Goal: Communication & Community: Answer question/provide support

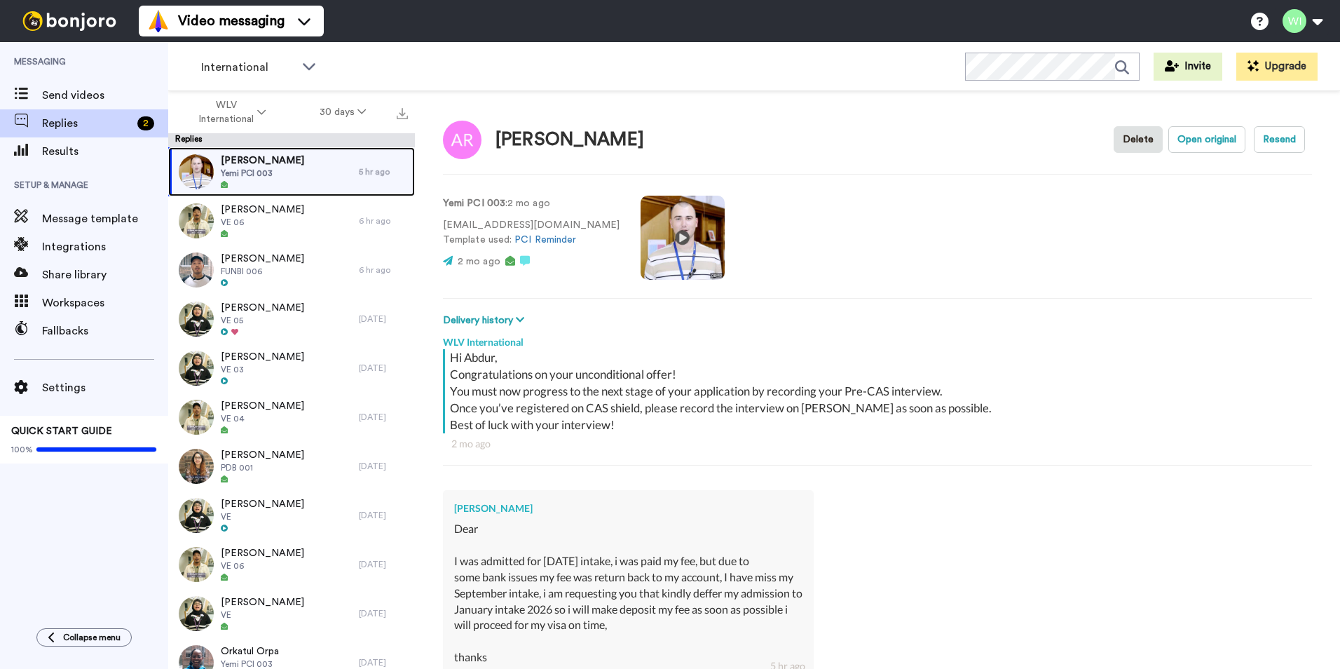
click at [245, 168] on span "Yemi PCI 003" at bounding box center [262, 172] width 83 height 11
type textarea "x"
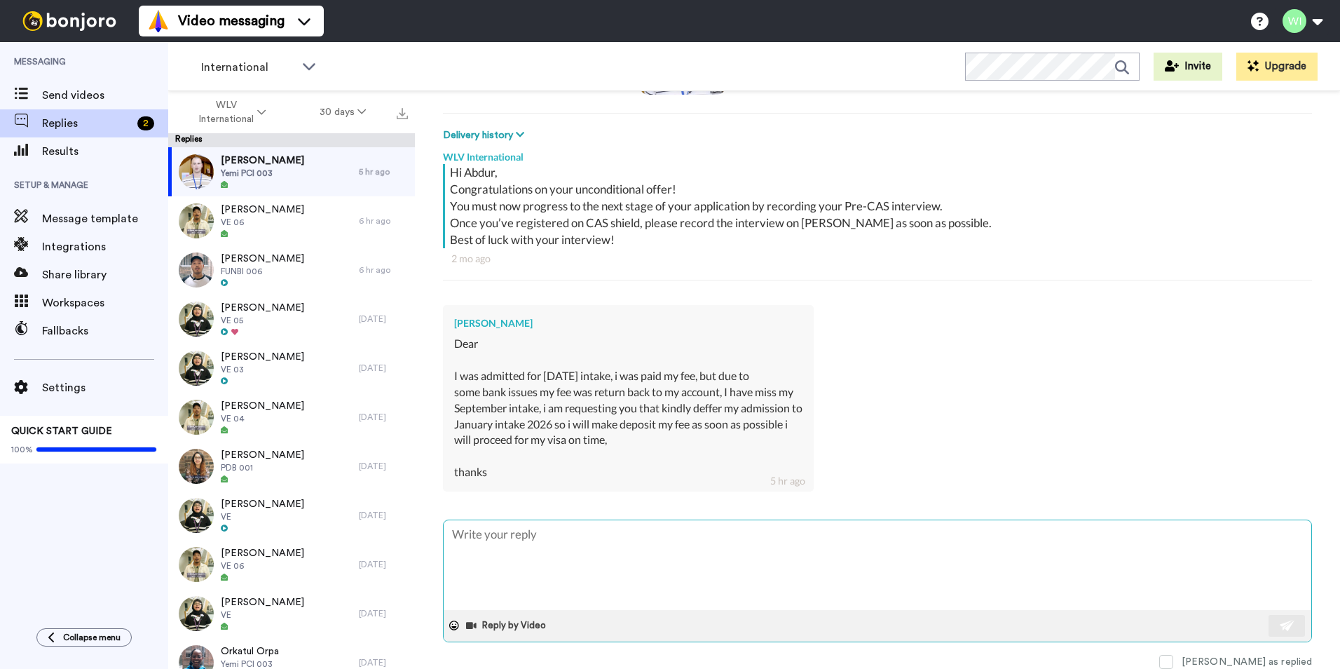
click at [662, 577] on textarea at bounding box center [878, 565] width 868 height 90
type textarea "H"
type textarea "x"
type textarea "Hi"
type textarea "x"
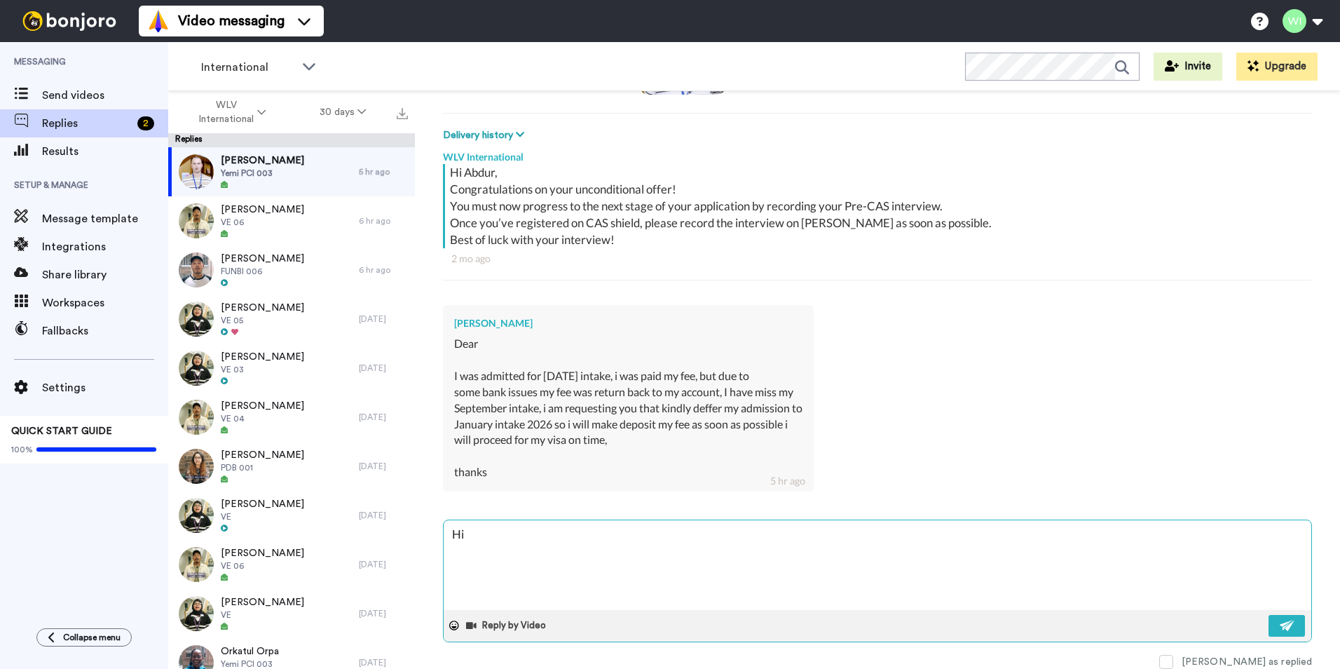
type textarea "Hi,"
type textarea "x"
type textarea "Hi,"
type textarea "x"
type textarea "Hi, w"
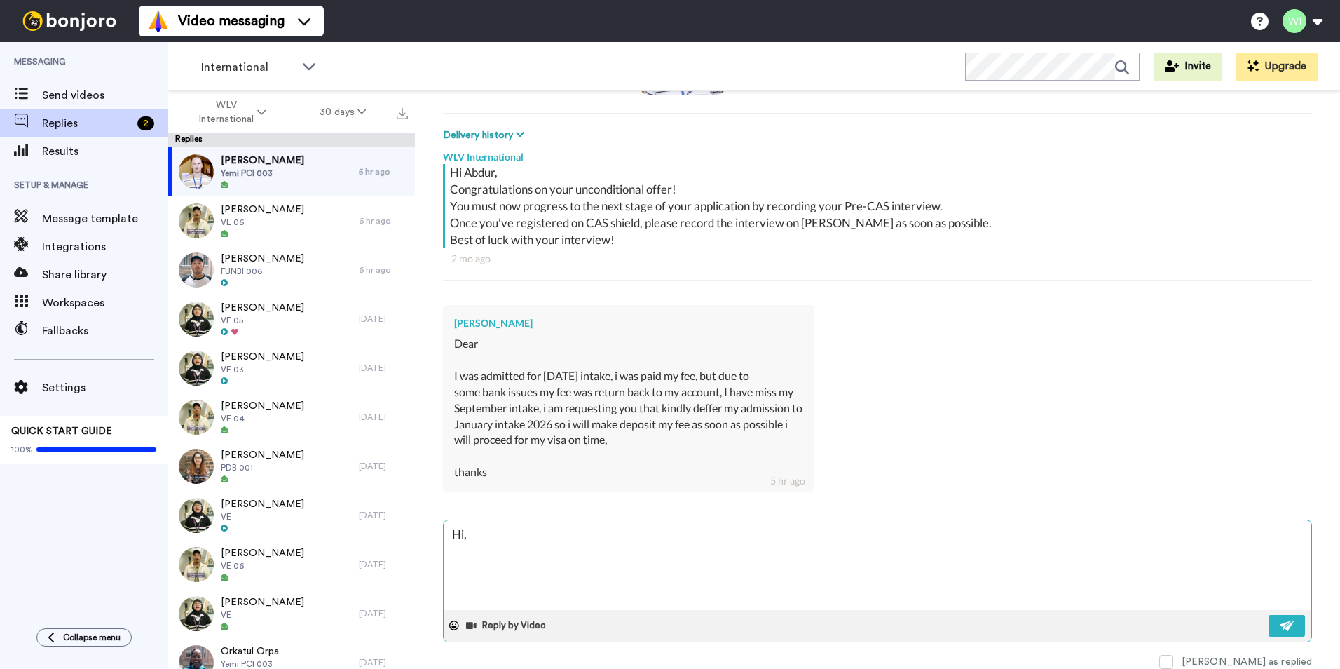
type textarea "x"
type textarea "Hi, wh"
type textarea "x"
type textarea "Hi, wha"
type textarea "x"
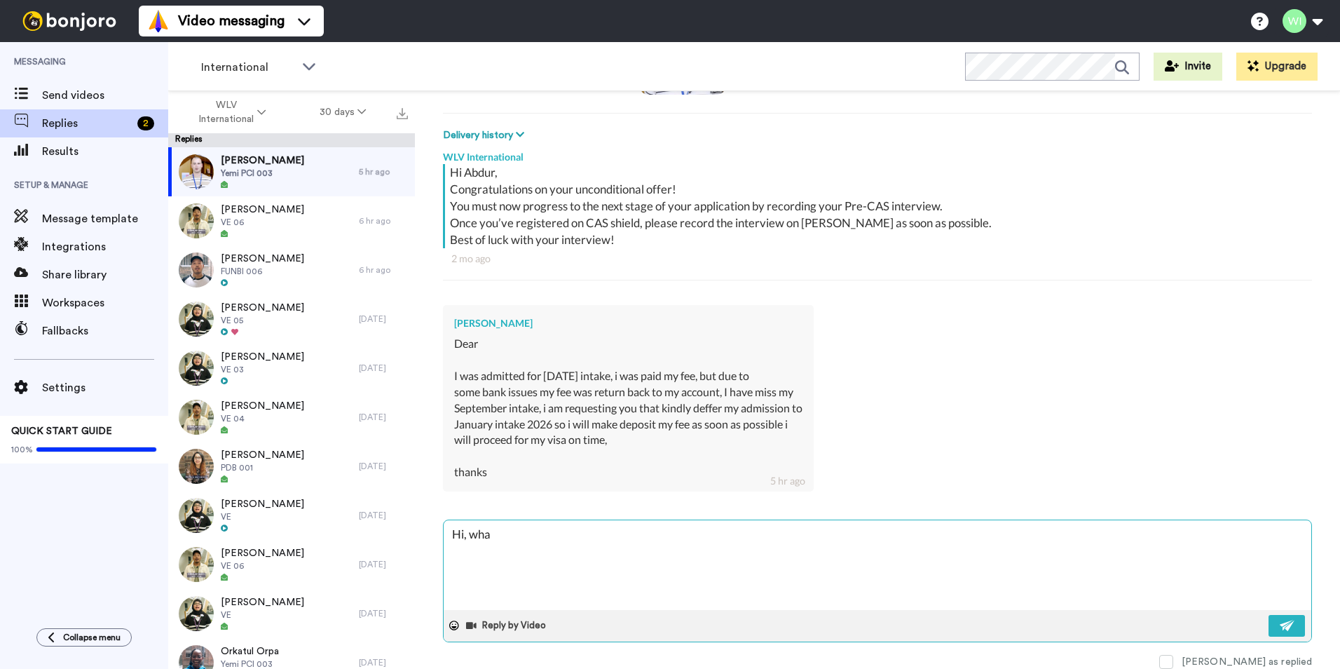
type textarea "Hi, what"
type textarea "x"
type textarea "Hi, wha"
type textarea "x"
type textarea "Hi, wh"
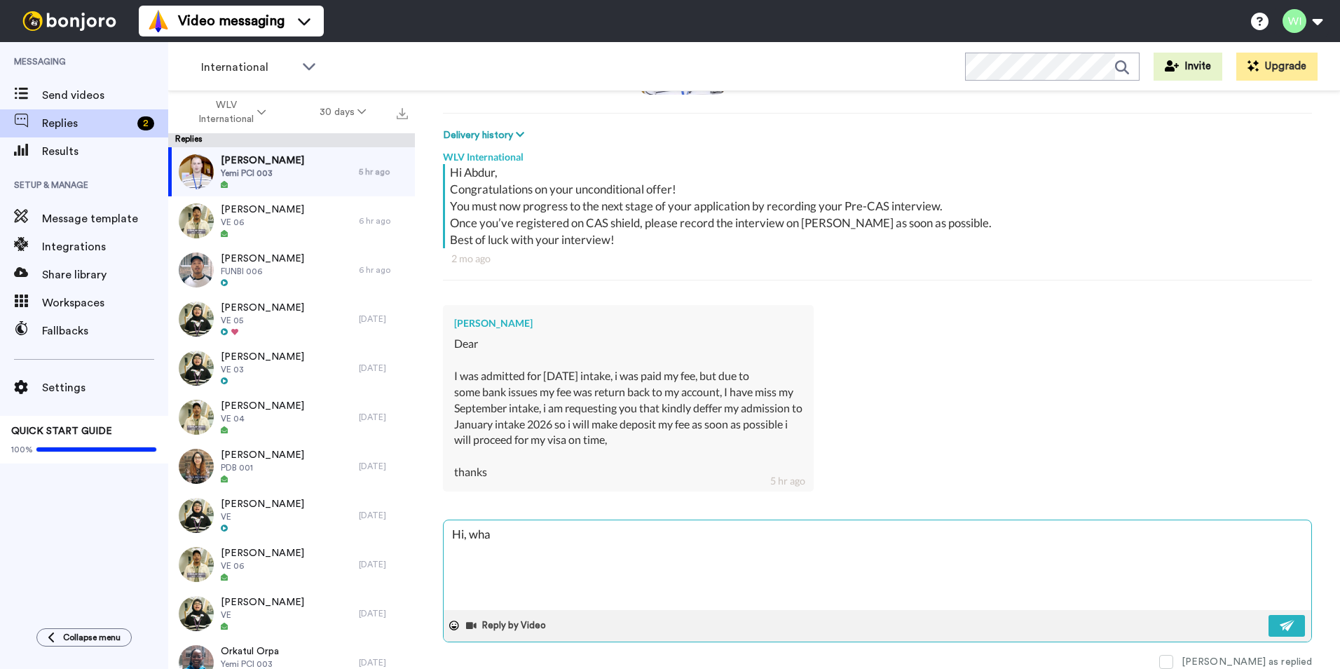
type textarea "x"
type textarea "Hi, w"
type textarea "x"
type textarea "Hi,"
type textarea "x"
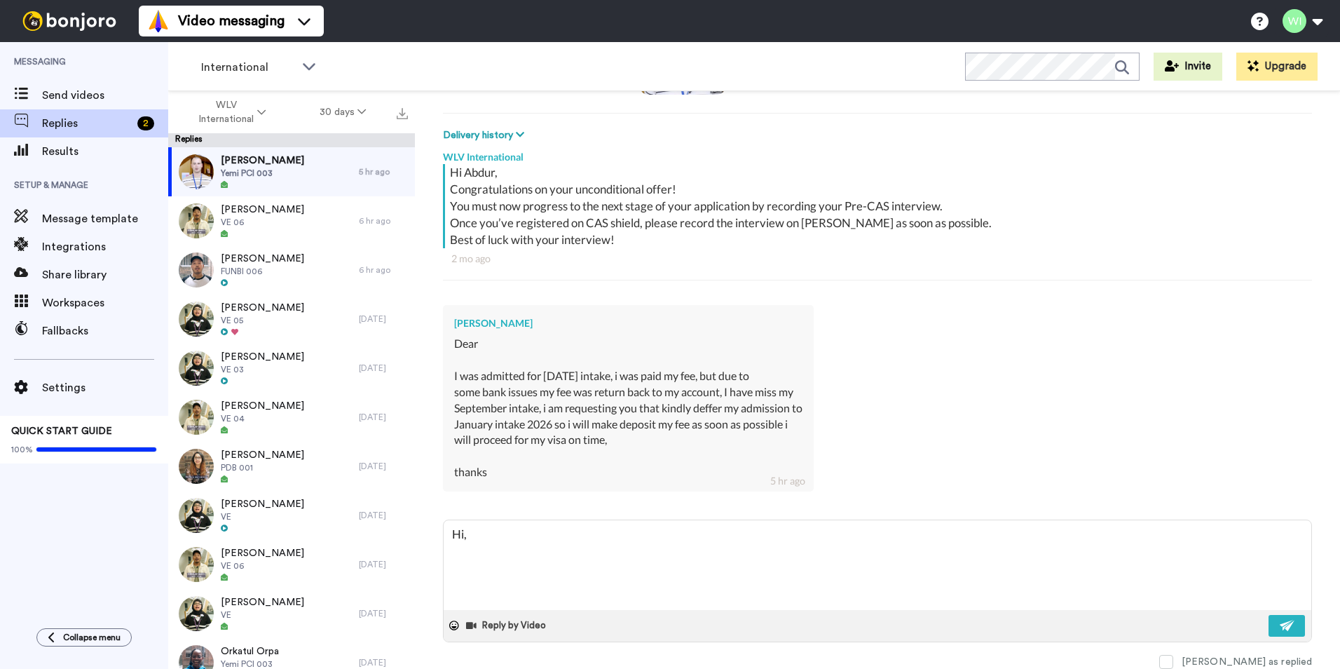
type textarea "Hi,"
type textarea "x"
type textarea "Hi, p"
type textarea "x"
type textarea "Hi, pl"
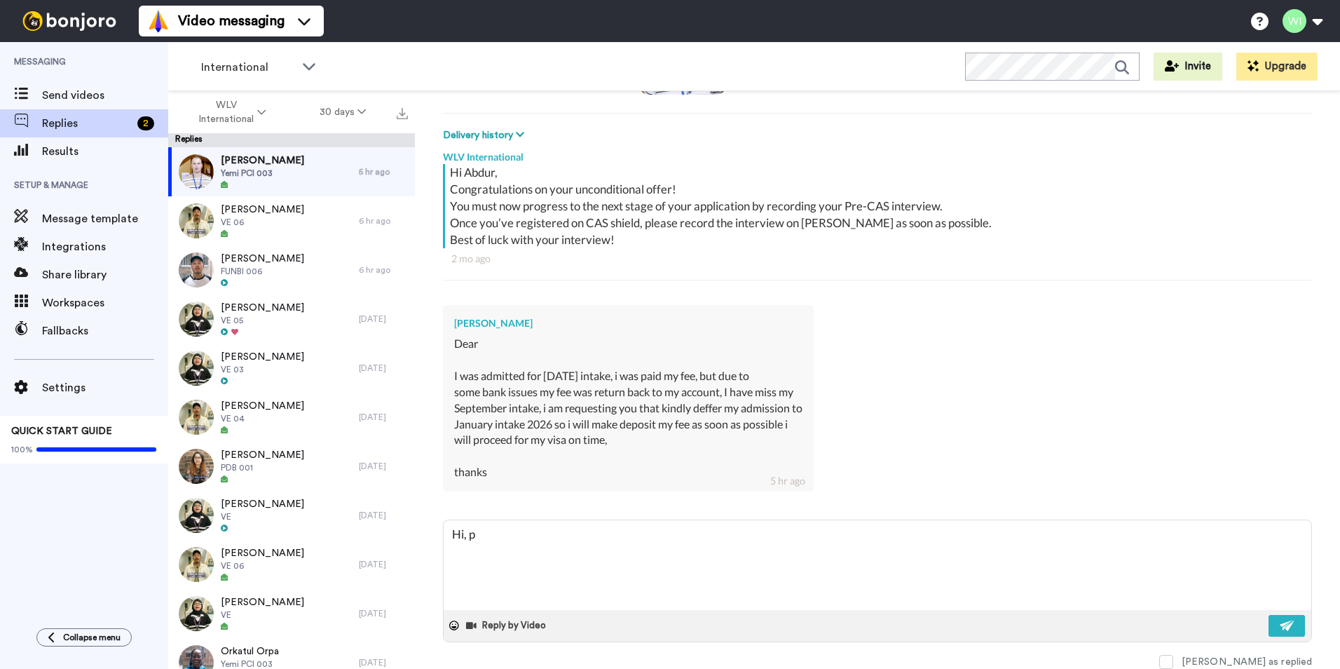
type textarea "x"
type textarea "Hi, ple"
type textarea "x"
type textarea "Hi, plea"
type textarea "x"
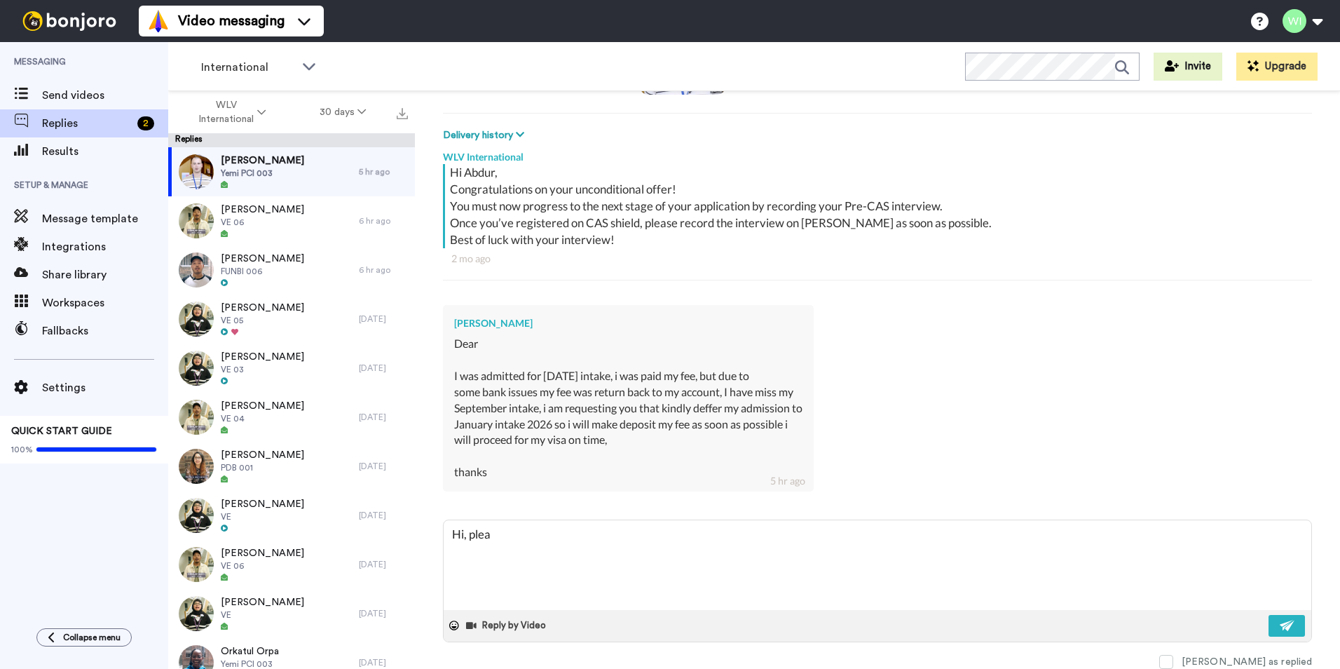
type textarea "Hi, pleas"
type textarea "x"
type textarea "Hi, please"
type textarea "x"
type textarea "Hi, please"
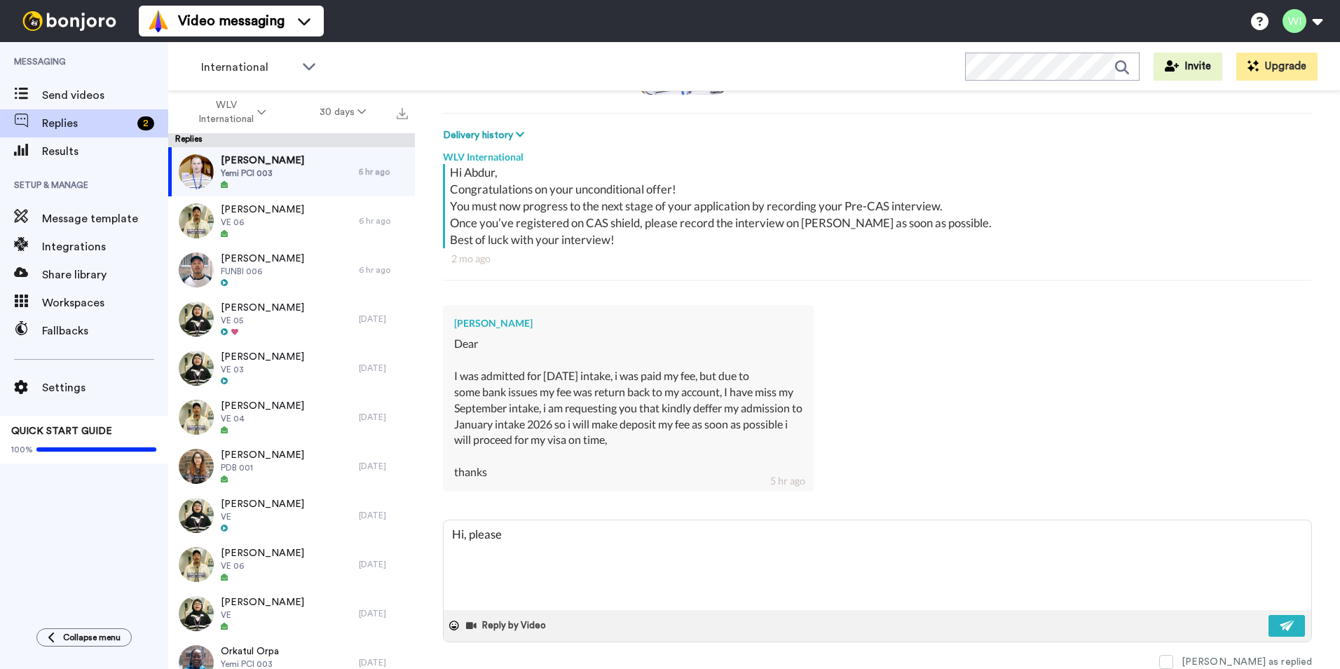
type textarea "x"
type textarea "Hi, please f"
type textarea "x"
type textarea "Hi, please fi"
type textarea "x"
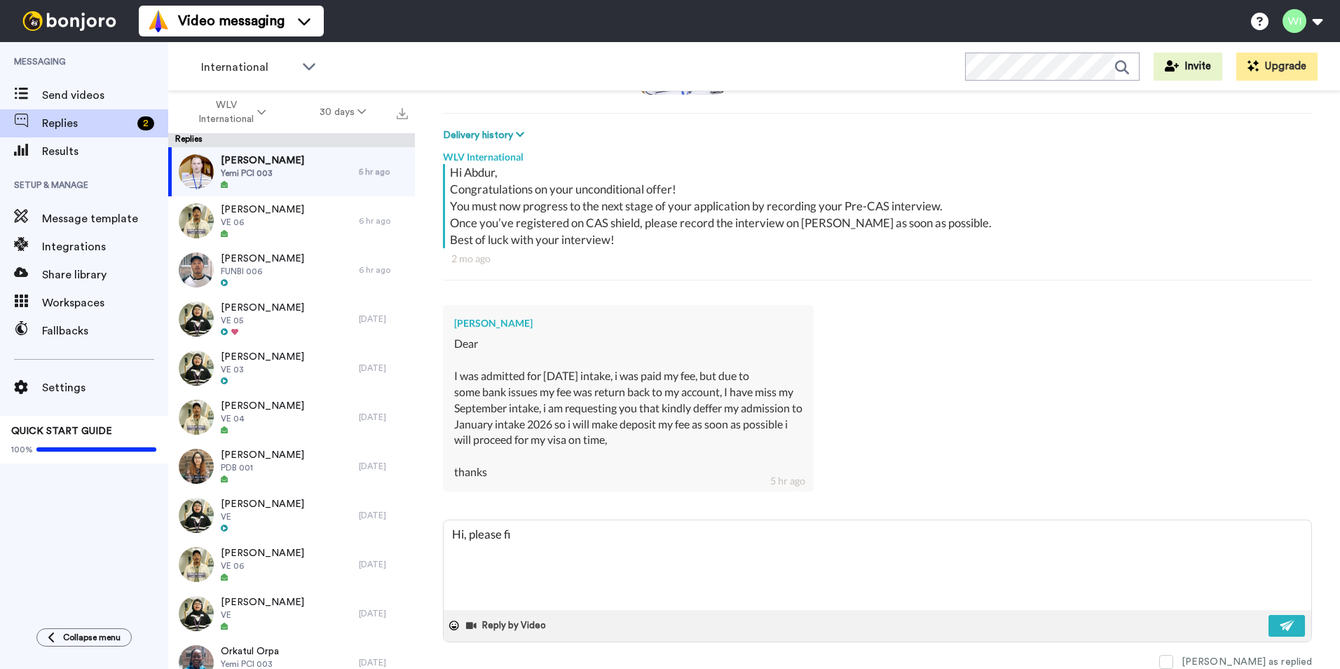
type textarea "Hi, please fil"
type textarea "x"
type textarea "Hi, please fill"
type textarea "x"
type textarea "Hi, please fill"
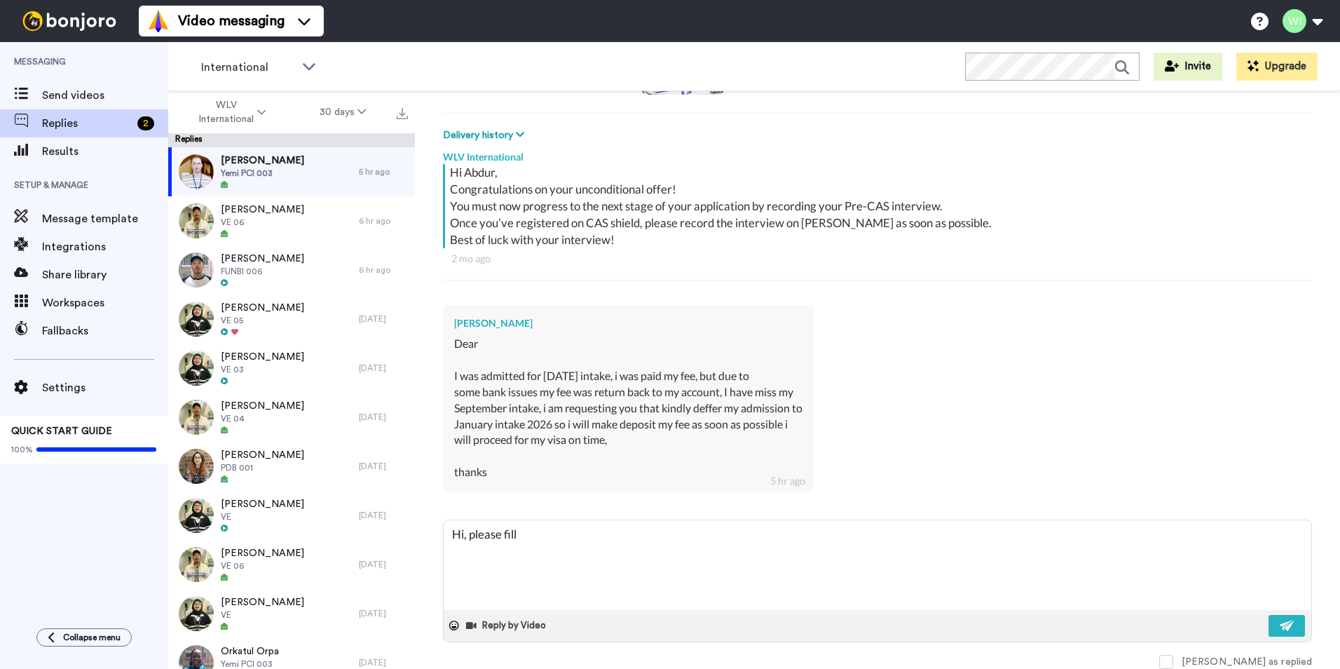
type textarea "x"
type textarea "Hi, please fill t"
type textarea "x"
type textarea "Hi, please fill th"
type textarea "x"
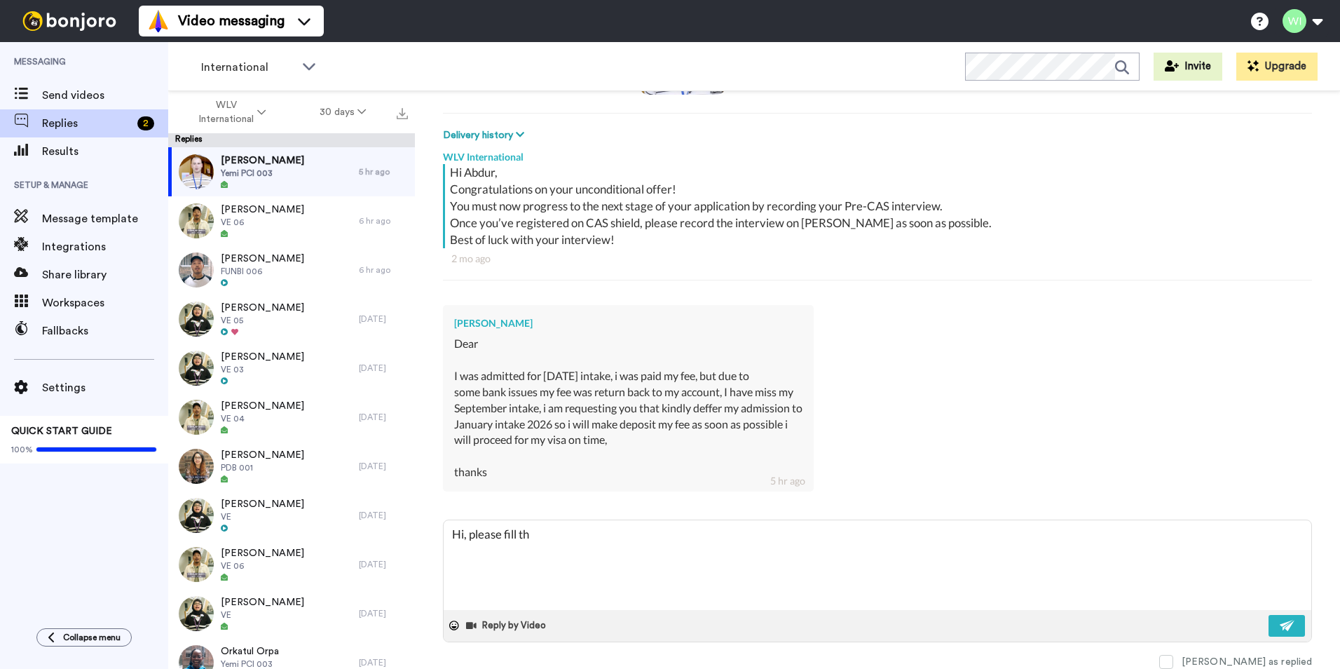
type textarea "Hi, please fill thi"
type textarea "x"
type textarea "Hi, please fill this"
type textarea "x"
type textarea "Hi, please fill this"
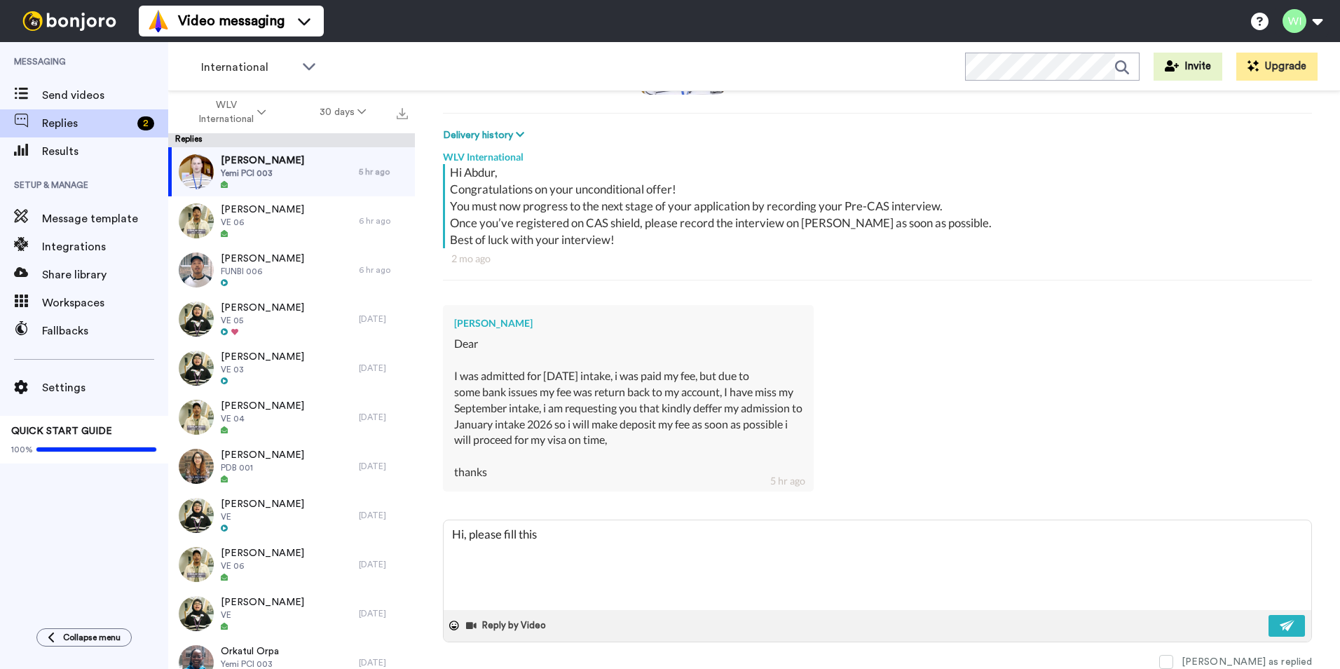
type textarea "x"
type textarea "Hi, please fill this l"
type textarea "x"
type textarea "Hi, please fill this li"
type textarea "x"
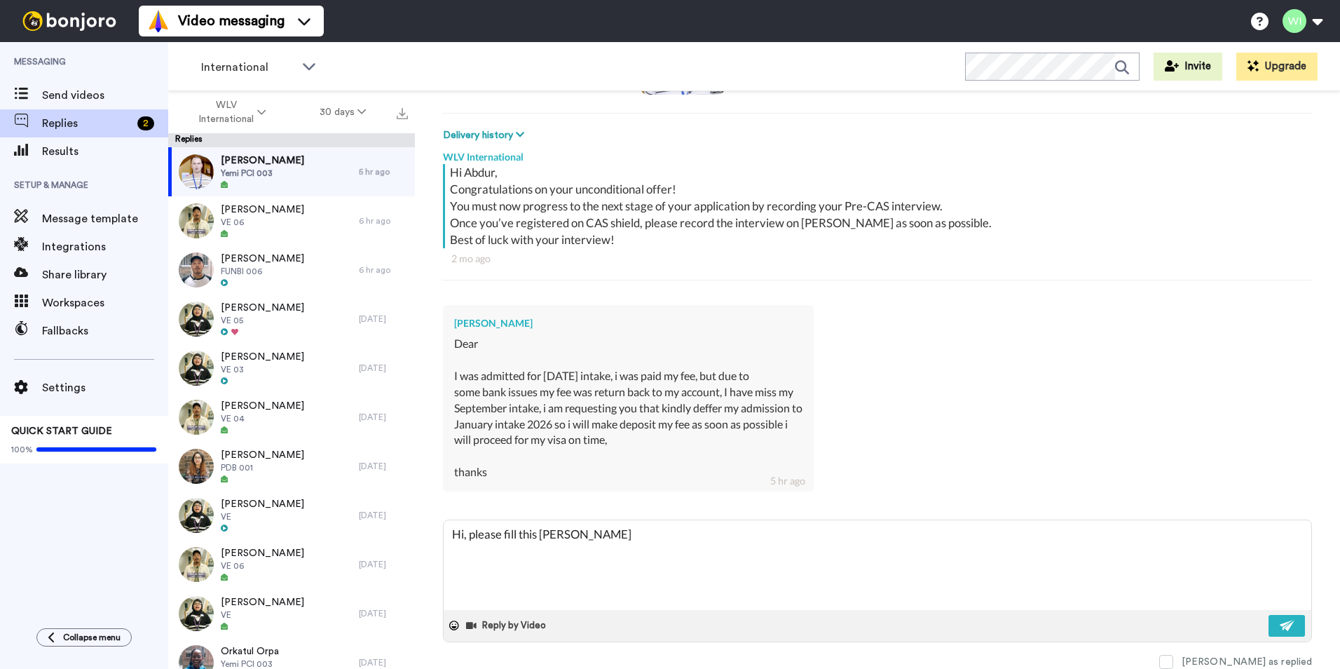
type textarea "Hi, please fill this lin"
type textarea "x"
type textarea "Hi, please fill this link"
type textarea "x"
type textarea "Hi, please fill this link"
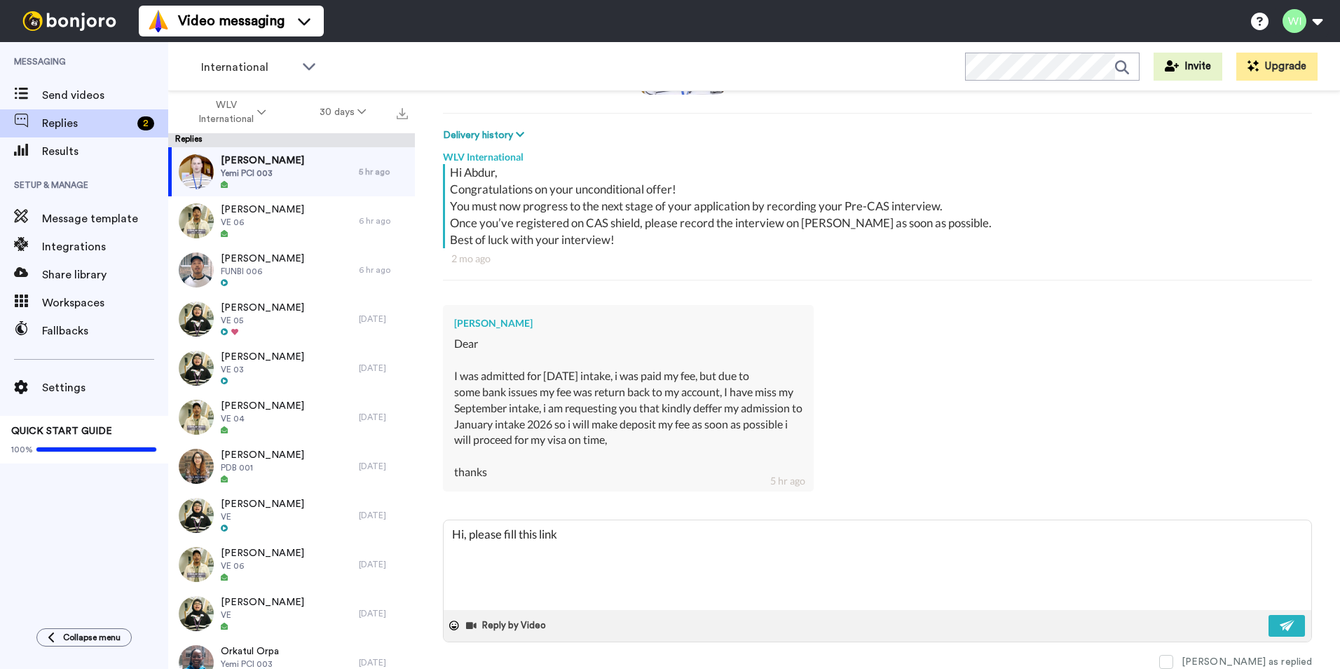
type textarea "x"
type textarea "Hi, please fill this link t"
type textarea "x"
type textarea "Hi, please fill this link to"
type textarea "x"
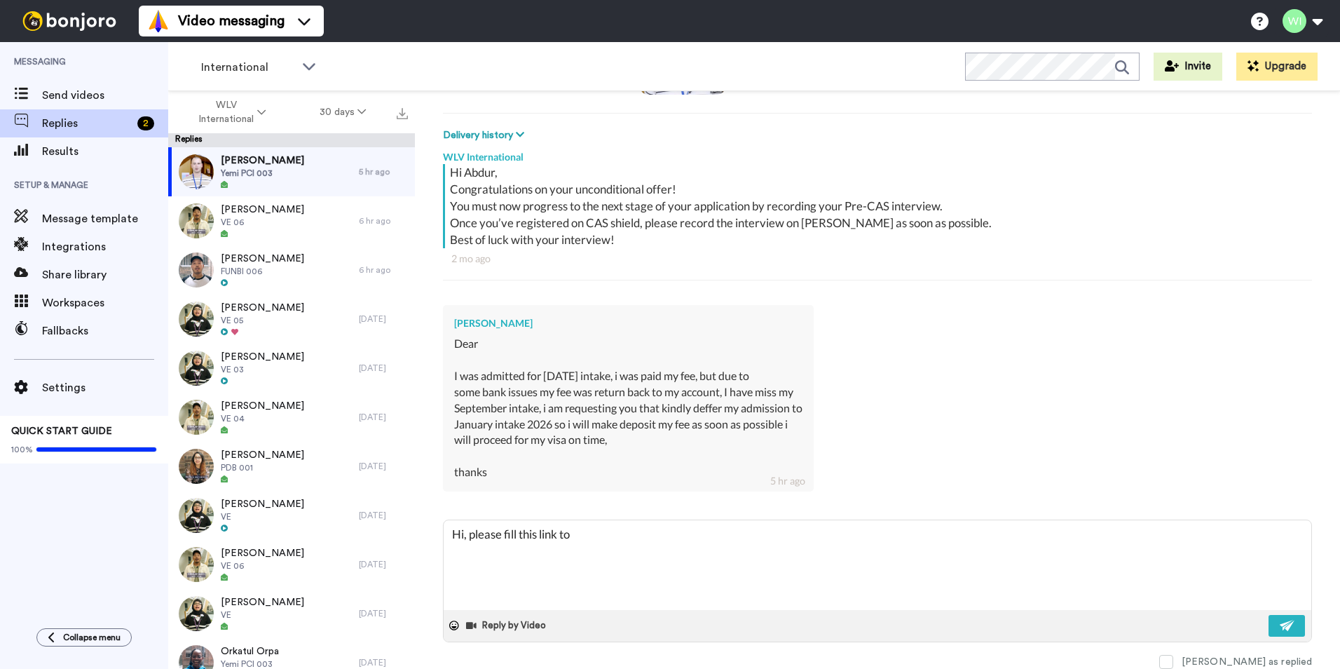
type textarea "Hi, please fill this link to"
type textarea "x"
type textarea "Hi, please fill this link to g"
type textarea "x"
type textarea "Hi, please fill this link to go"
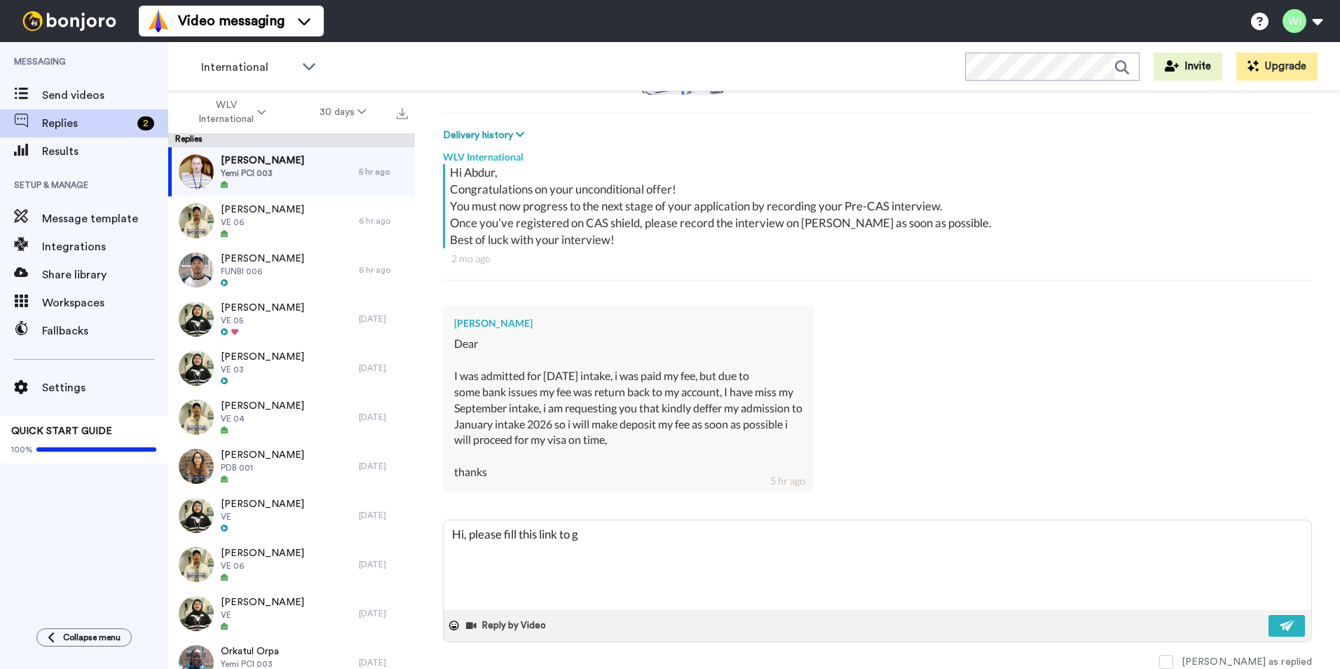
type textarea "x"
type textarea "Hi, please fill this link to go"
type textarea "x"
type textarea "Hi, please fill this link to go a"
type textarea "x"
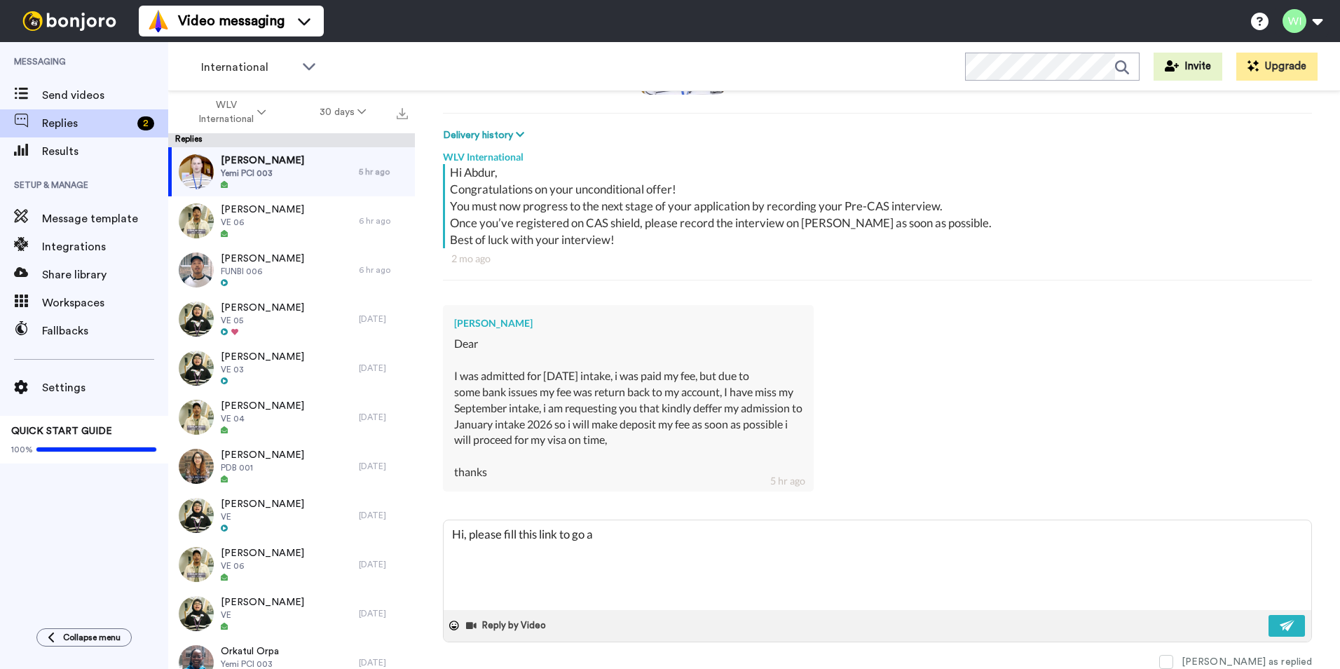
type textarea "Hi, please fill this link to go ah"
type textarea "x"
type textarea "Hi, please fill this link to go ahe"
type textarea "x"
type textarea "Hi, please fill this link to go ahea"
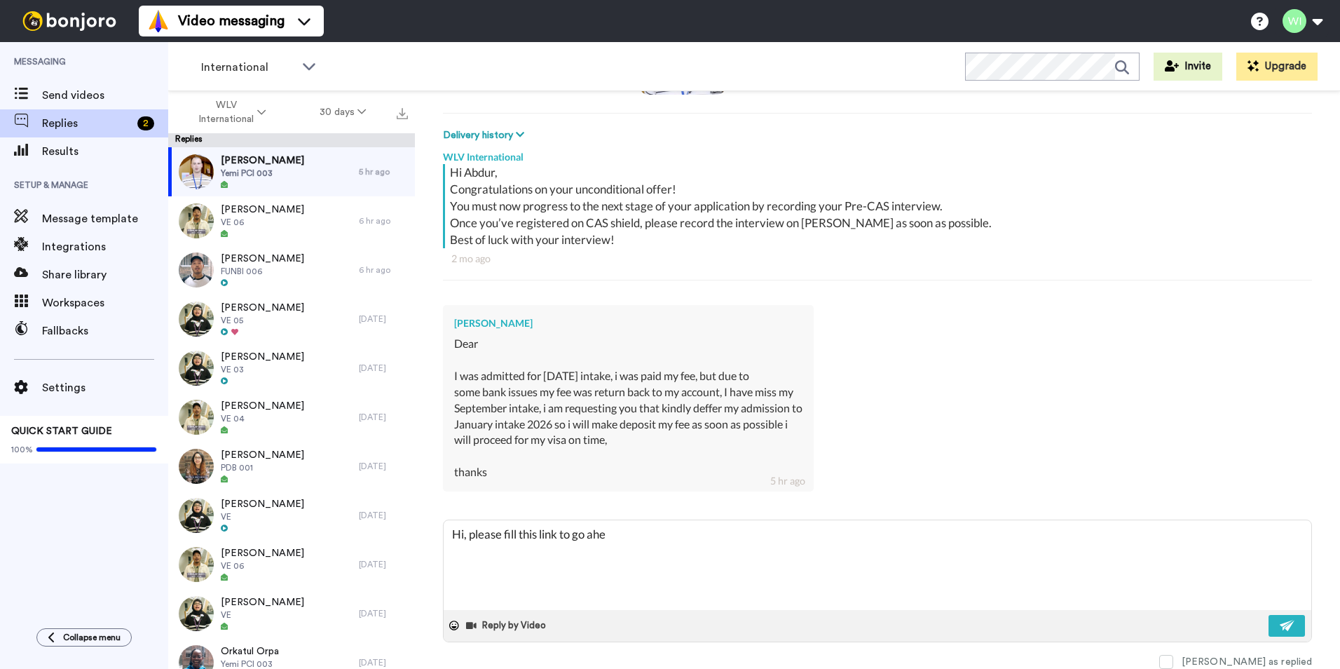
type textarea "x"
type textarea "Hi, please fill this link to go ahead"
type textarea "x"
type textarea "Hi, please fill this link to go ahead"
type textarea "x"
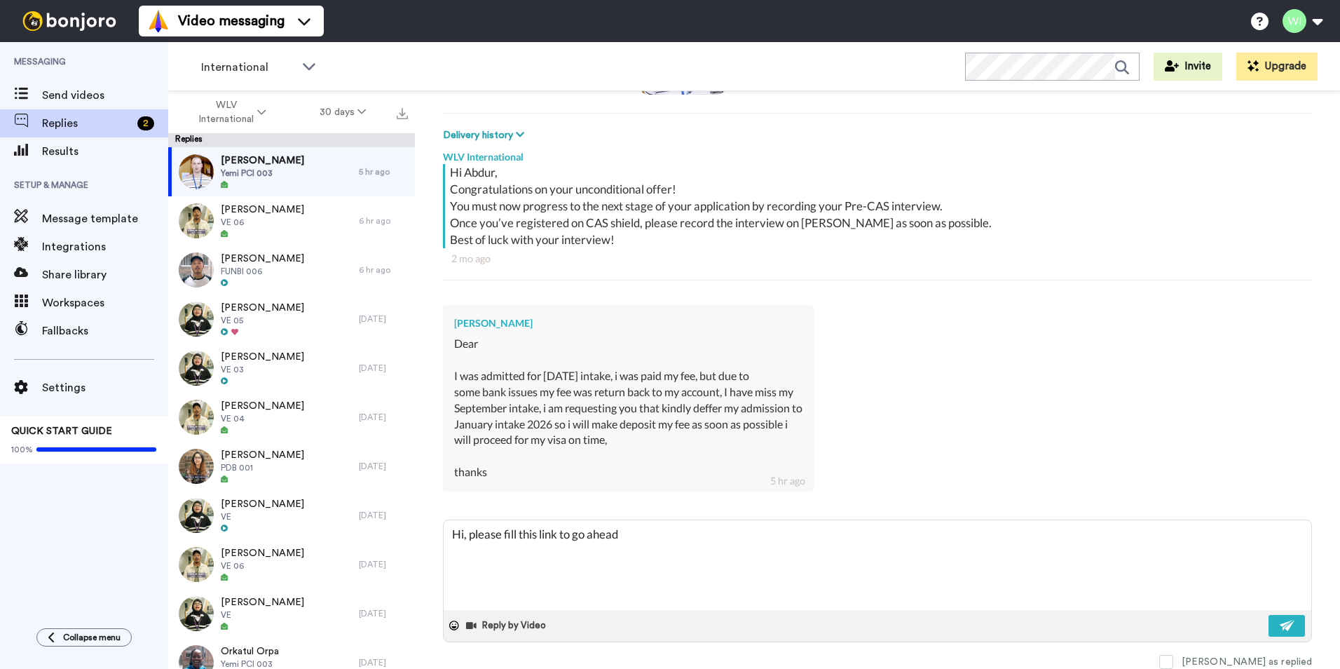
type textarea "Hi, please fill this link to go ahead w"
type textarea "x"
type textarea "Hi, please fill this link to go ahead wi"
type textarea "x"
type textarea "Hi, please fill this link to go ahead wit"
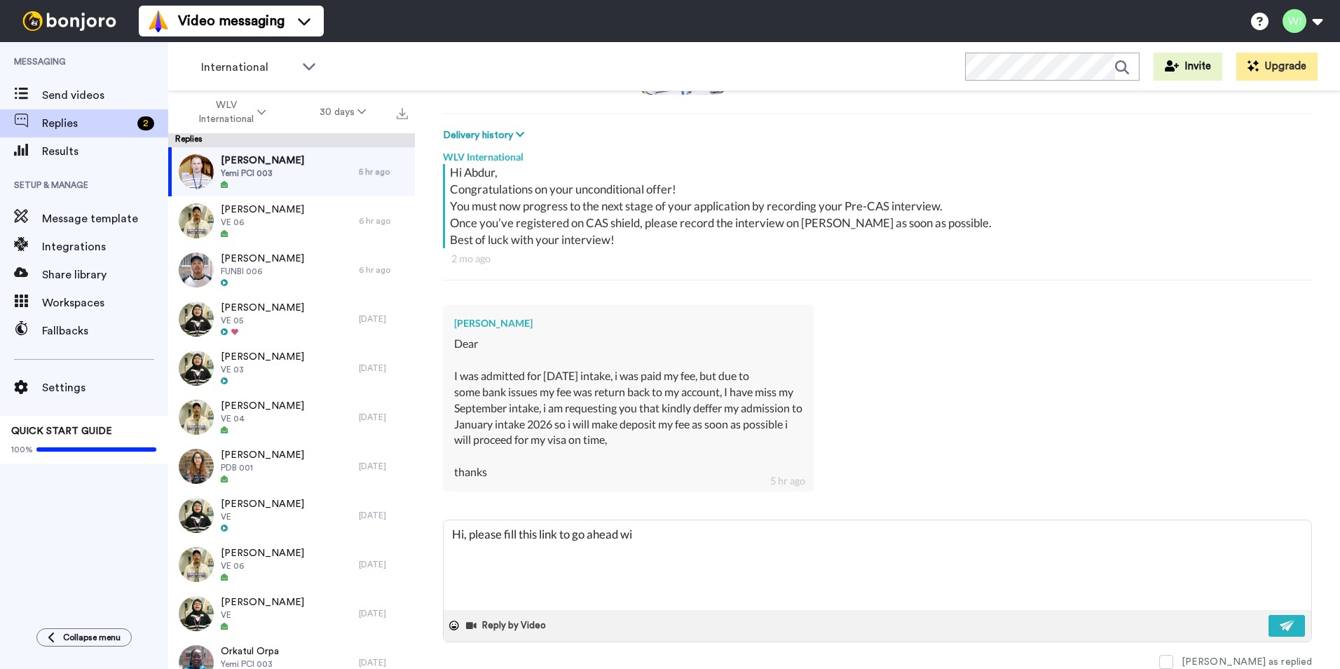
type textarea "x"
type textarea "Hi, please fill this link to go ahead with"
type textarea "x"
type textarea "Hi, please fill this link to go ahead with"
type textarea "x"
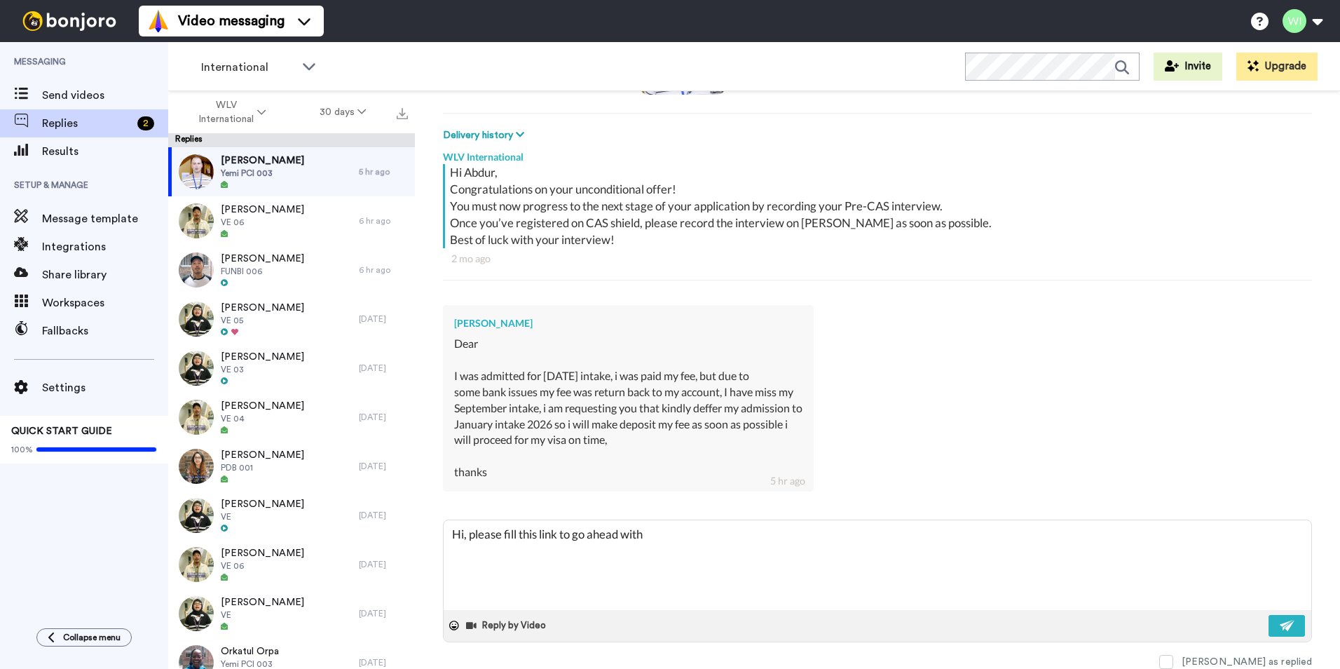
type textarea "Hi, please fill this link to go ahead with y"
type textarea "x"
type textarea "Hi, please fill this link to go ahead with yo"
type textarea "x"
type textarea "Hi, please fill this link to go ahead with you"
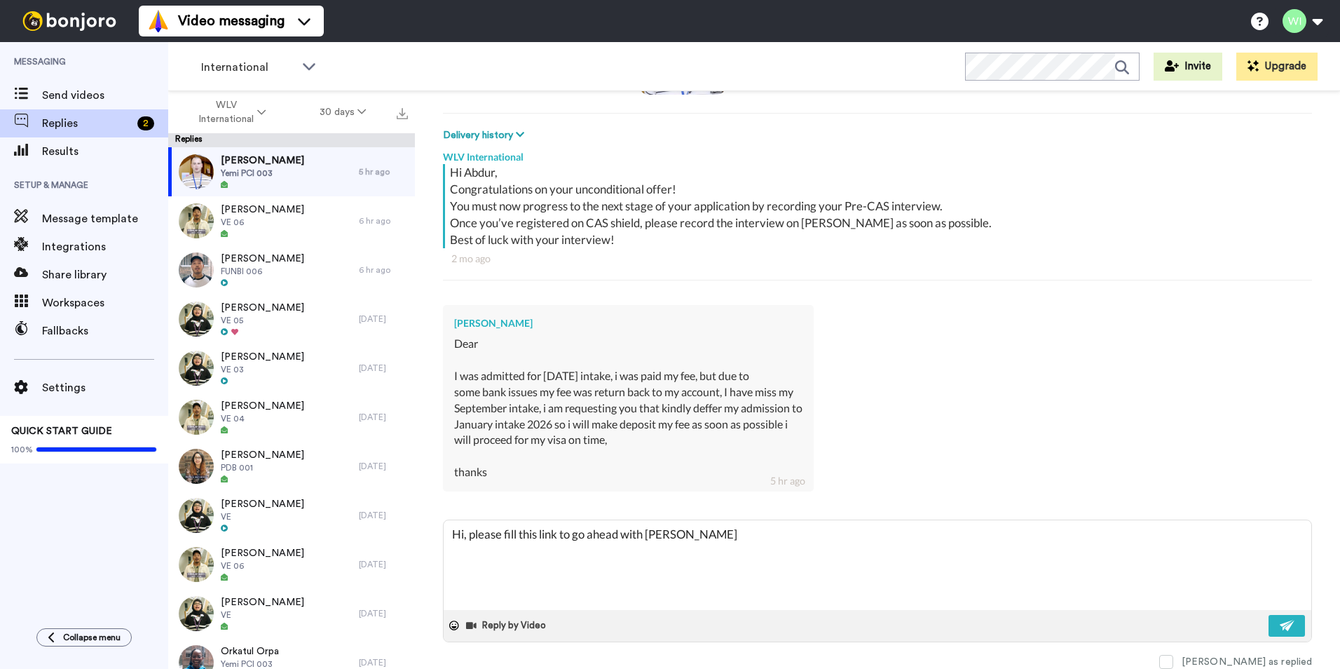
type textarea "x"
type textarea "Hi, please fill this link to go ahead with your"
type textarea "x"
type textarea "Hi, please fill this link to go ahead with your"
type textarea "x"
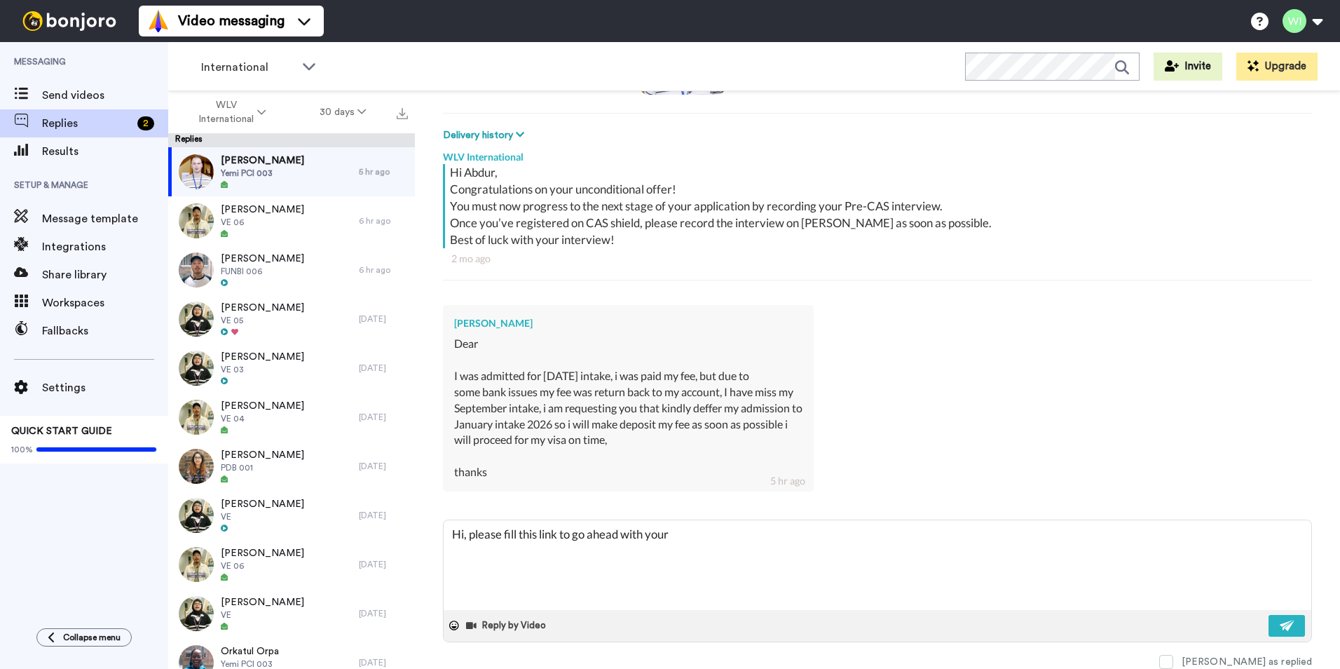
type textarea "Hi, please fill this link to go ahead with your d"
type textarea "x"
type textarea "Hi, please fill this link to go ahead with your de"
type textarea "x"
type textarea "Hi, please fill this link to go ahead with your def"
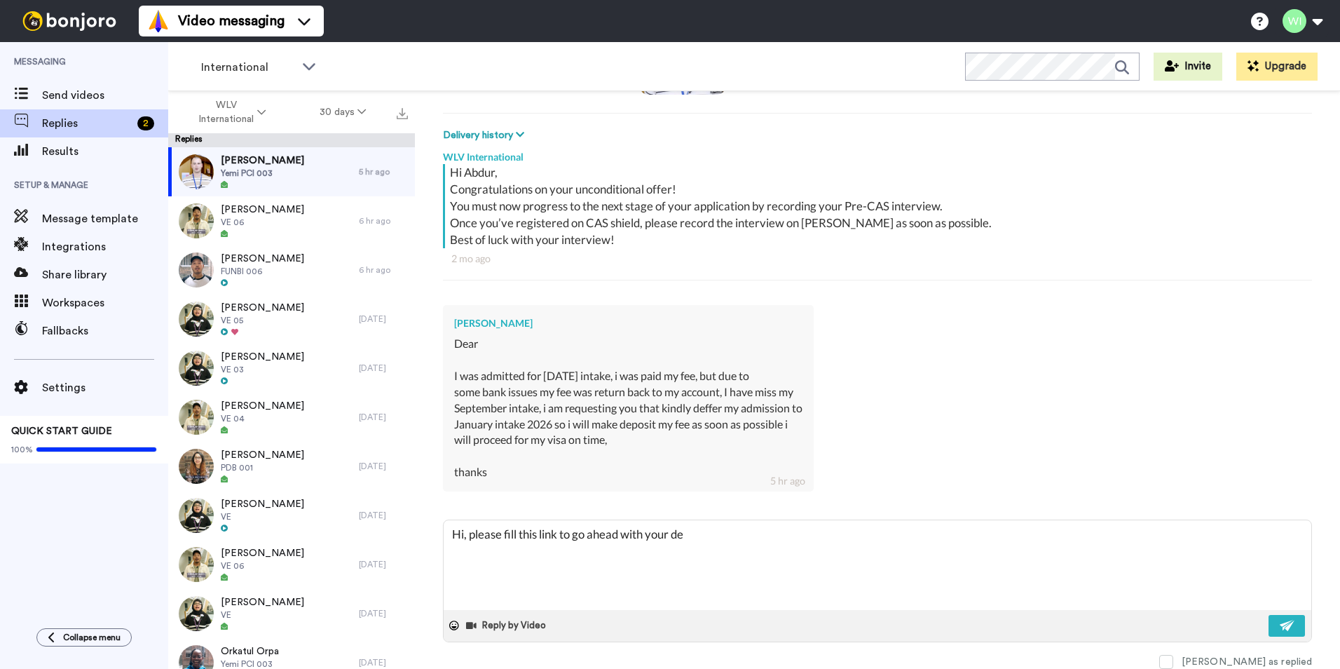
type textarea "x"
type textarea "Hi, please fill this link to go ahead with your defe"
type textarea "x"
type textarea "Hi, please fill this link to go ahead with your defer"
type textarea "x"
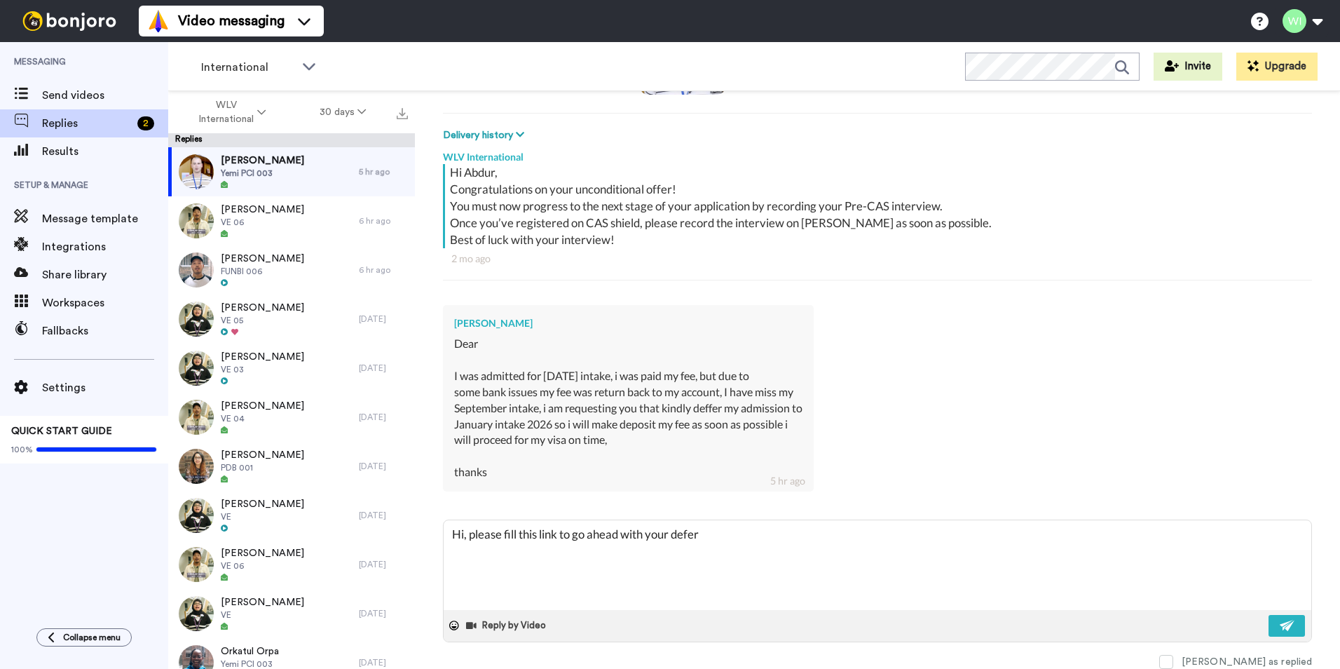
type textarea "Hi, please fill this link to go ahead with your deferr"
type textarea "x"
type textarea "Hi, please fill this link to go ahead with your deferra"
type textarea "x"
type textarea "Hi, please fill this link to go ahead with your deferral"
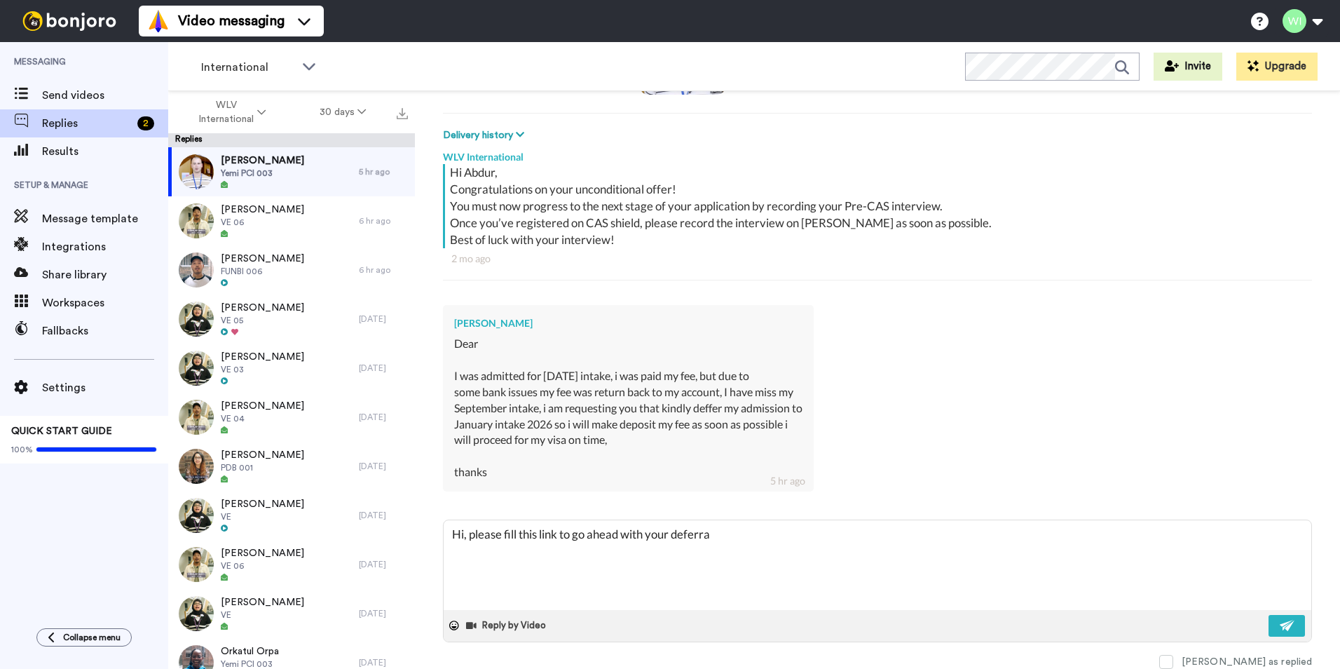
type textarea "x"
type textarea "Hi, please fill this link to go ahead with your deferral"
type textarea "x"
paste textarea "https://forms.office.com/pages/responsepage.aspx?id=y7Ig5ikBu0Se3aqm6QV1FP2AhSG…"
type textarea "Hi, please fill this link to go ahead with your deferral https://forms.office.c…"
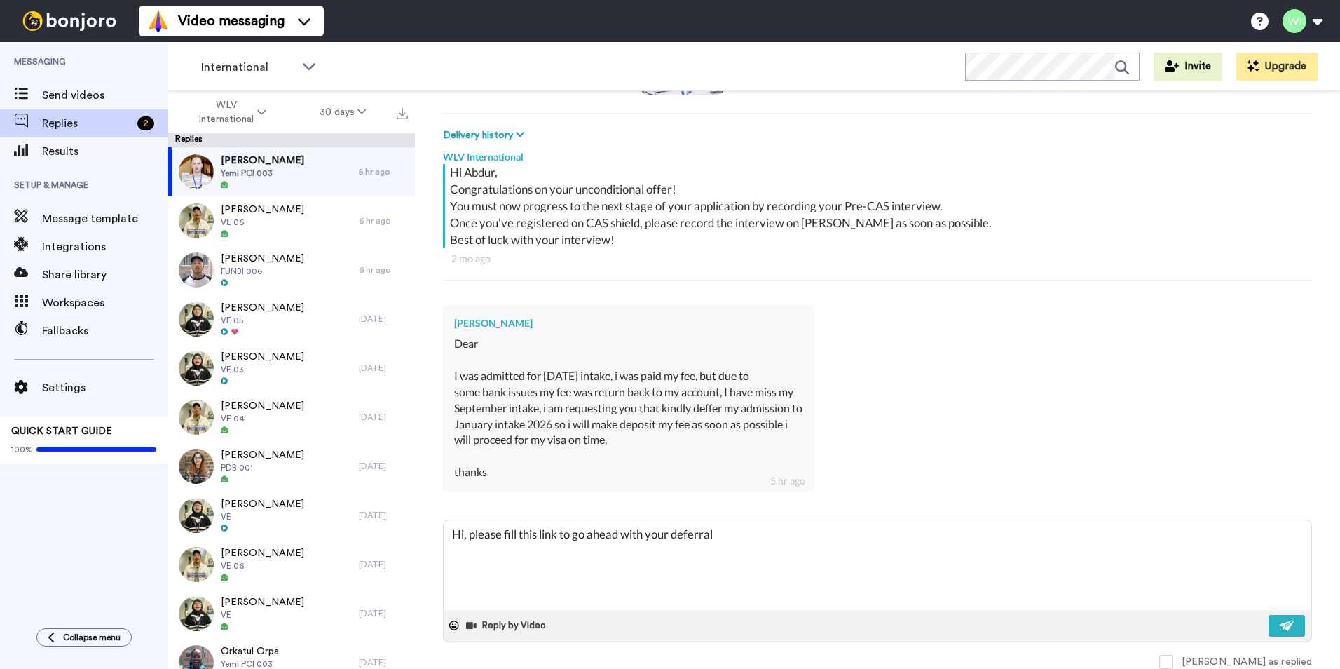
type textarea "x"
type textarea "Hi, please fill this link to go ahead with your deferral https://forms.office.c…"
type textarea "x"
type textarea "Hi, please fill this link to go ahead with your deferral https://forms.office.c…"
type textarea "x"
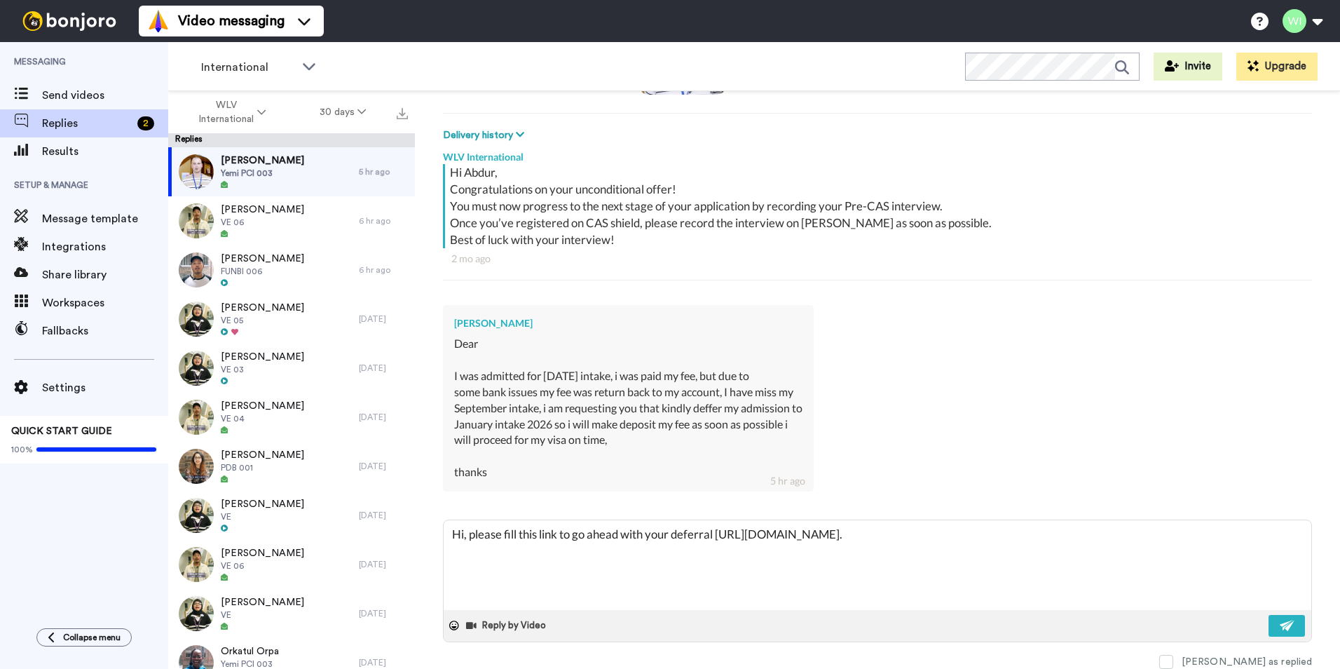
type textarea "Hi, please fill this link to go ahead with your deferral https://forms.office.c…"
type textarea "x"
type textarea "Hi, please fill this link to go ahead with your deferral https://forms.office.c…"
type textarea "x"
type textarea "Hi, please fill this link to go ahead with your deferral https://forms.office.c…"
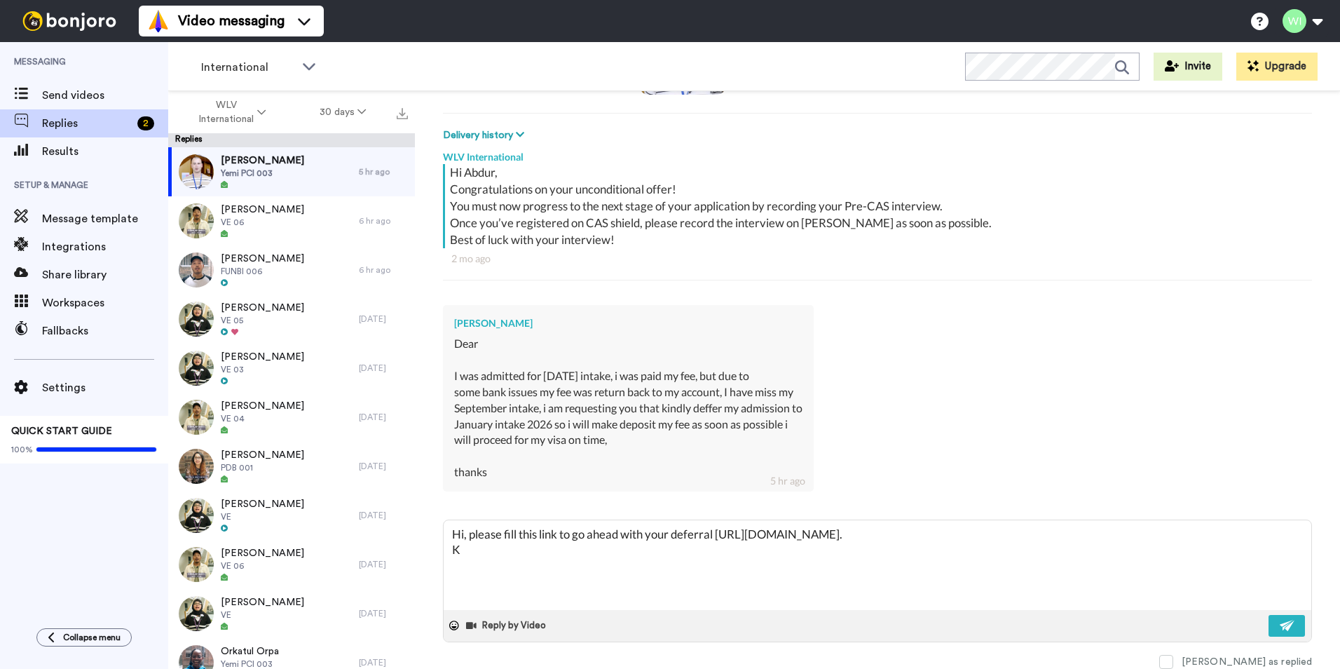
type textarea "x"
type textarea "Hi, please fill this link to go ahead with your deferral https://forms.office.c…"
type textarea "x"
type textarea "Hi, please fill this link to go ahead with your deferral https://forms.office.c…"
type textarea "x"
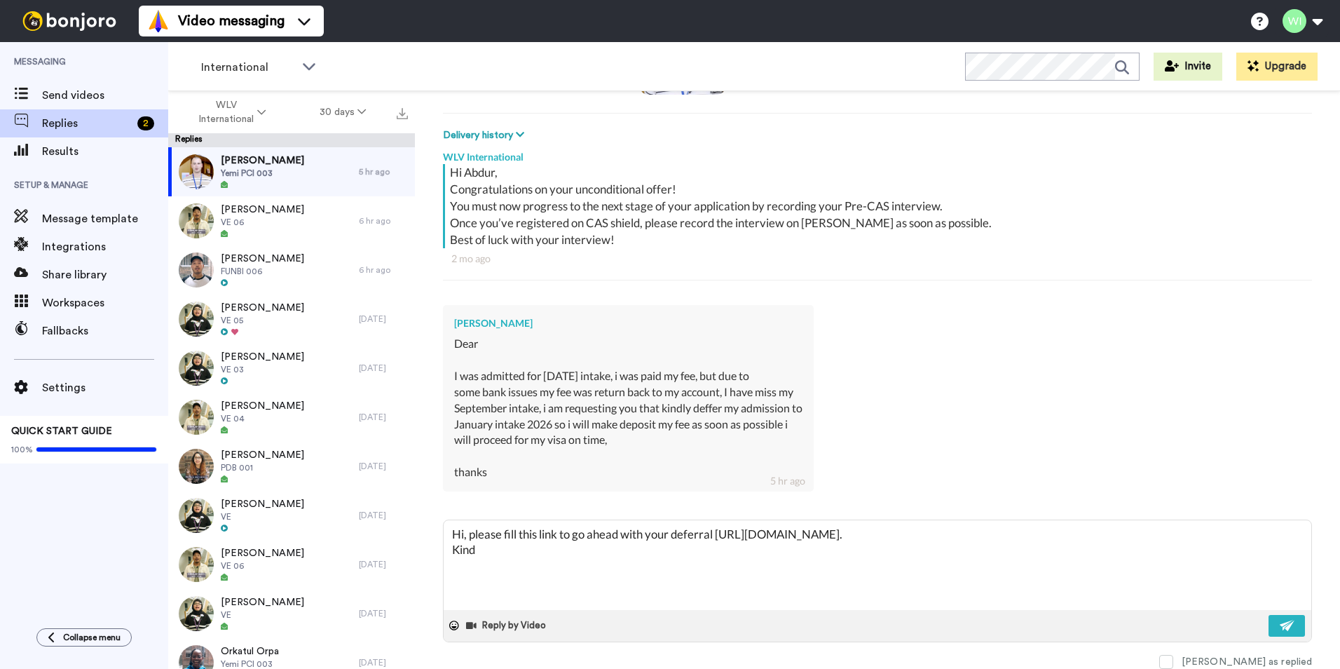
type textarea "Hi, please fill this link to go ahead with your deferral https://forms.office.c…"
type textarea "x"
type textarea "Hi, please fill this link to go ahead with your deferral https://forms.office.c…"
type textarea "x"
type textarea "Hi, please fill this link to go ahead with your deferral https://forms.office.c…"
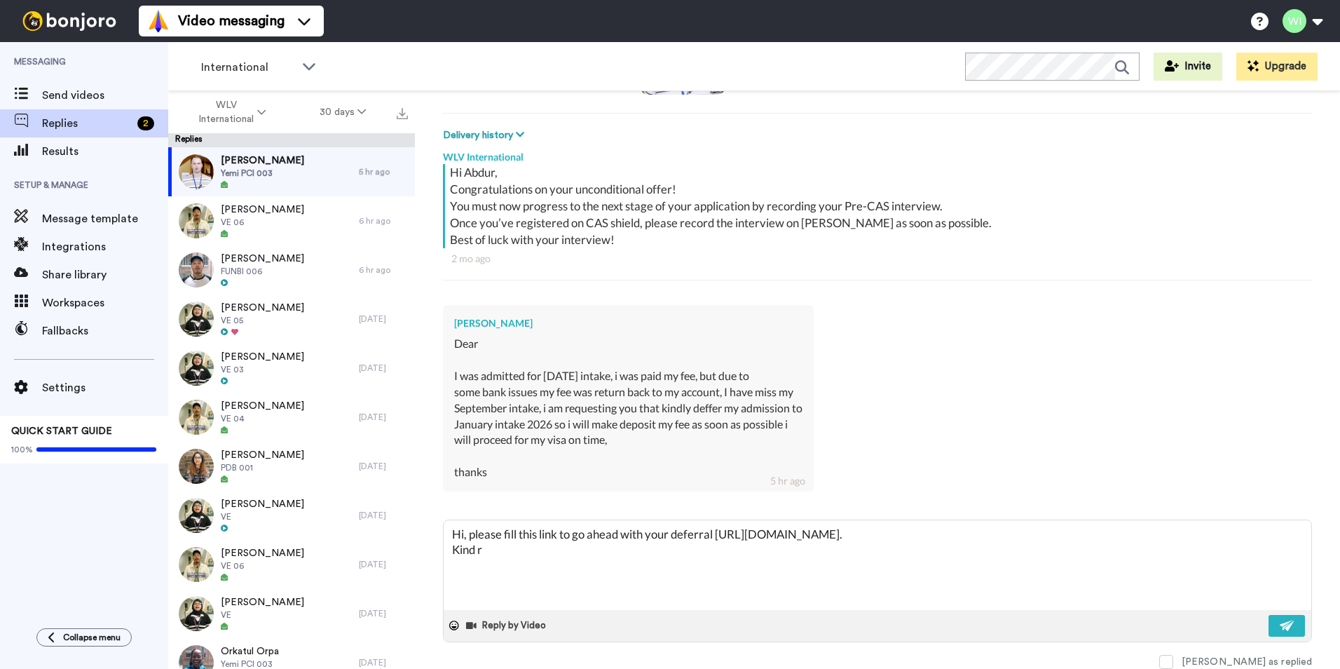
type textarea "x"
type textarea "Hi, please fill this link to go ahead with your deferral https://forms.office.c…"
type textarea "x"
type textarea "Hi, please fill this link to go ahead with your deferral https://forms.office.c…"
type textarea "x"
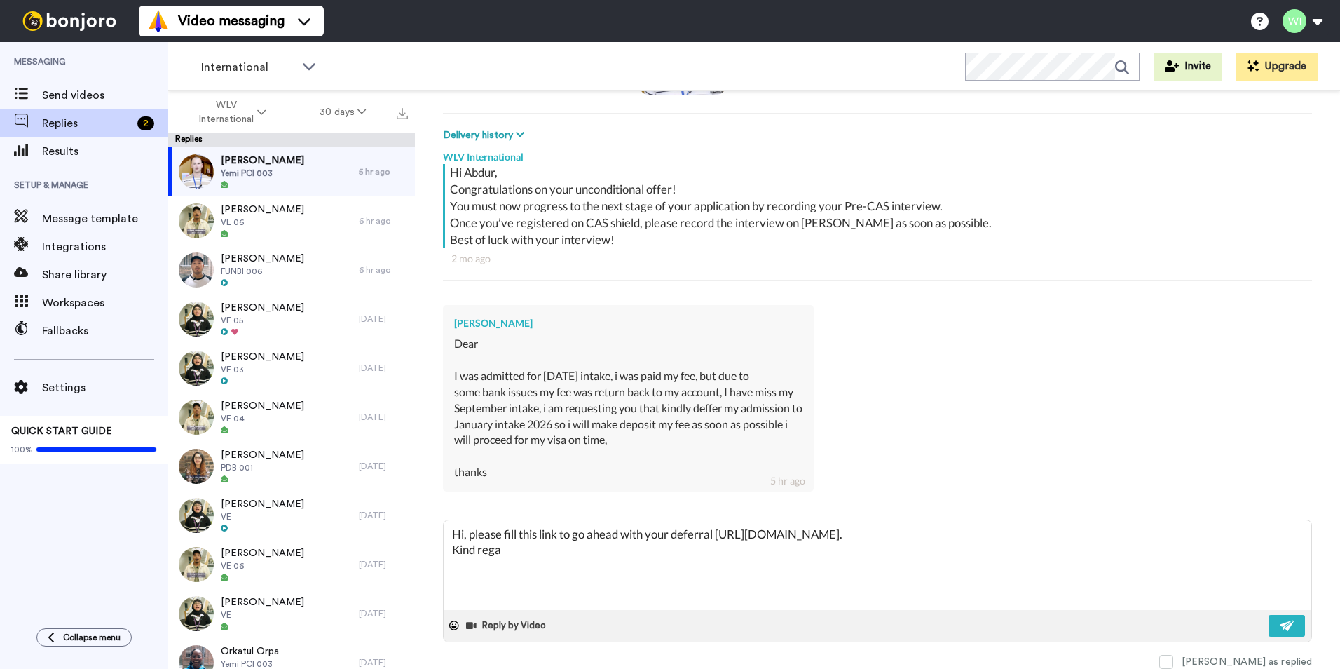
type textarea "Hi, please fill this link to go ahead with your deferral https://forms.office.c…"
type textarea "x"
type textarea "Hi, please fill this link to go ahead with your deferral https://forms.office.c…"
type textarea "x"
type textarea "Hi, please fill this link to go ahead with your deferral https://forms.office.c…"
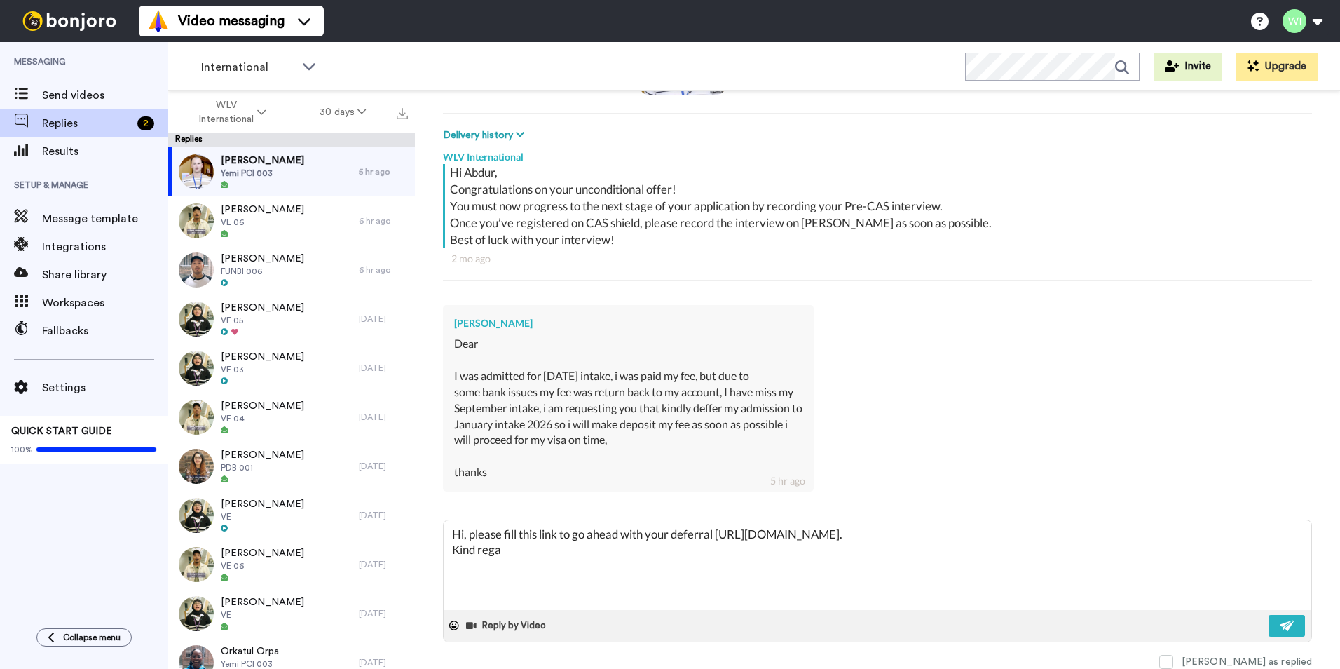
type textarea "x"
type textarea "Hi, please fill this link to go ahead with your deferral https://forms.office.c…"
type textarea "x"
type textarea "Hi, please fill this link to go ahead with your deferral https://forms.office.c…"
type textarea "x"
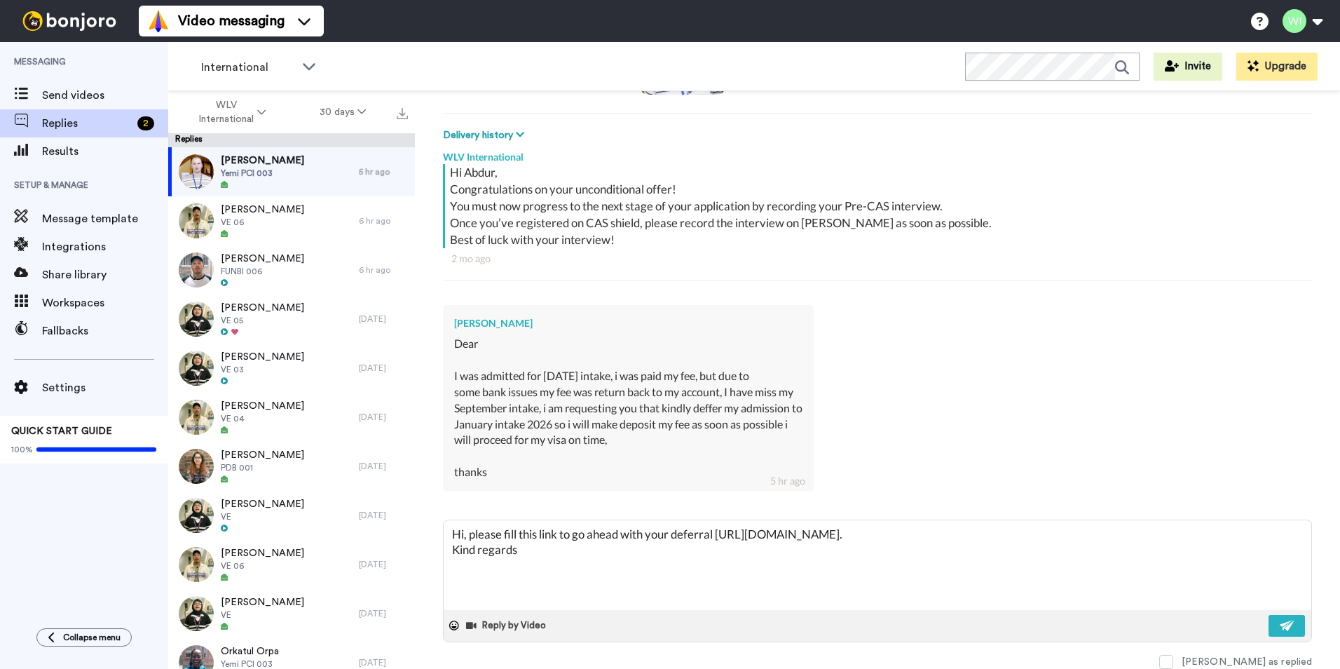
type textarea "Hi, please fill this link to go ahead with your deferral https://forms.office.c…"
type textarea "x"
type textarea "Hi, please fill this link to go ahead with your deferral https://forms.office.c…"
type textarea "x"
type textarea "Hi, please fill this link to go ahead with your deferral https://forms.office.c…"
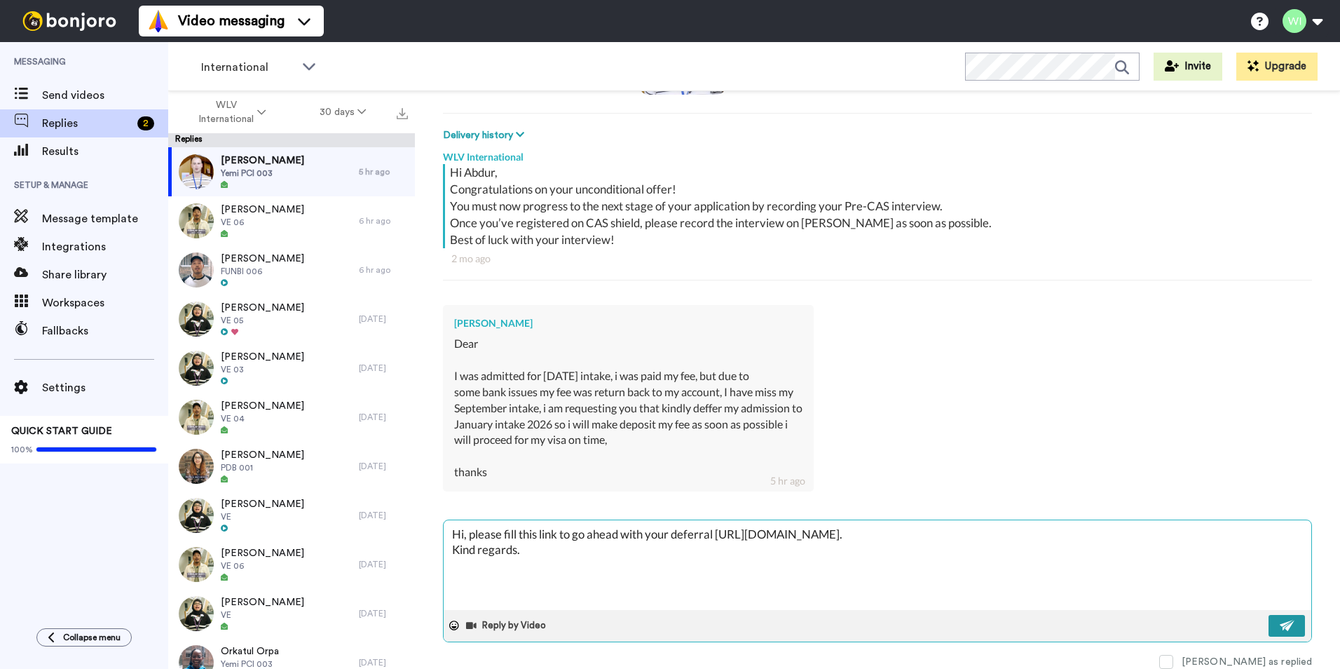
click at [1280, 623] on img at bounding box center [1287, 625] width 15 height 11
click at [1173, 665] on span at bounding box center [1166, 662] width 14 height 14
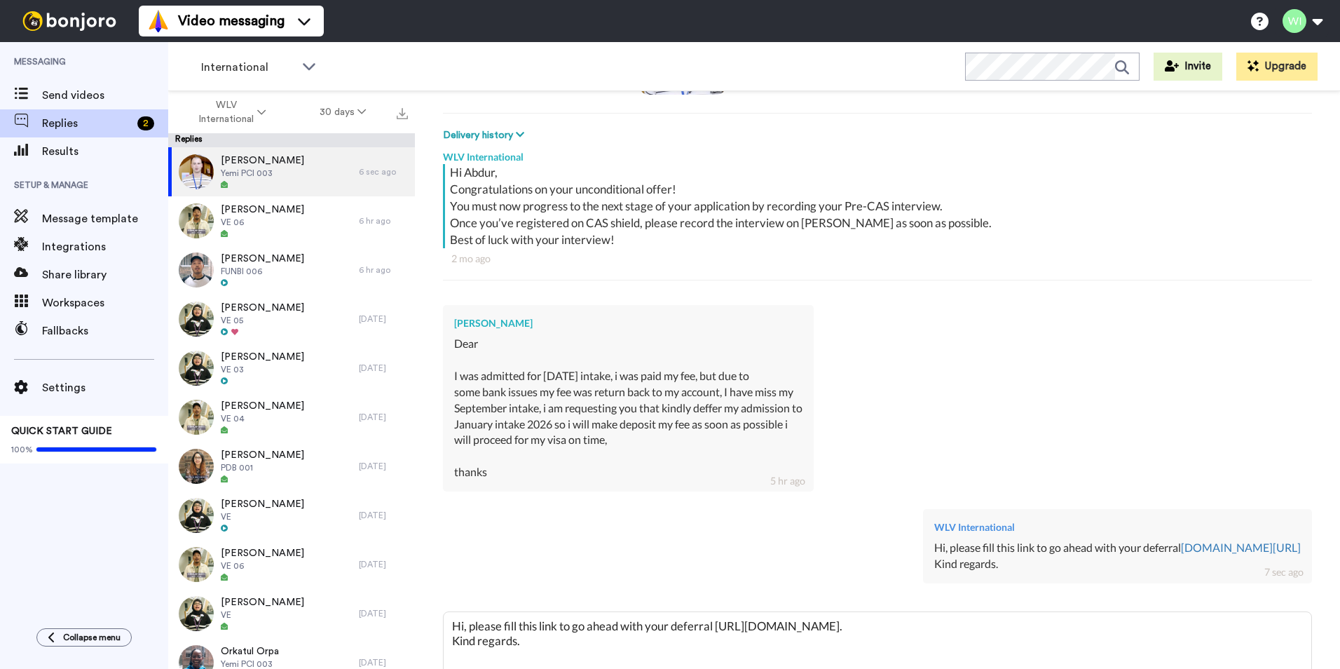
scroll to position [255, 0]
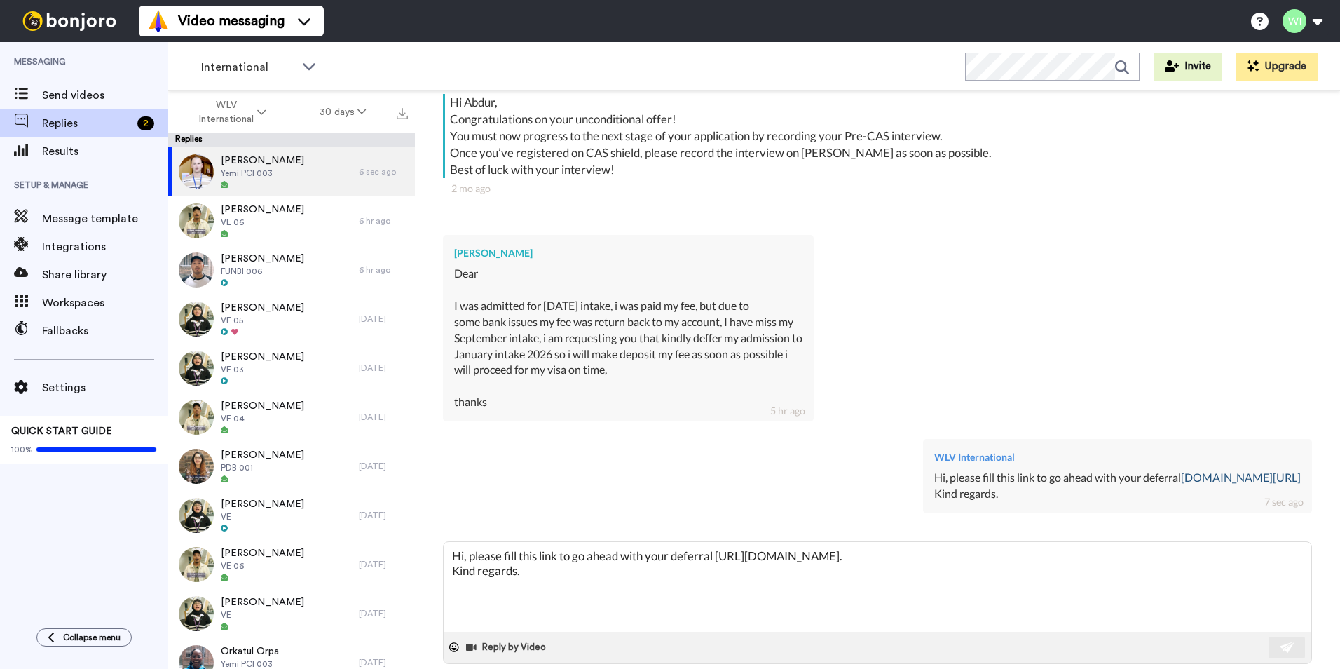
type textarea "x"
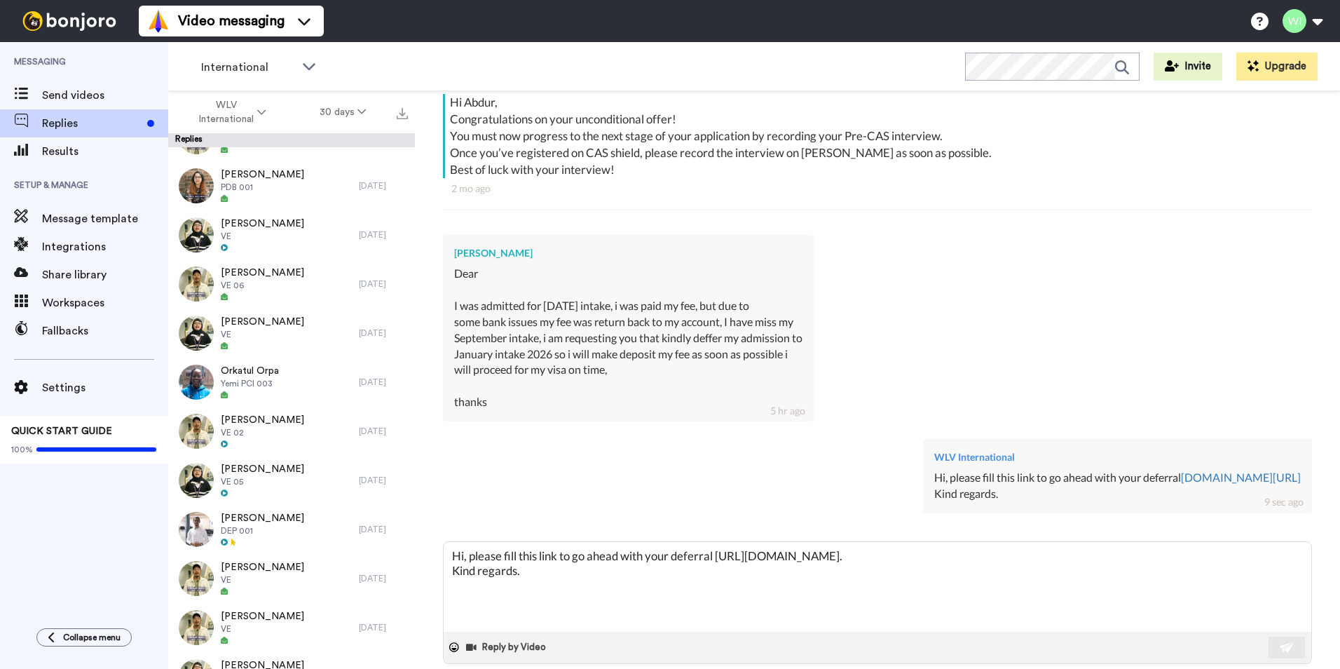
scroll to position [0, 0]
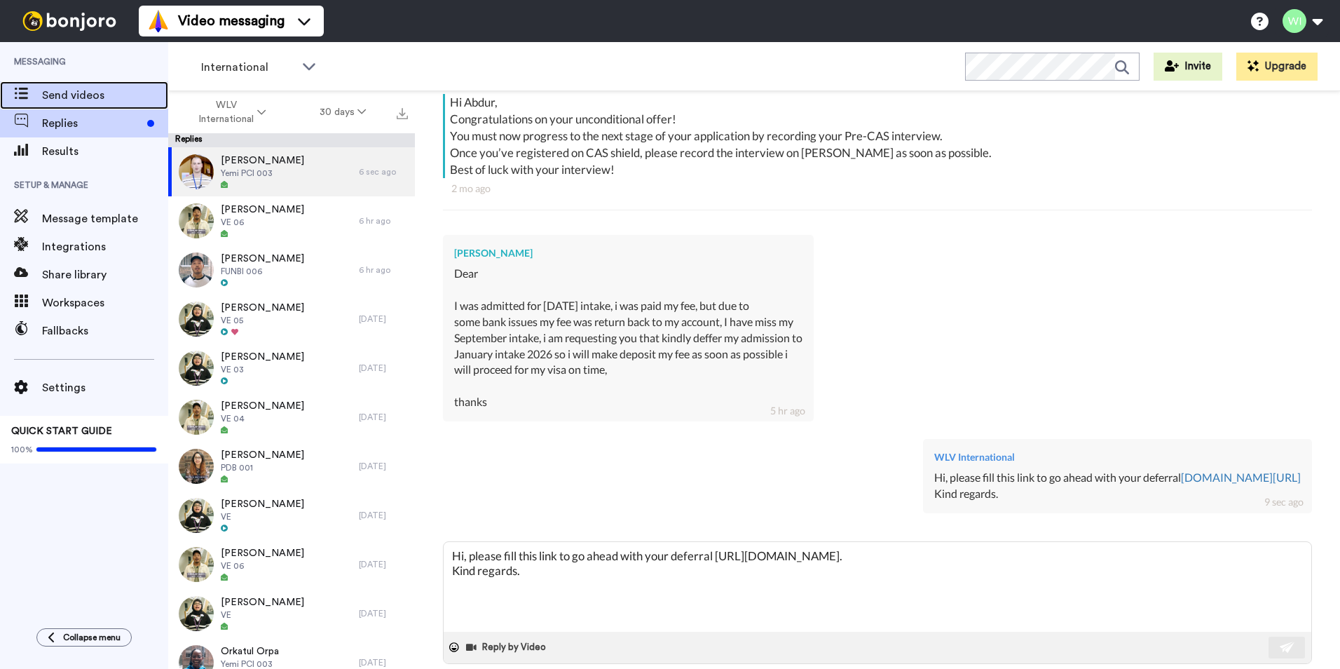
click at [104, 97] on span "Send videos" at bounding box center [105, 95] width 126 height 17
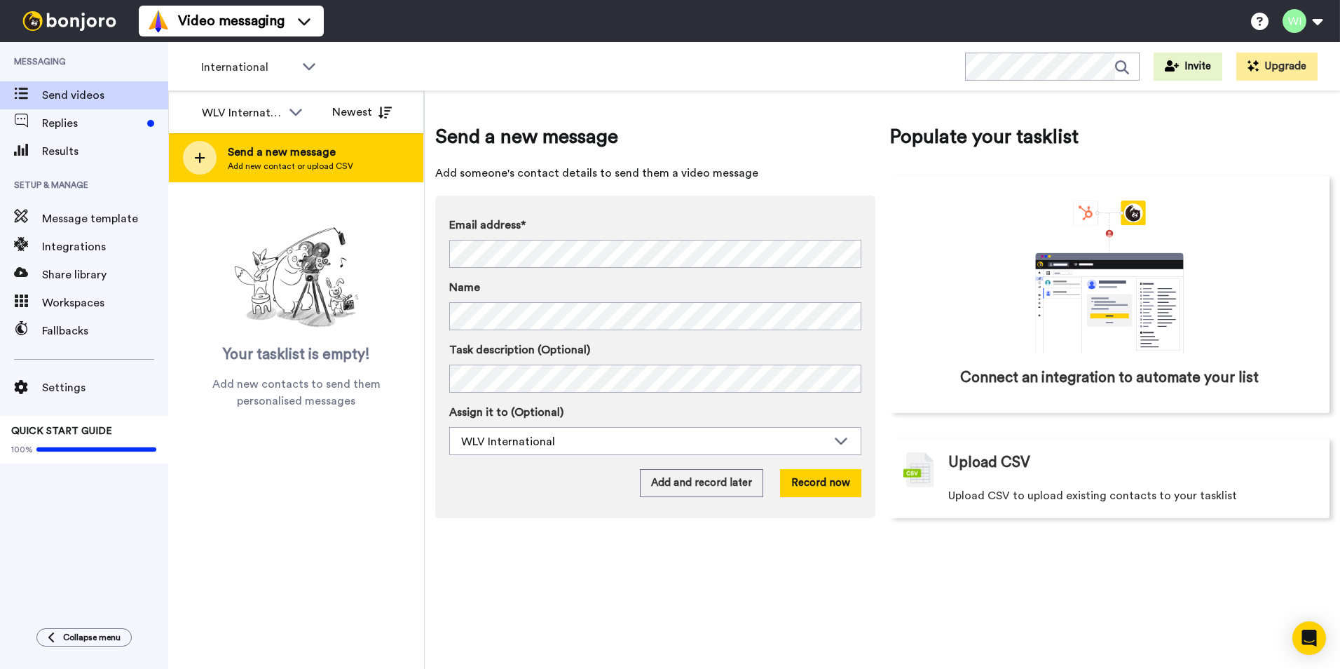
click at [231, 160] on span "Send a new message" at bounding box center [290, 152] width 125 height 17
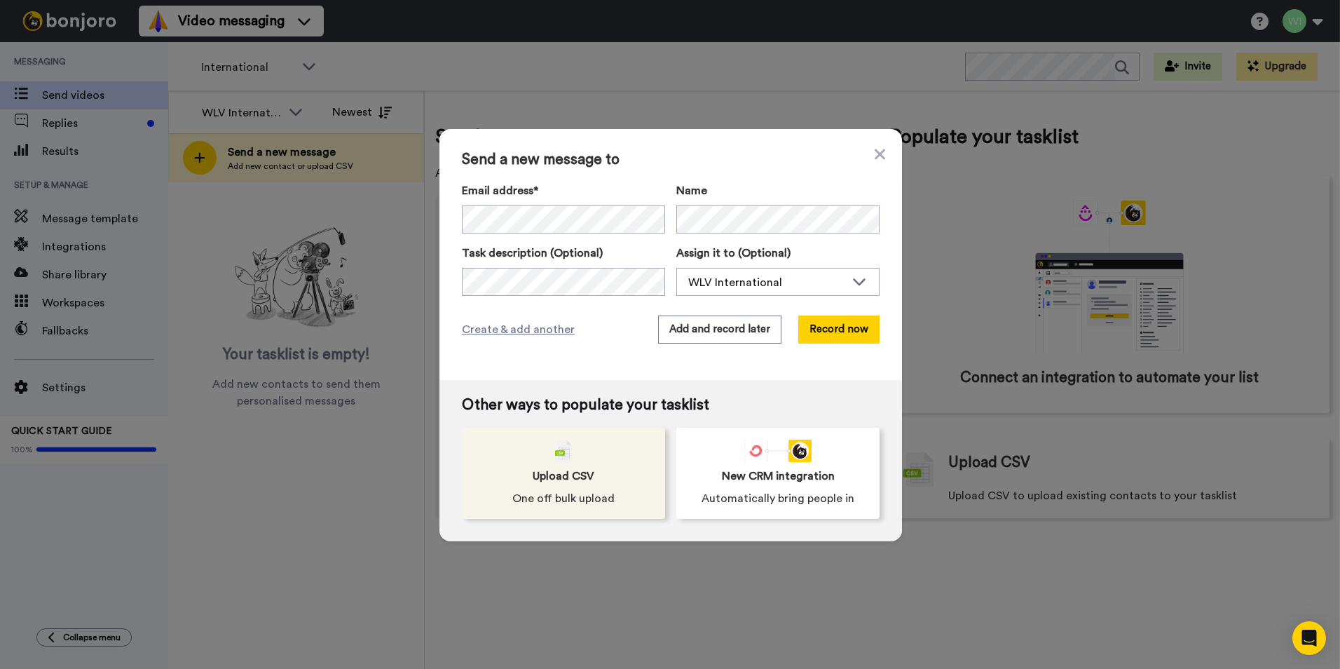
click at [596, 481] on div "Upload CSV One off bulk upload" at bounding box center [563, 472] width 203 height 91
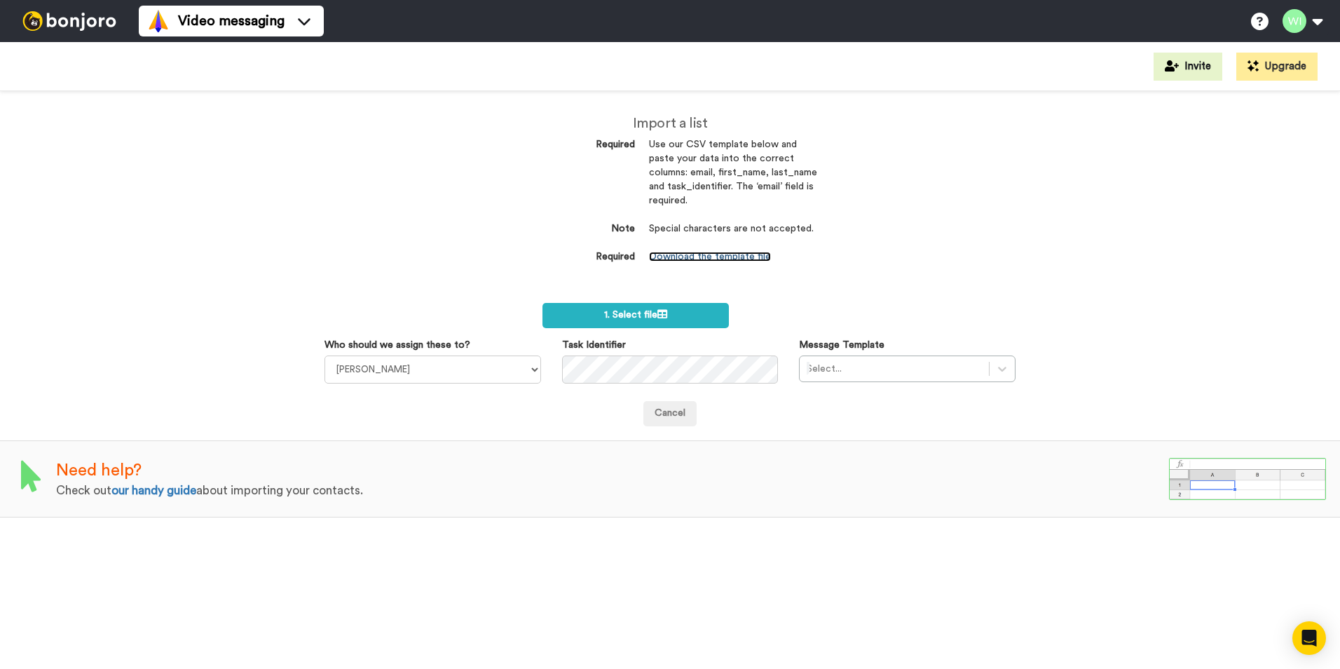
click at [742, 260] on link "Download the template file" at bounding box center [710, 257] width 122 height 10
click at [444, 350] on label "Who should we assign these to?" at bounding box center [397, 345] width 146 height 14
click at [444, 355] on select "Laura Wright Amarjit Duggal WLV Academic (FSE) Divandra Birla Bolutife Ademokoy…" at bounding box center [432, 369] width 217 height 28
click at [459, 365] on select "Laura Wright Amarjit Duggal WLV Academic (FSE) Divandra Birla Bolutife Ademokoy…" at bounding box center [432, 369] width 217 height 28
select select "d575366b-34de-4d4d-ba6c-d2d11e507584"
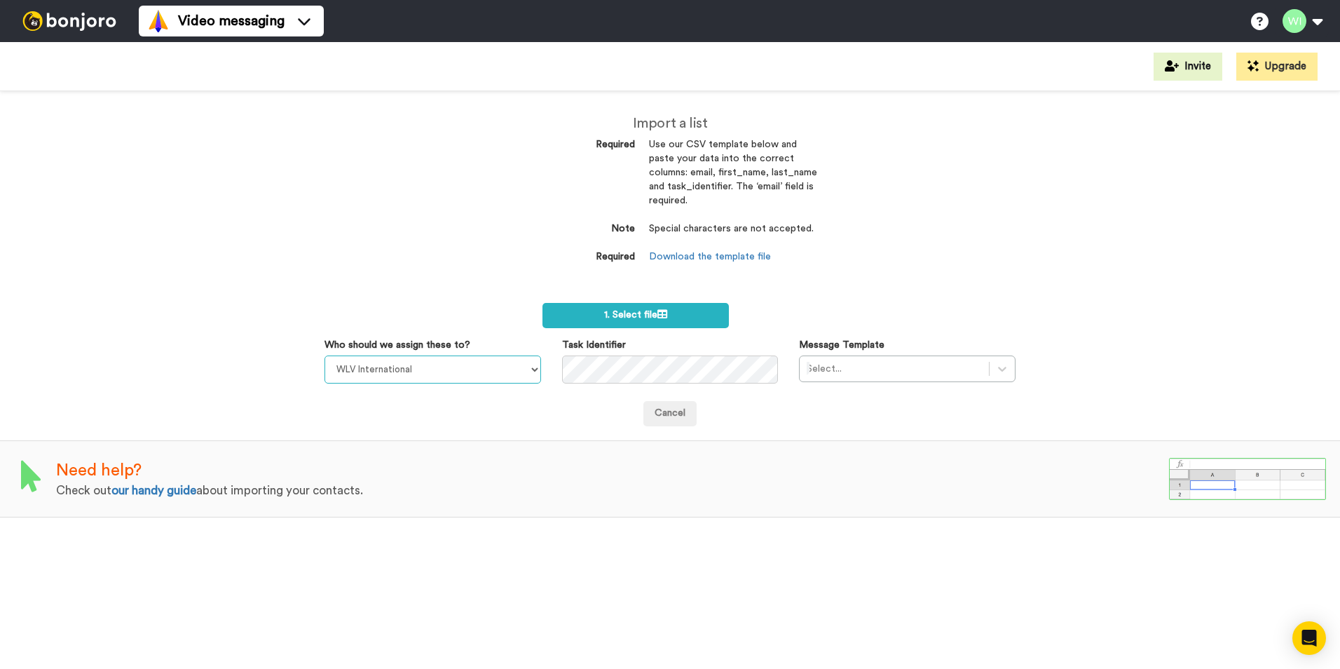
click at [324, 355] on select "Laura Wright Amarjit Duggal WLV Academic (FSE) Divandra Birla Bolutife Ademokoy…" at bounding box center [432, 369] width 217 height 28
click at [985, 369] on div "Select..." at bounding box center [907, 368] width 217 height 27
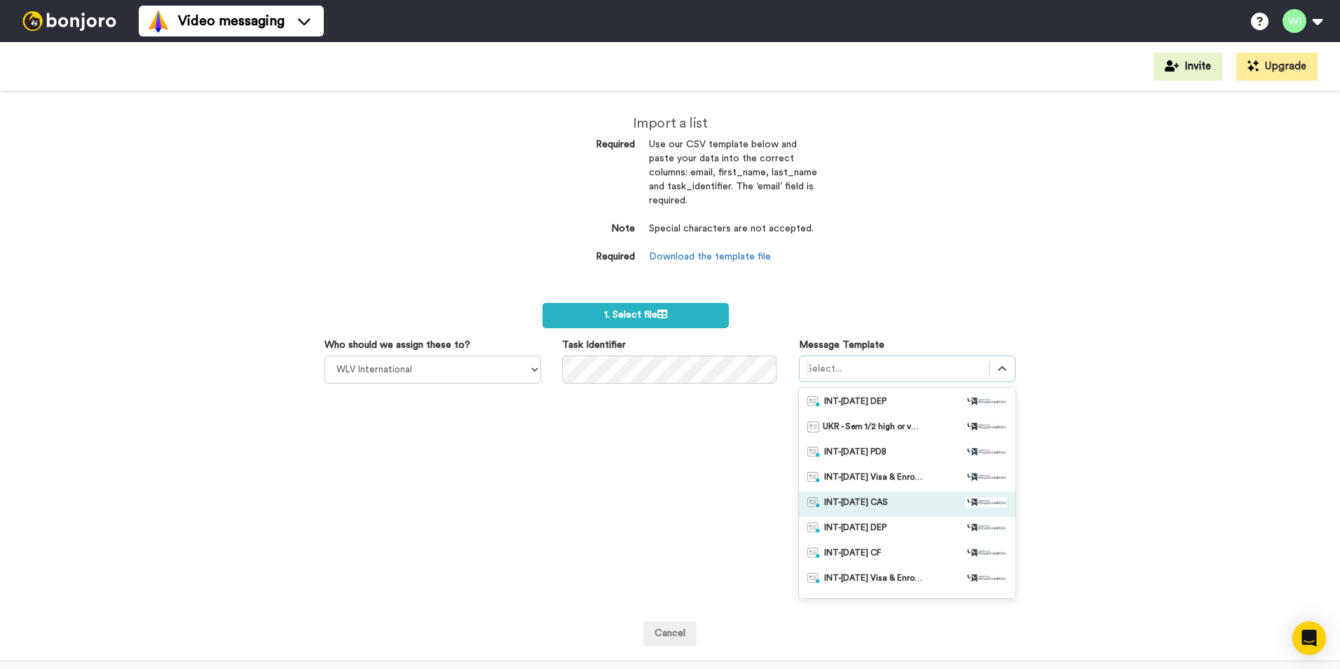
scroll to position [70, 0]
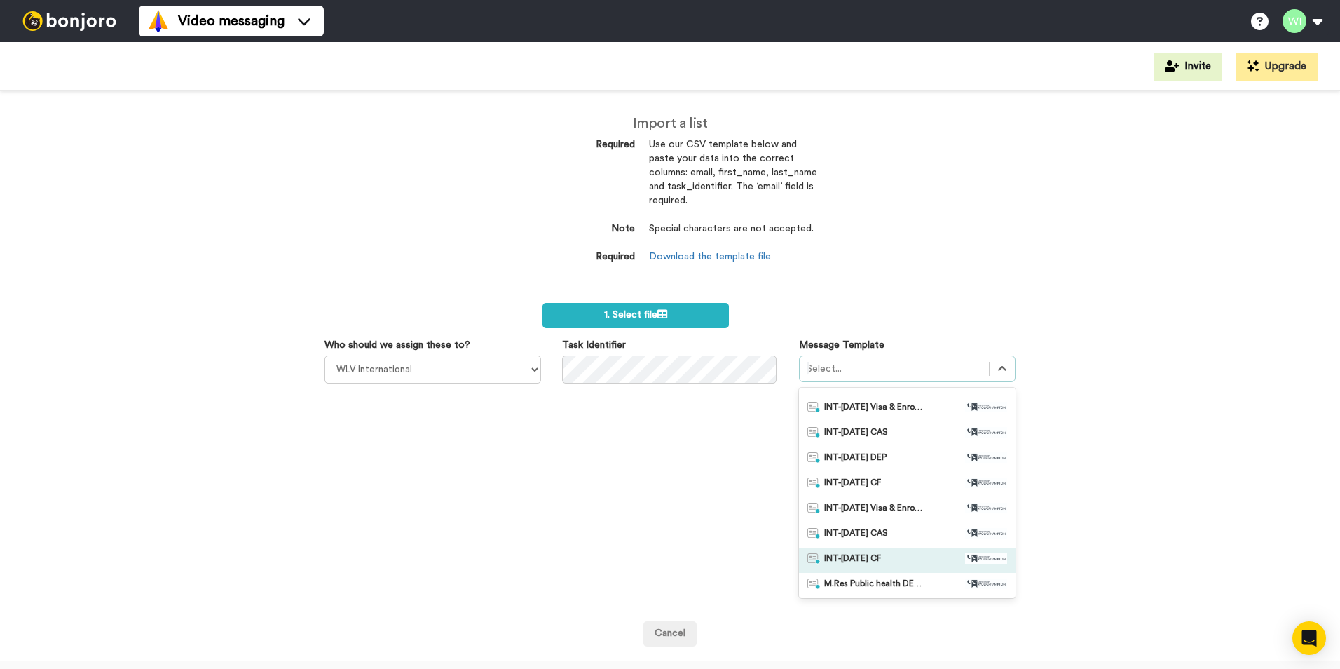
click at [875, 554] on div "INT-Nov 25 CF" at bounding box center [907, 560] width 200 height 14
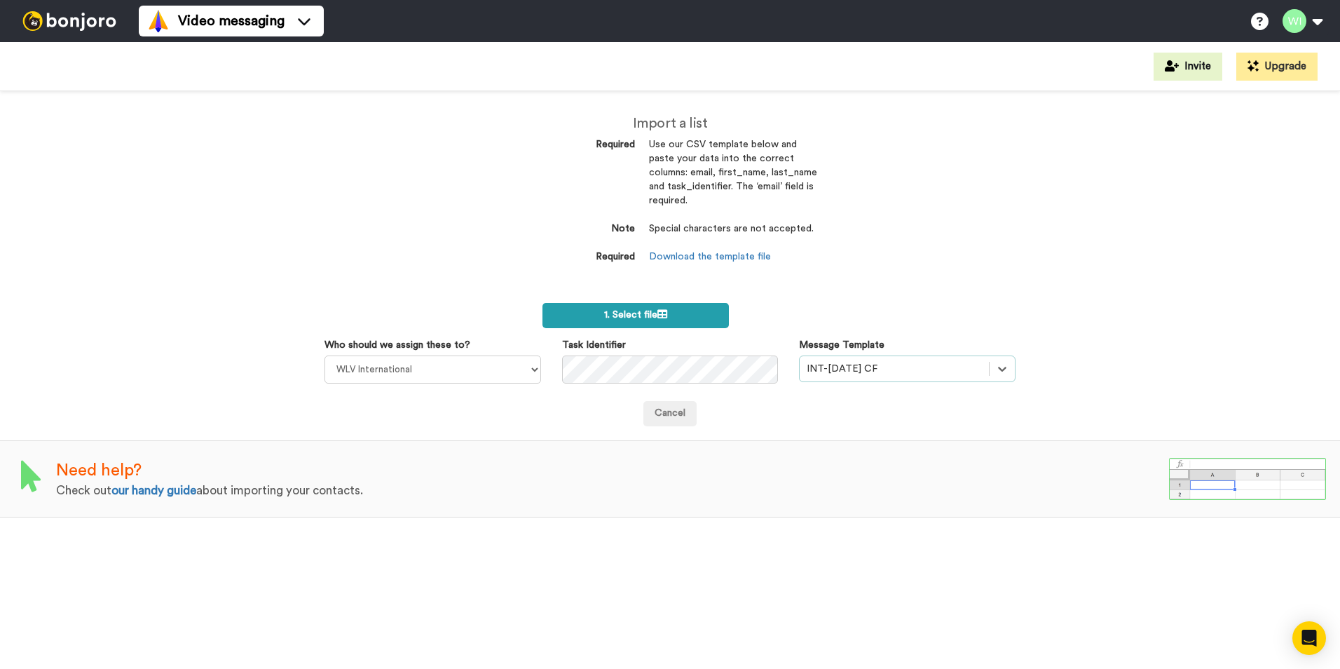
click at [650, 321] on label "1. Select file" at bounding box center [635, 315] width 186 height 25
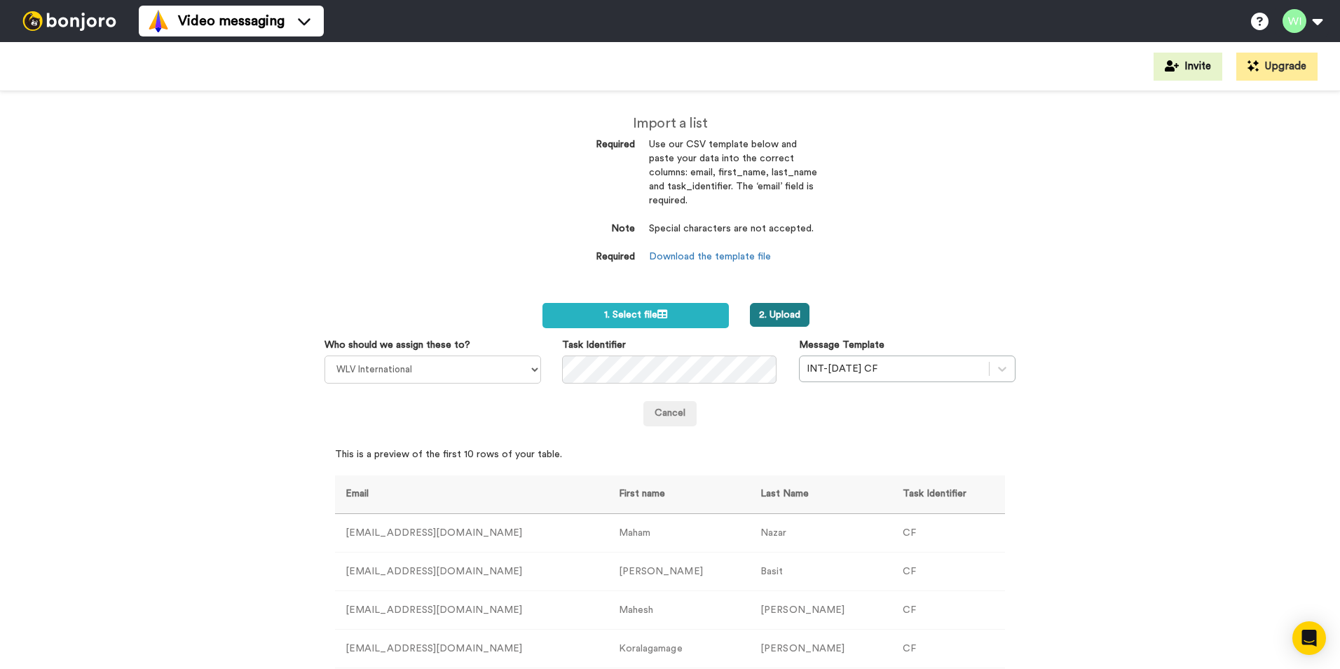
click at [773, 315] on button "2. Upload" at bounding box center [780, 315] width 60 height 24
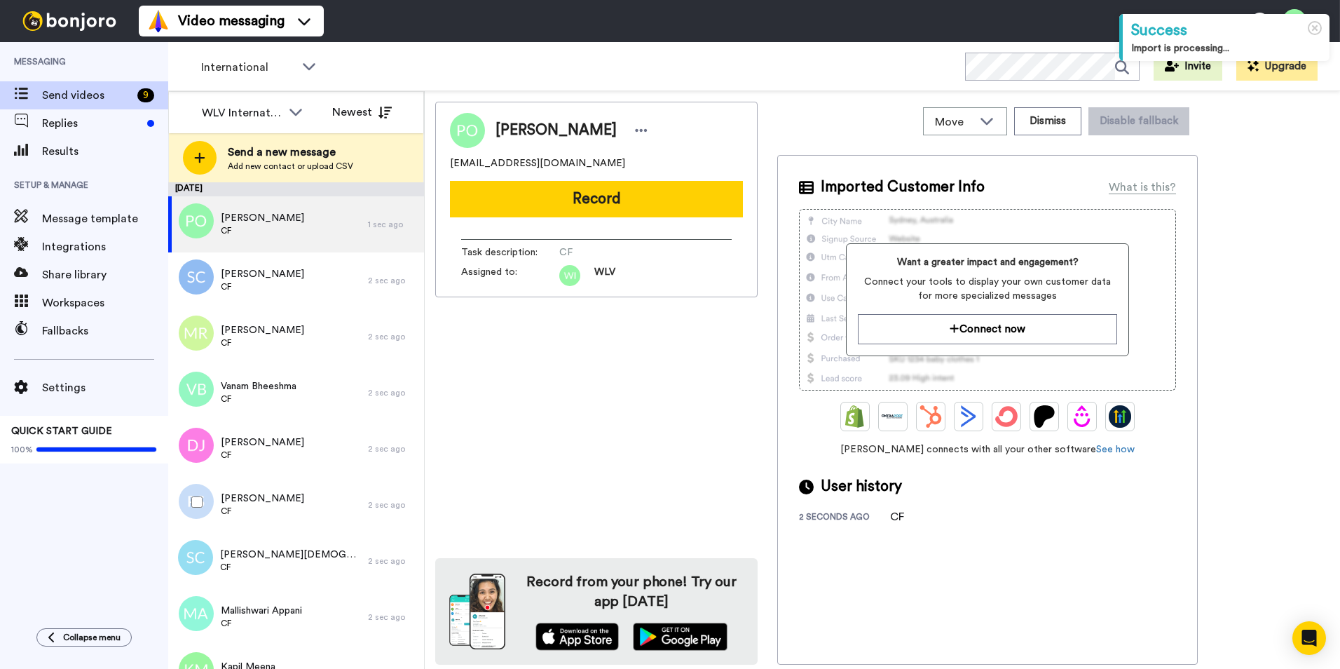
scroll to position [481, 0]
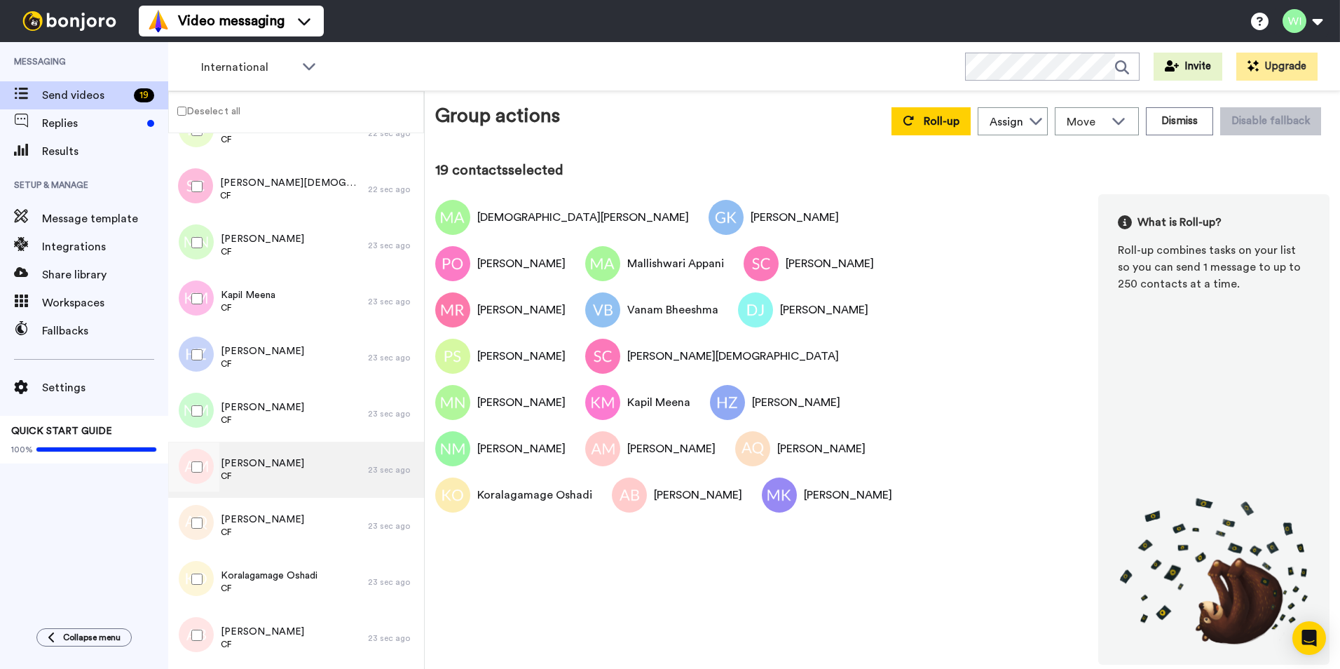
scroll to position [544, 0]
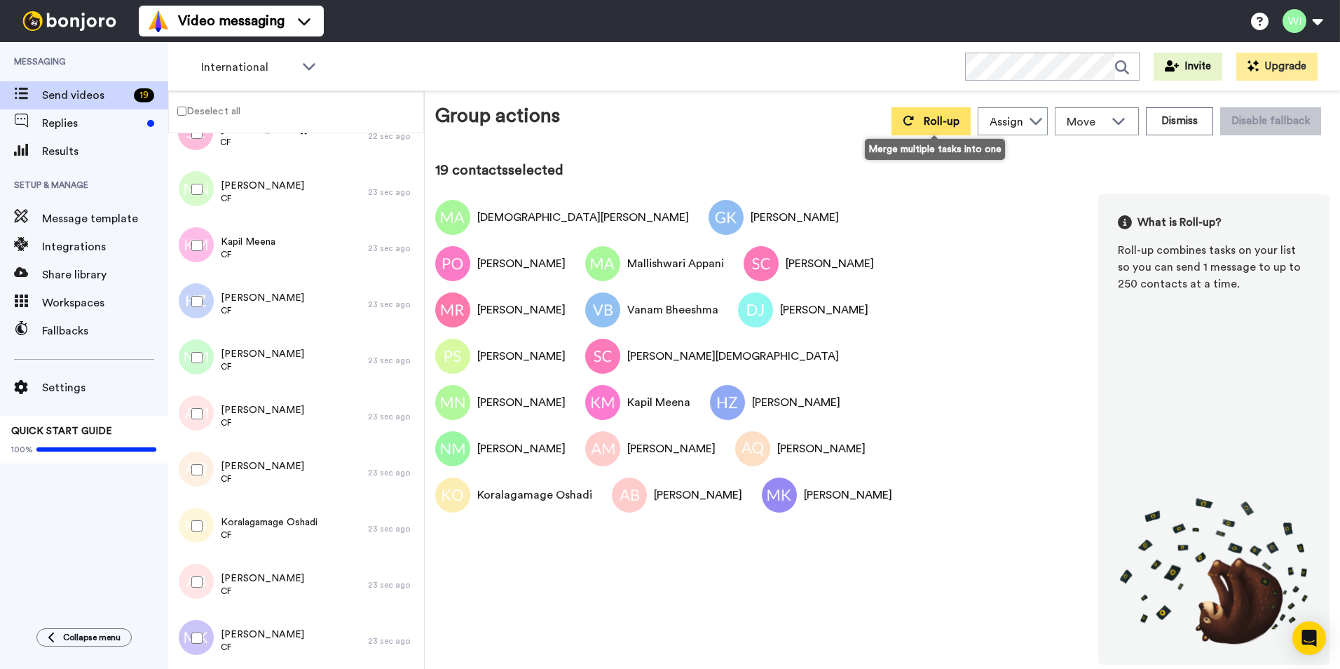
click at [940, 127] on button "Roll-up" at bounding box center [930, 121] width 79 height 28
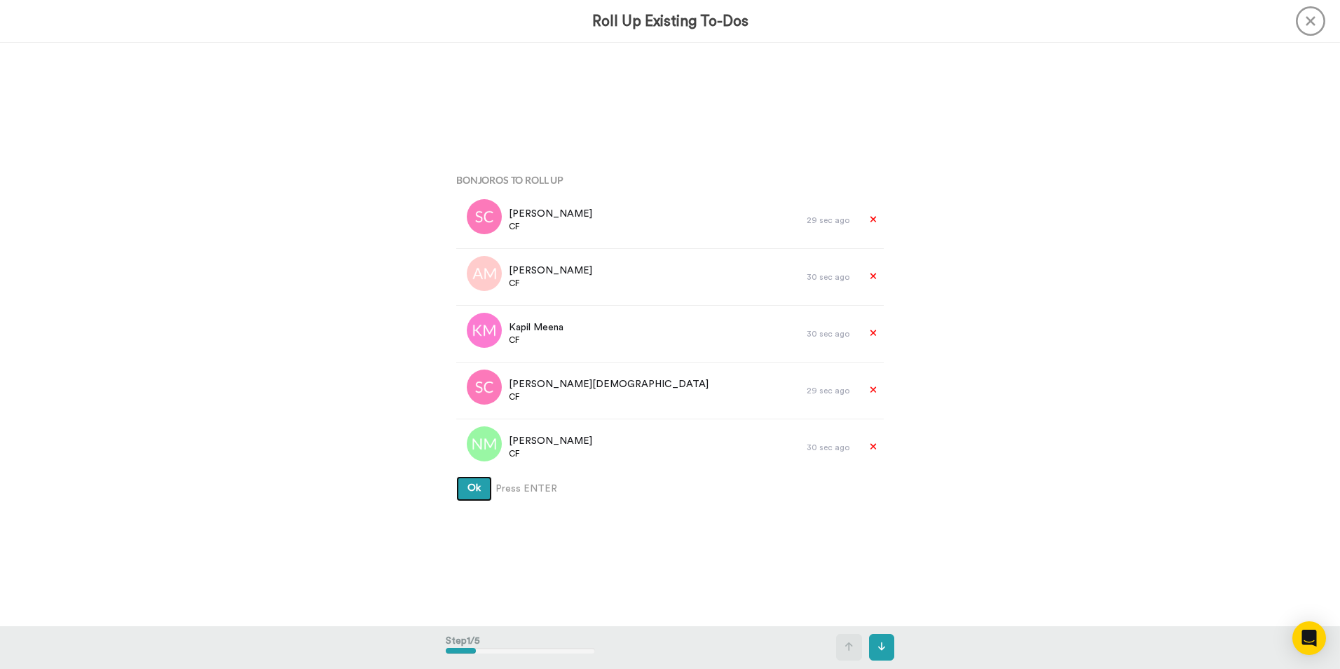
click at [478, 496] on button "Ok" at bounding box center [474, 488] width 36 height 25
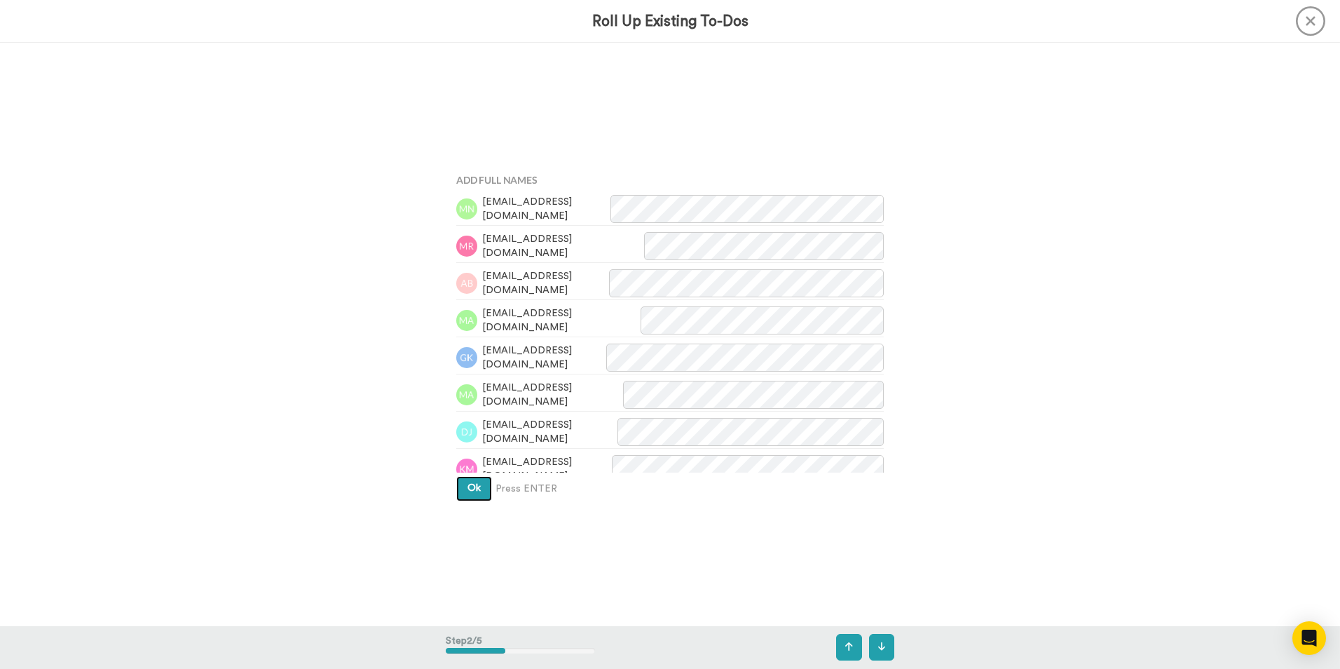
click at [474, 497] on button "Ok" at bounding box center [474, 488] width 36 height 25
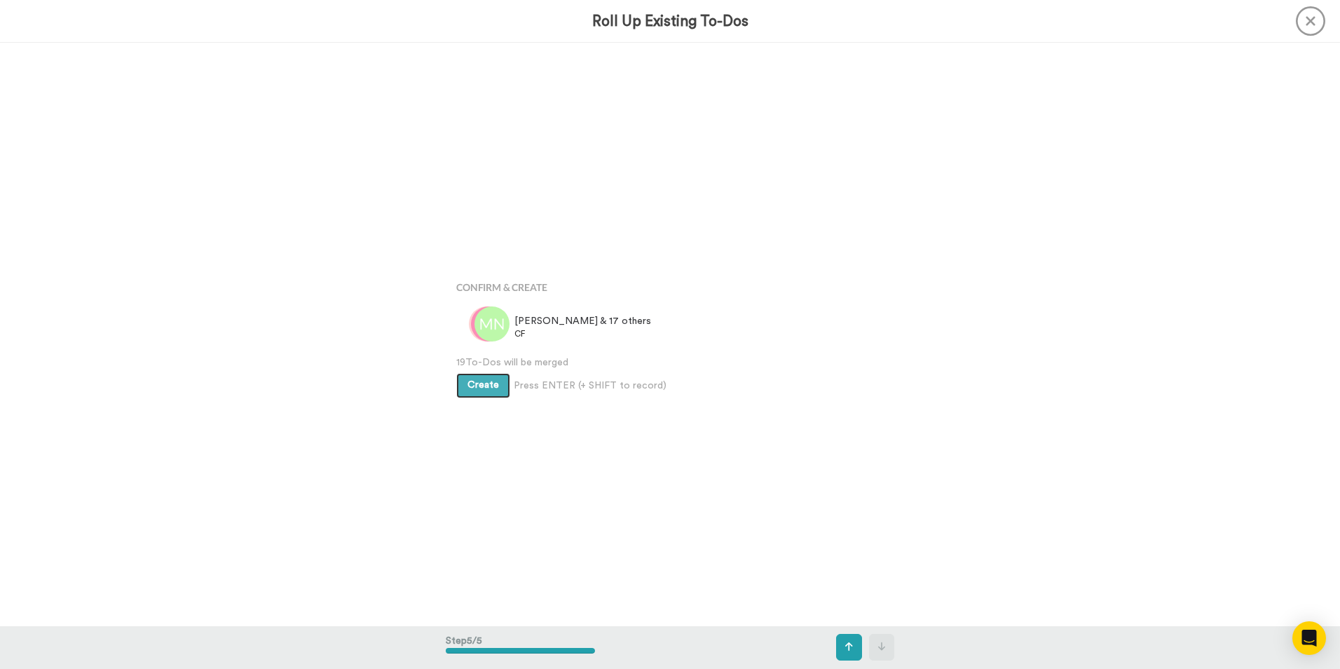
scroll to position [2332, 0]
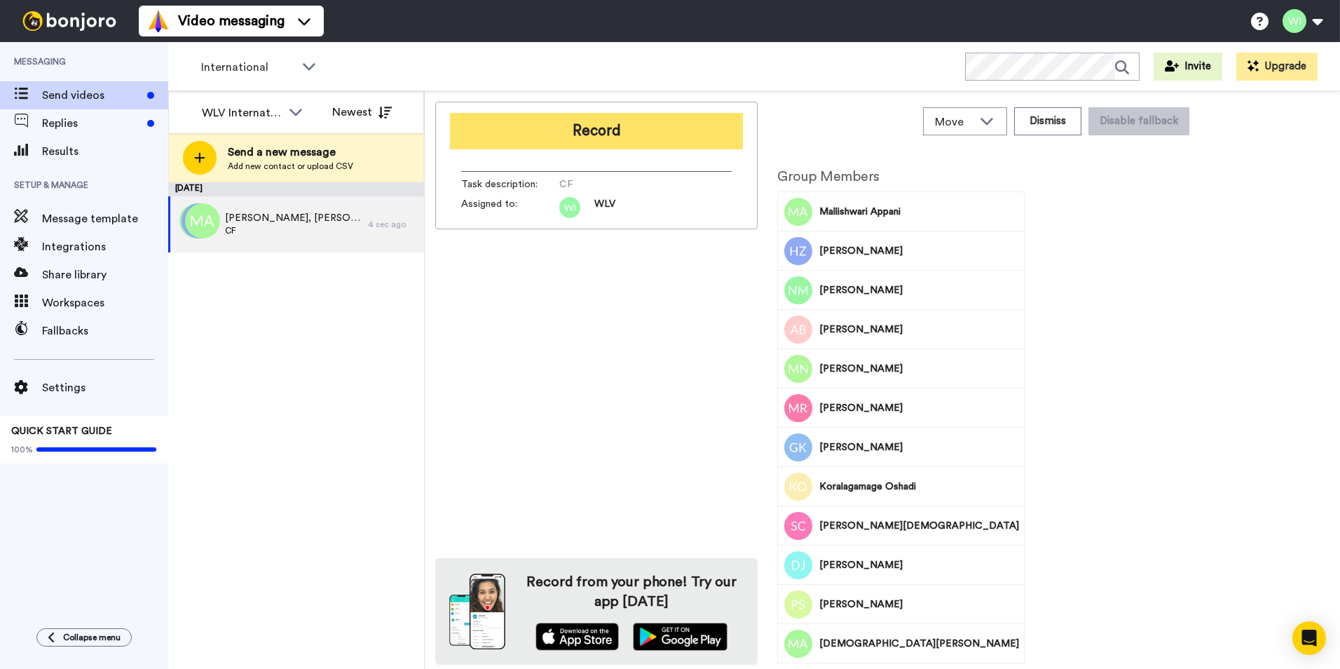
click at [627, 131] on button "Record" at bounding box center [596, 131] width 293 height 36
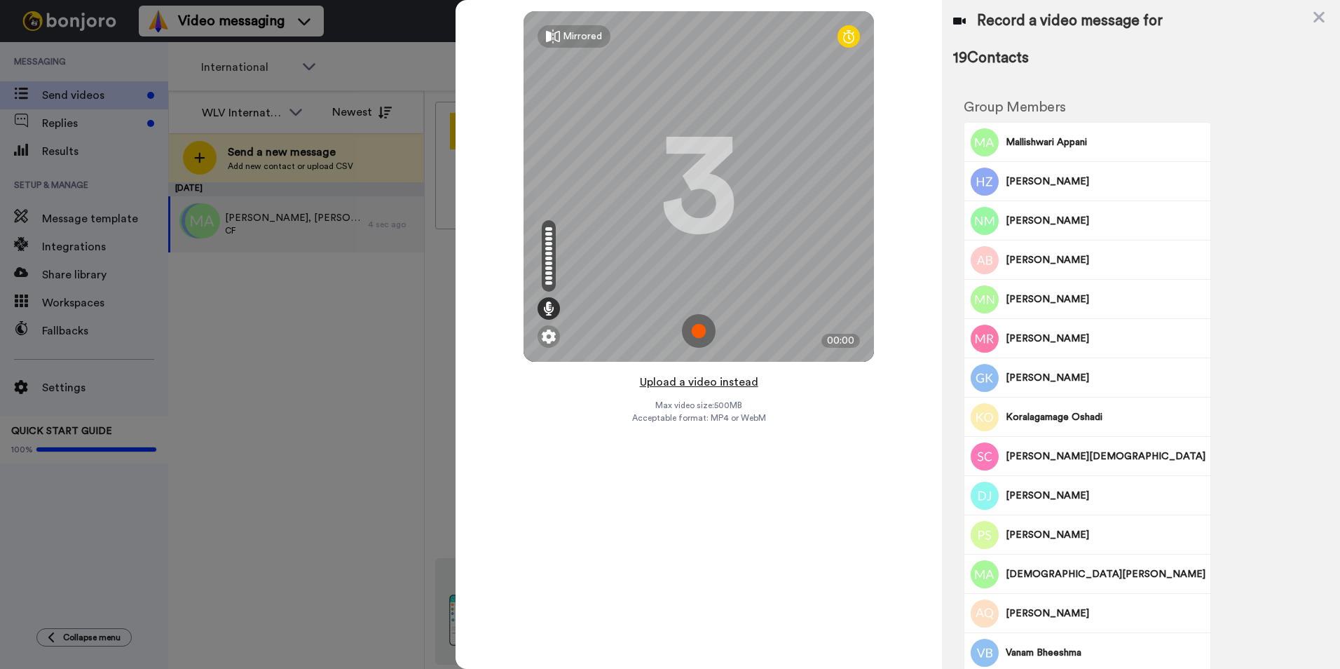
click at [701, 378] on button "Upload a video instead" at bounding box center [699, 382] width 127 height 18
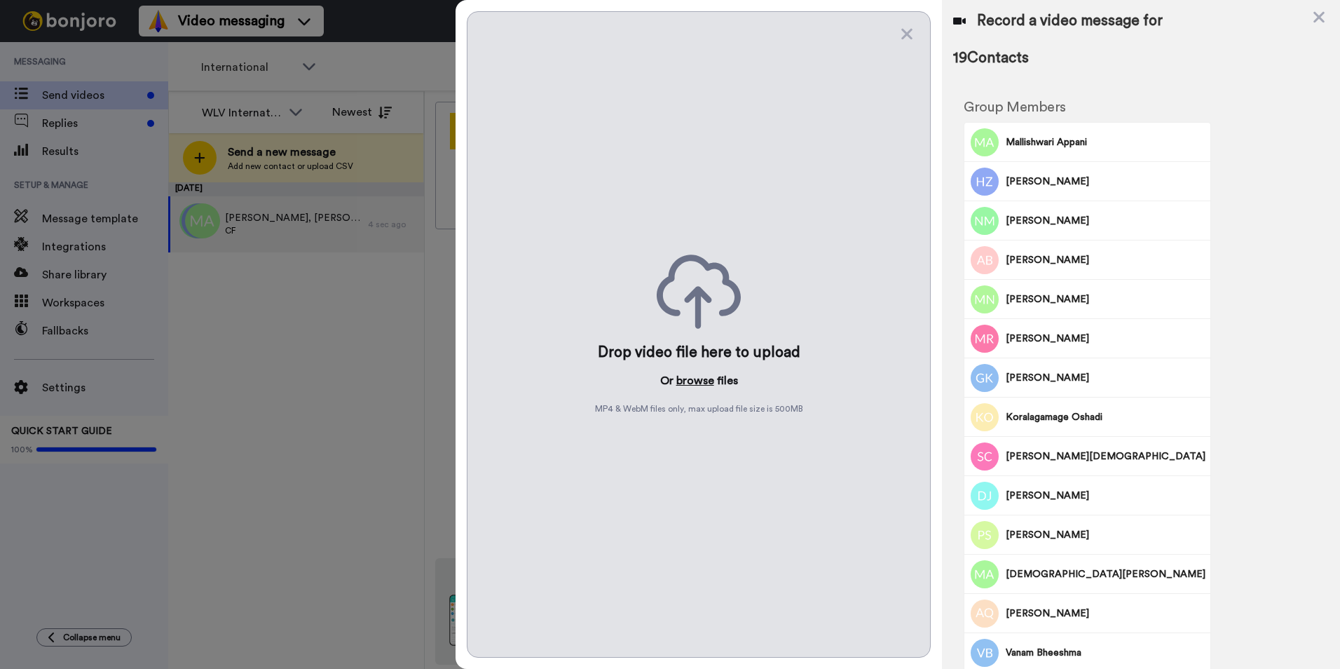
click at [697, 384] on button "browse" at bounding box center [695, 380] width 38 height 17
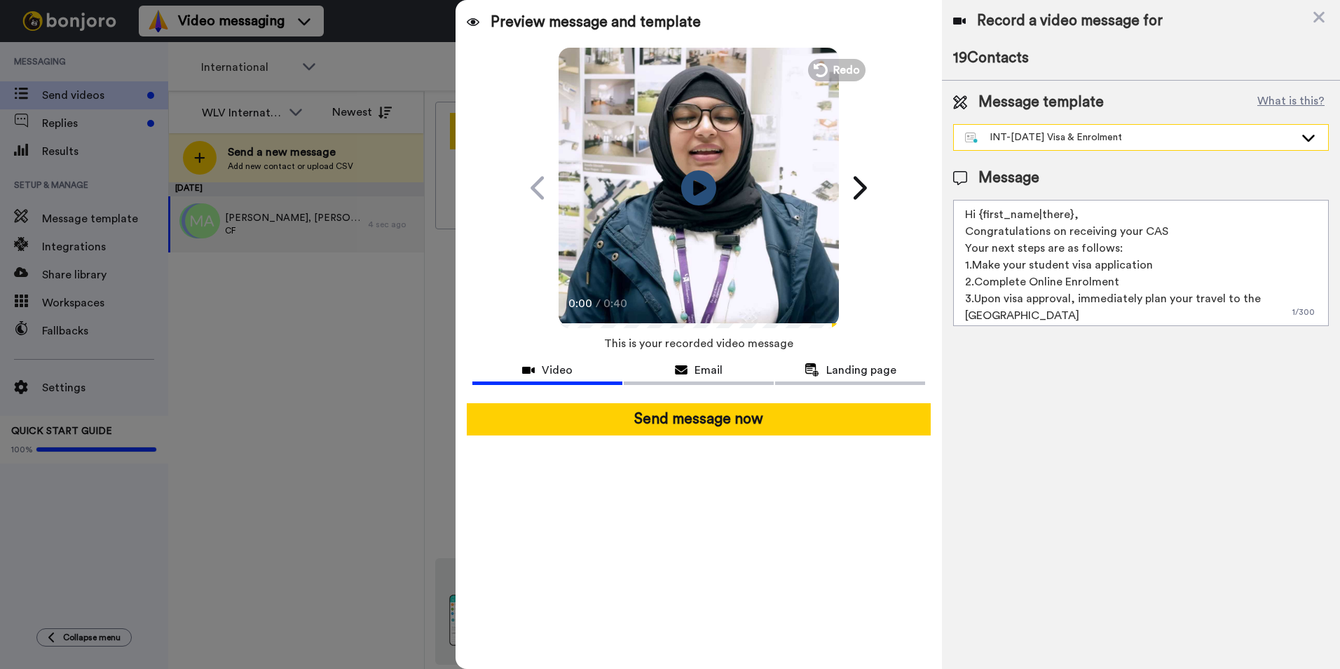
click at [1268, 144] on div "INT-[DATE] Visa & Enrolment" at bounding box center [1129, 137] width 329 height 14
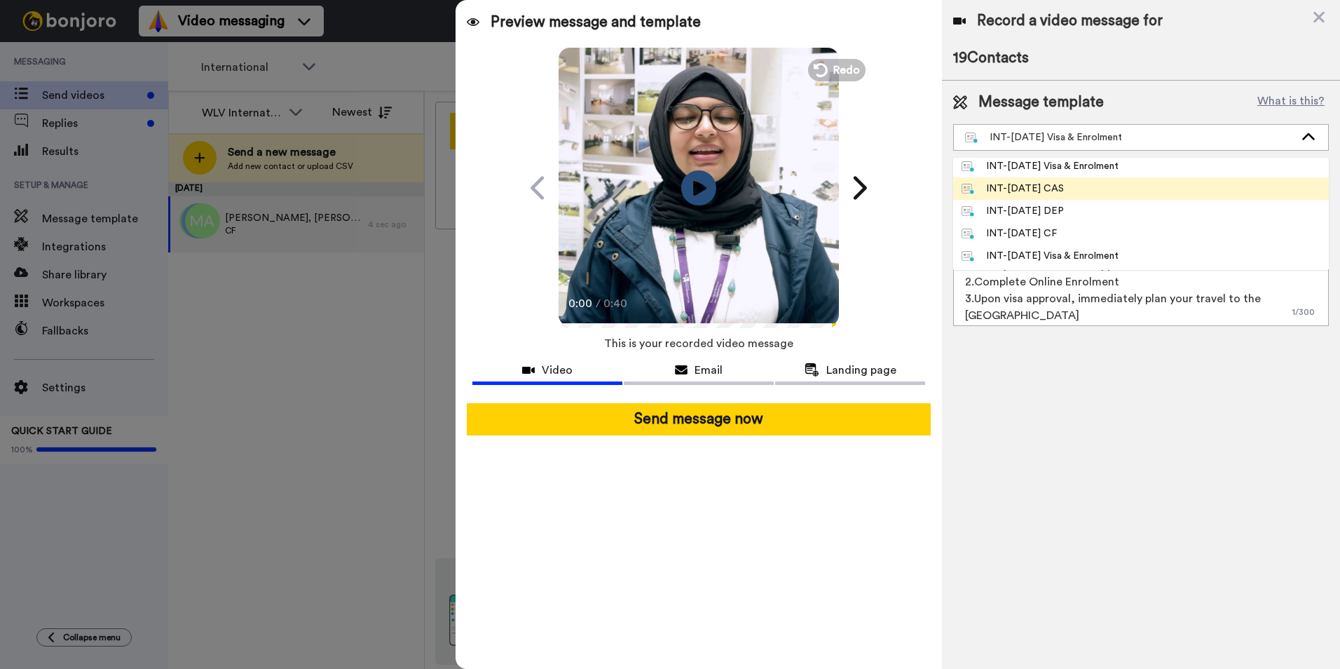
scroll to position [140, 0]
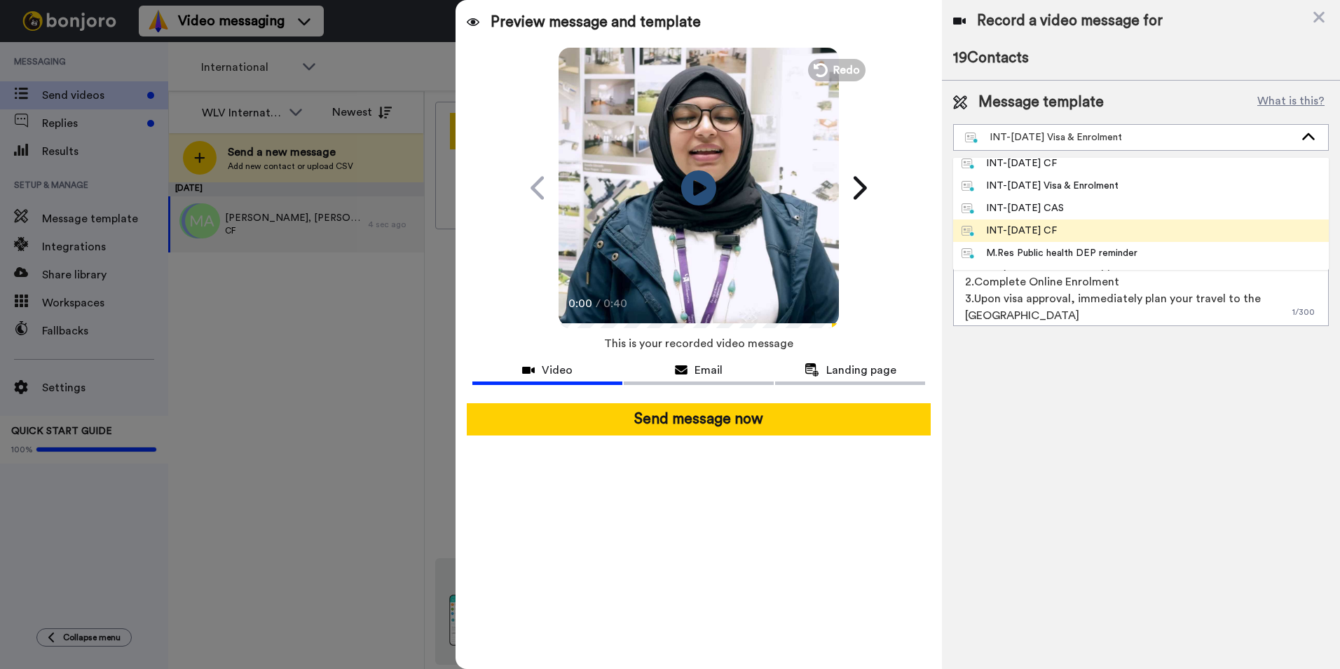
click at [1048, 233] on div "INT-[DATE] CF" at bounding box center [1009, 231] width 95 height 14
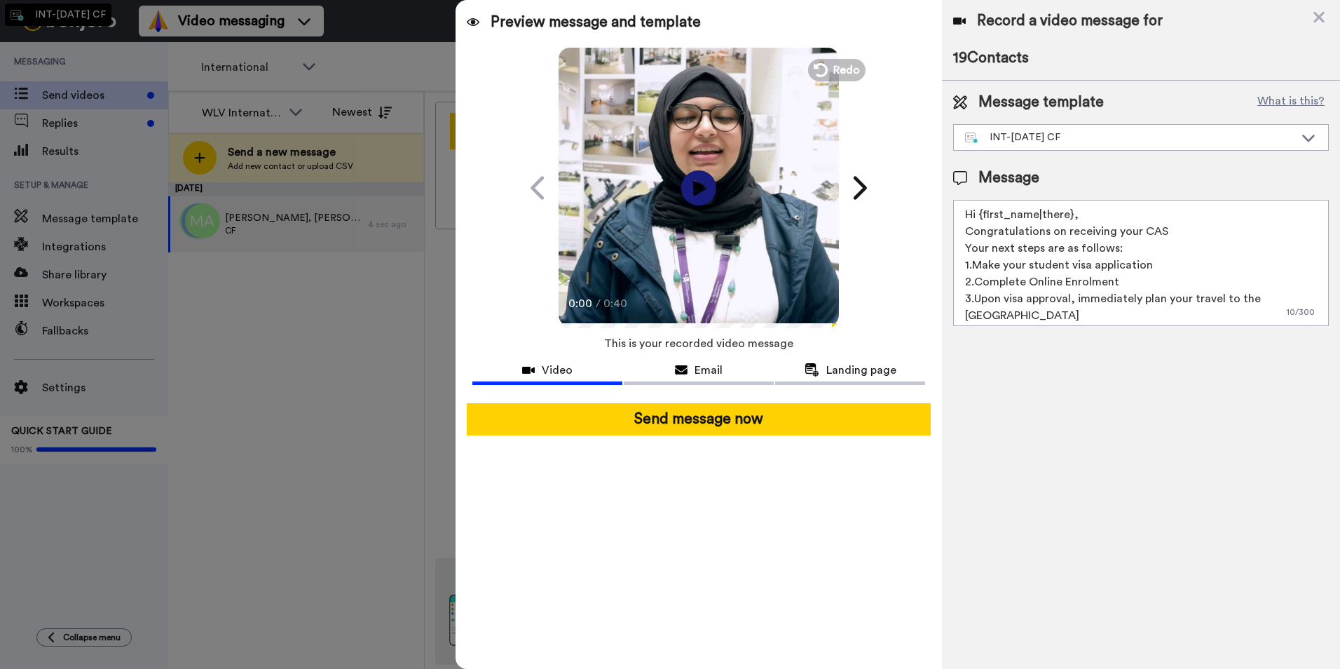
type textarea "Hi {first_name| }, Thank you for applying to study with us. On checking your re…"
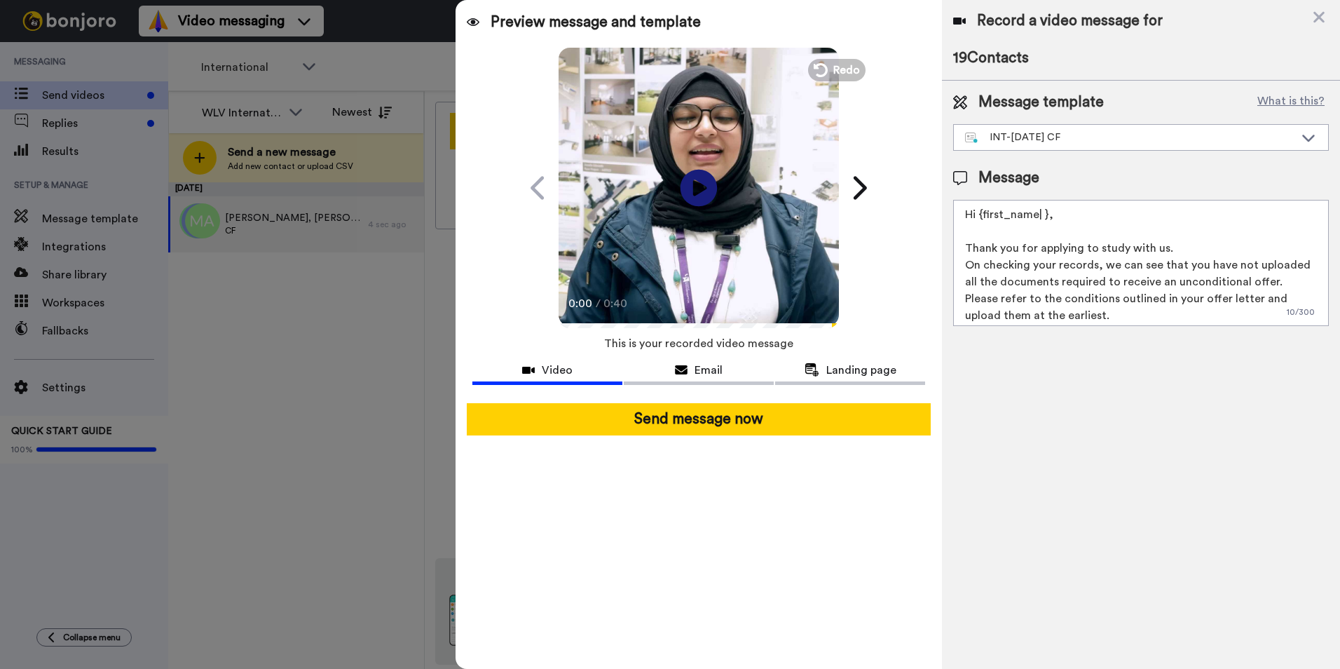
click at [692, 184] on icon at bounding box center [698, 187] width 37 height 37
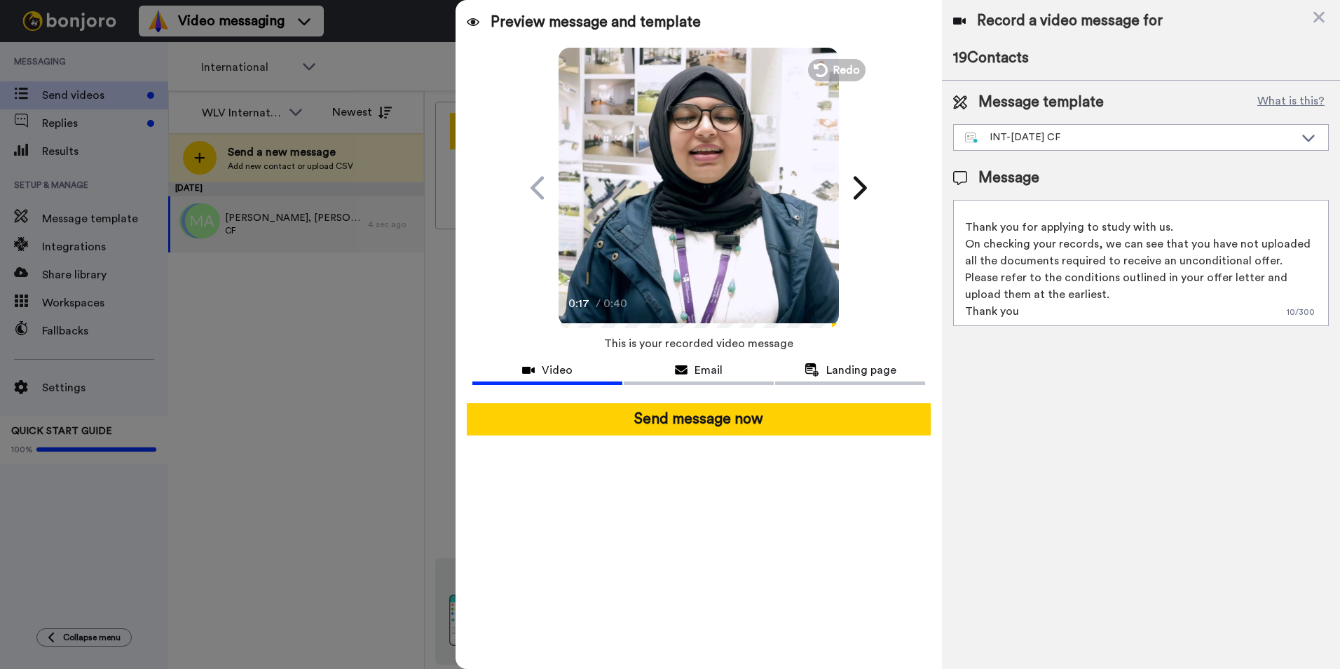
scroll to position [0, 0]
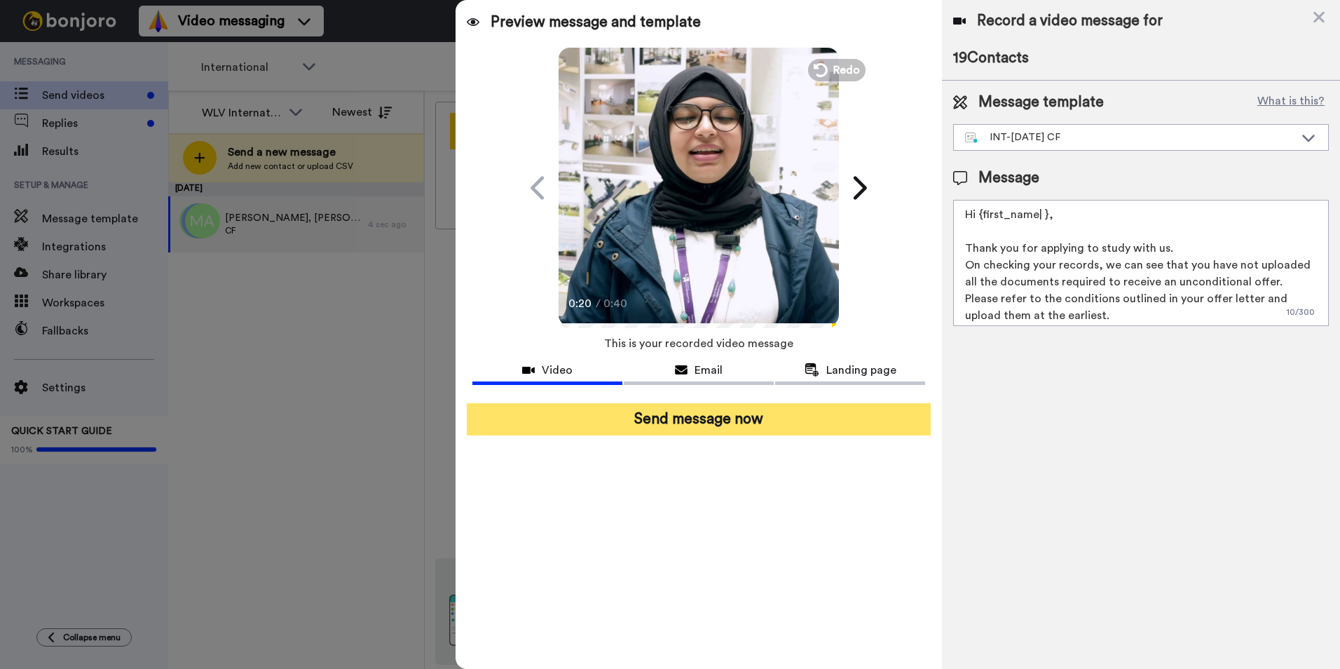
click at [731, 418] on button "Send message now" at bounding box center [699, 419] width 464 height 32
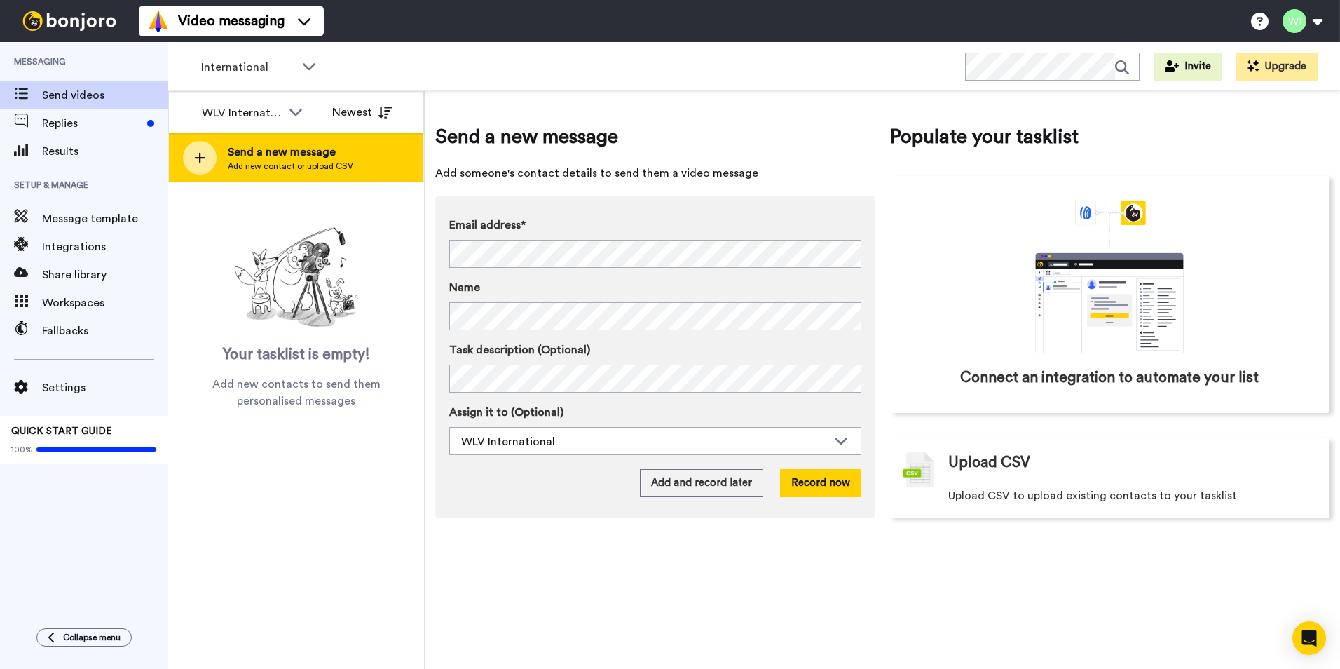
click at [249, 157] on span "Send a new message" at bounding box center [290, 152] width 125 height 17
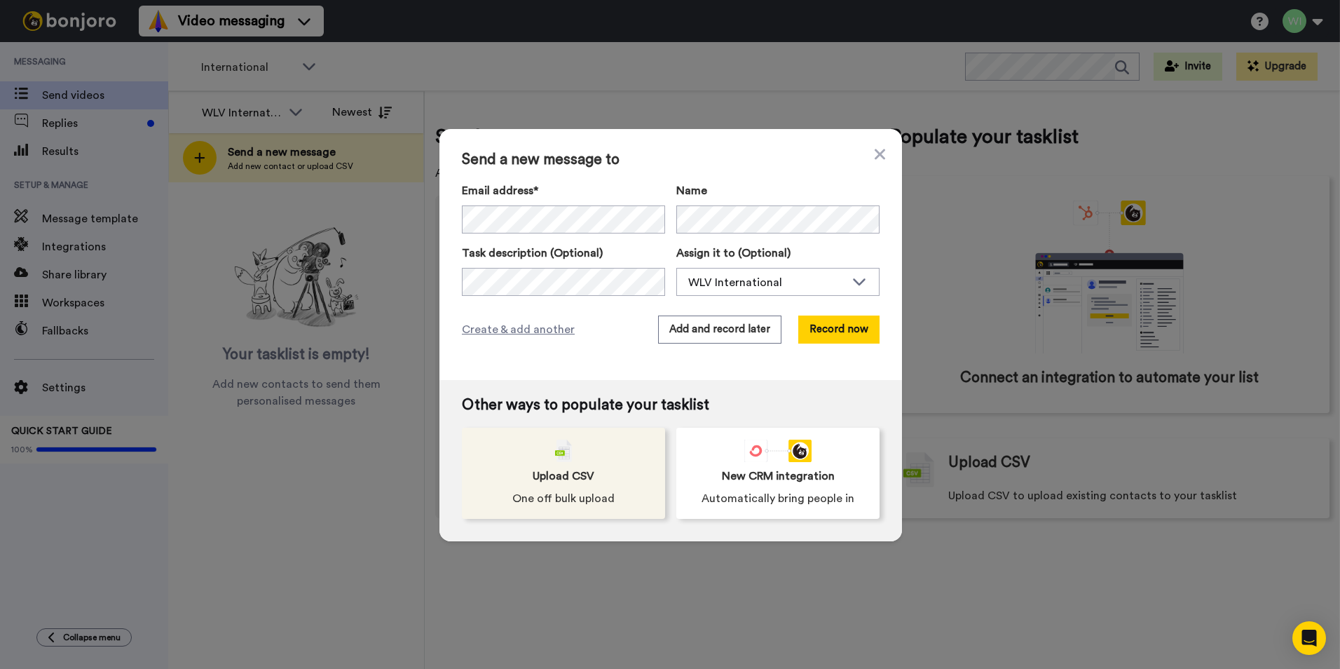
click at [607, 488] on div "Upload CSV One off bulk upload" at bounding box center [563, 472] width 203 height 91
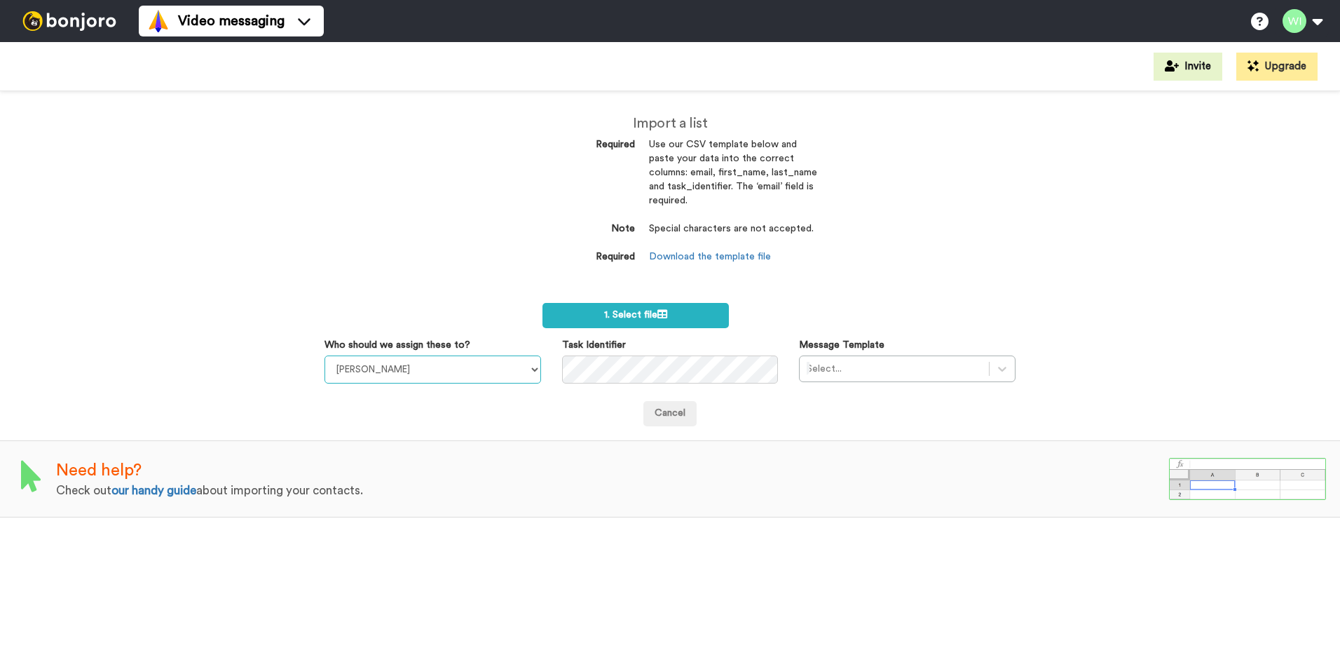
click at [511, 368] on select "[PERSON_NAME] [PERSON_NAME] WLV Academic (FSE) [PERSON_NAME] Ademokoya UK Recru…" at bounding box center [432, 369] width 217 height 28
select select "d575366b-34de-4d4d-ba6c-d2d11e507584"
click at [324, 355] on select "[PERSON_NAME] [PERSON_NAME] WLV Academic (FSE) [PERSON_NAME] Ademokoya UK Recru…" at bounding box center [432, 369] width 217 height 28
click at [997, 362] on icon at bounding box center [1002, 369] width 14 height 14
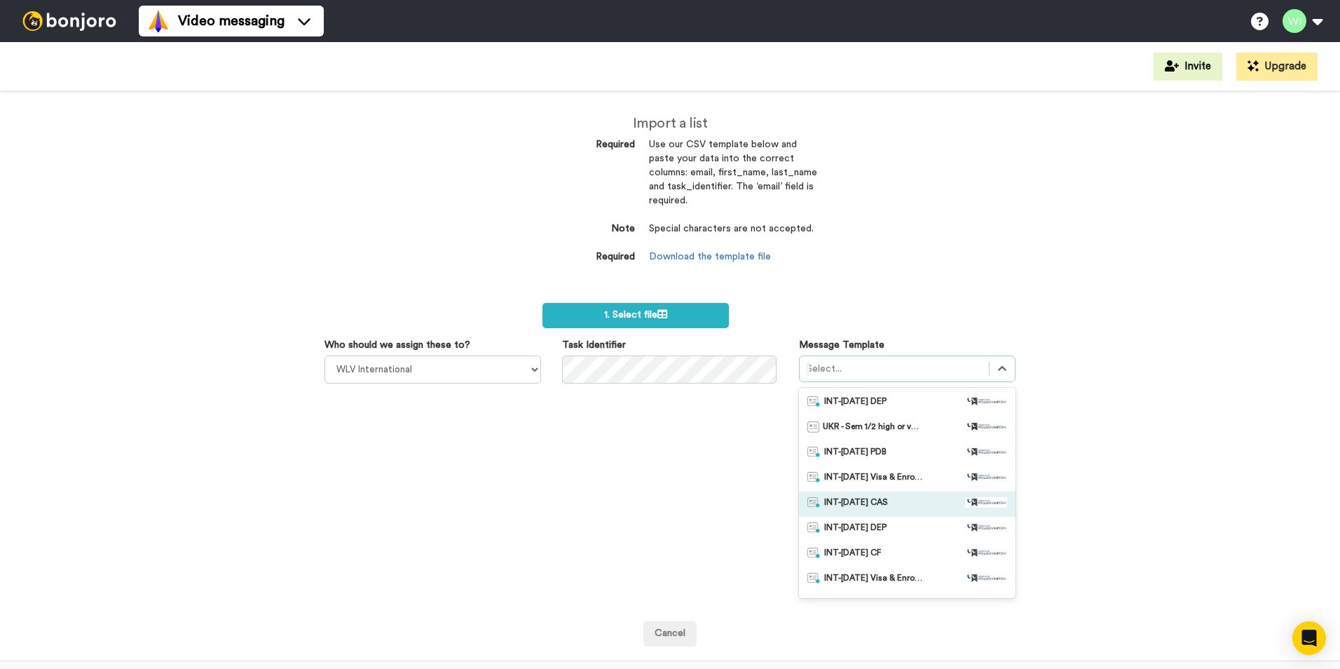
scroll to position [70, 0]
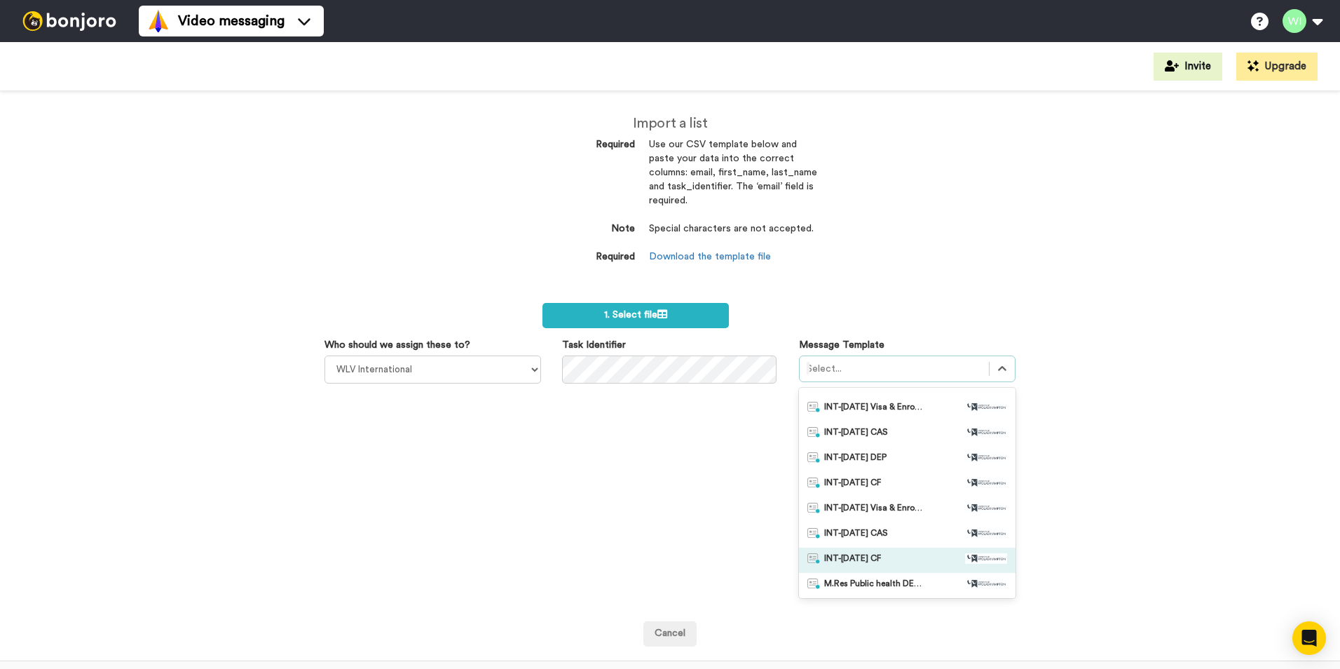
click at [892, 562] on div "INT-[DATE] CF" at bounding box center [907, 560] width 200 height 14
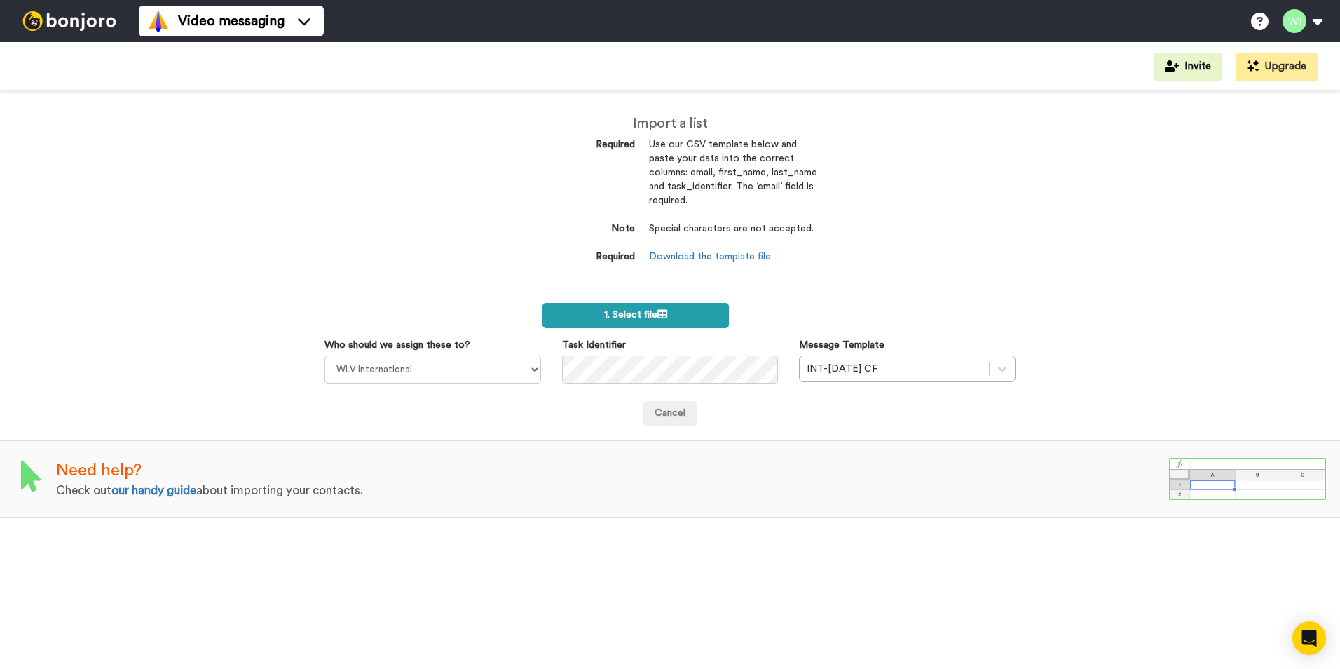
click at [653, 317] on span "1. Select file" at bounding box center [635, 315] width 63 height 10
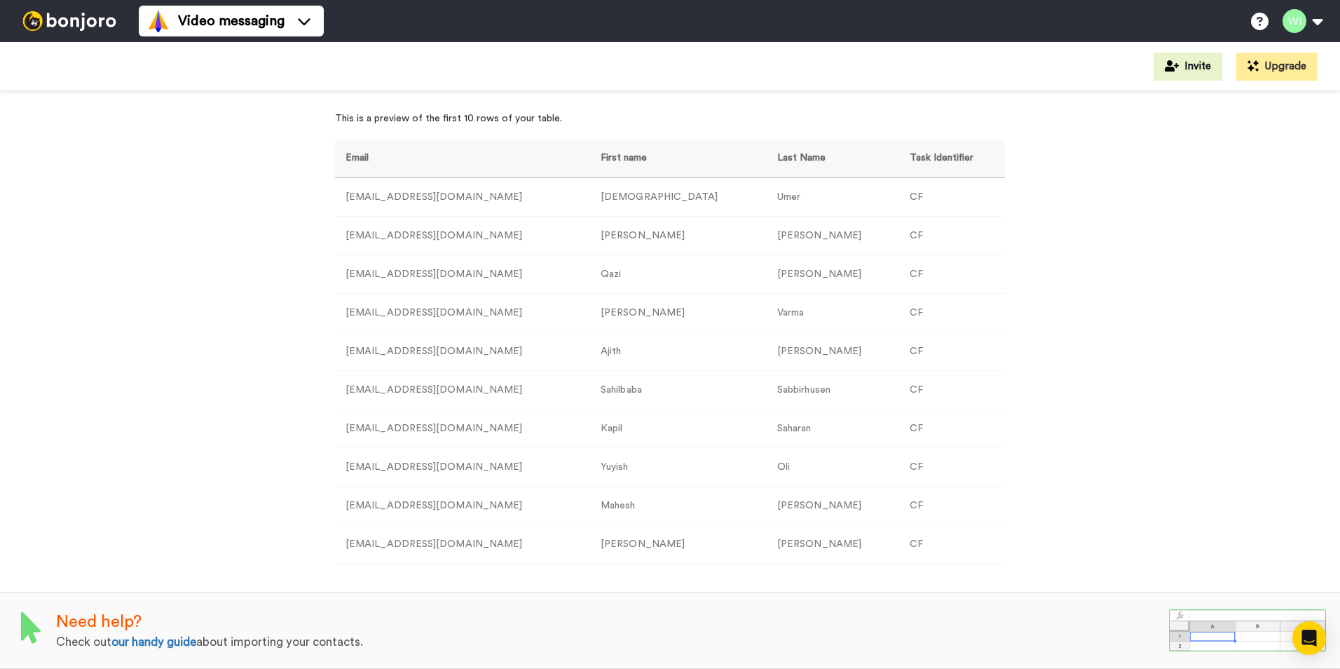
scroll to position [0, 0]
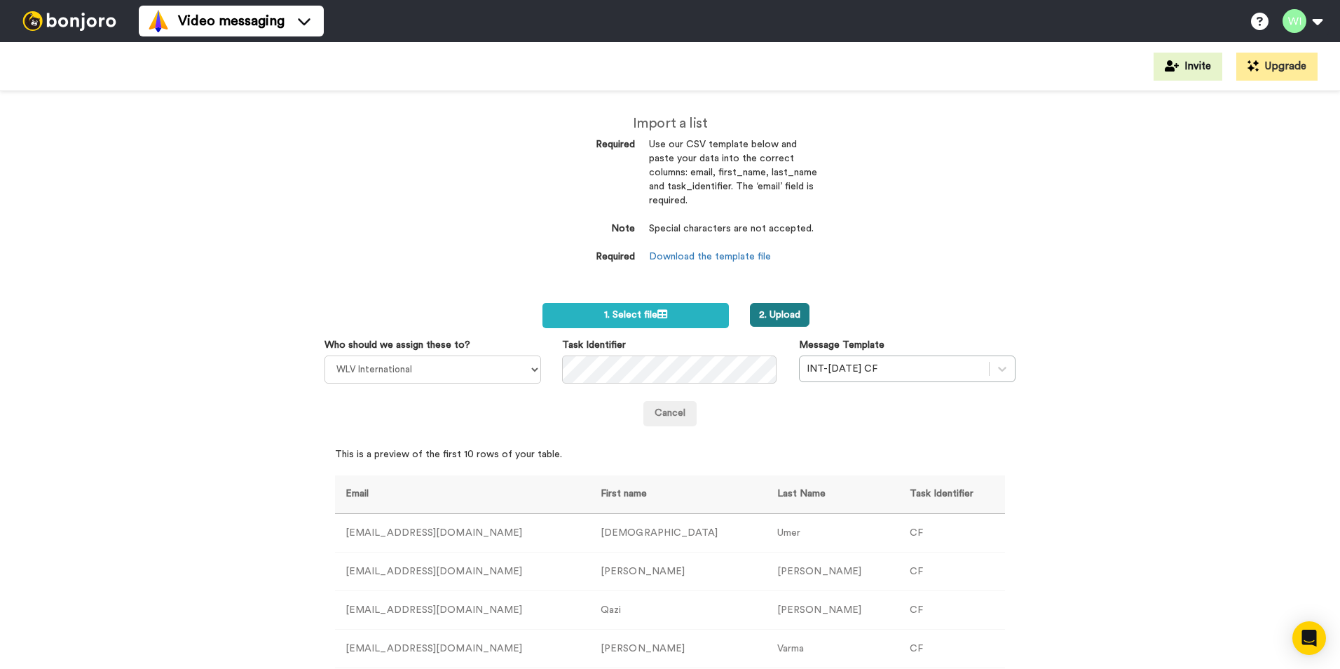
click at [765, 312] on button "2. Upload" at bounding box center [780, 315] width 60 height 24
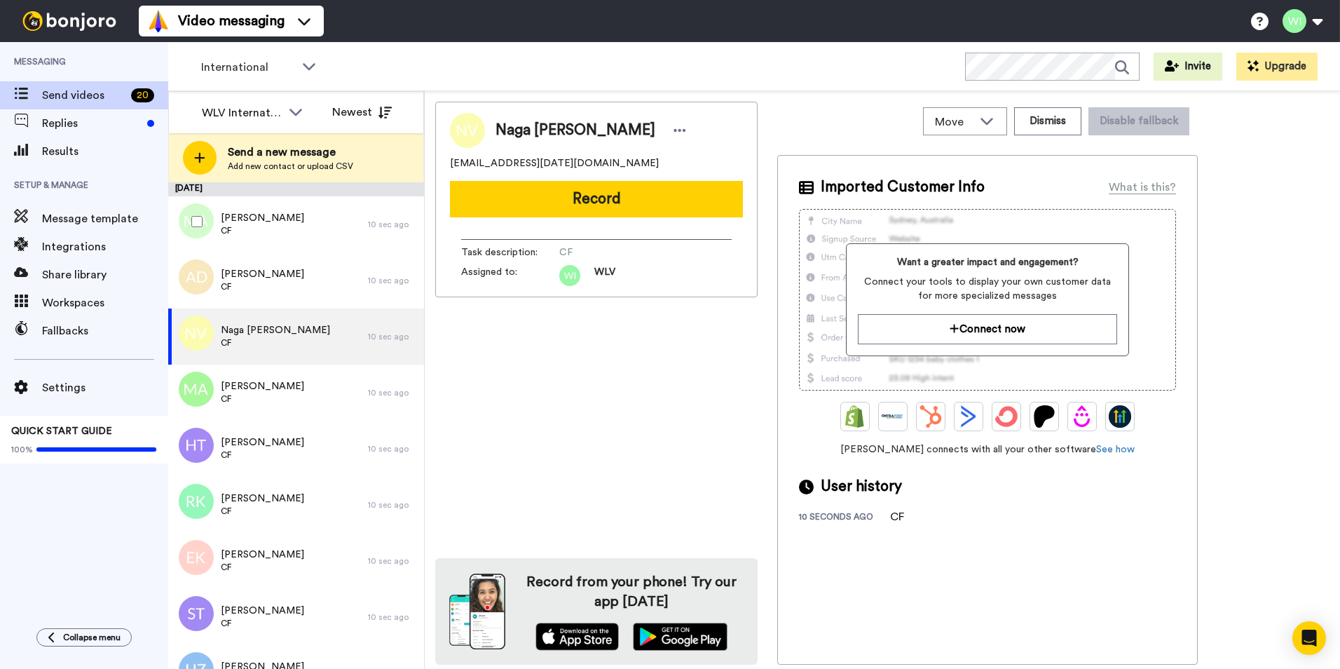
click at [189, 216] on div at bounding box center [194, 221] width 50 height 49
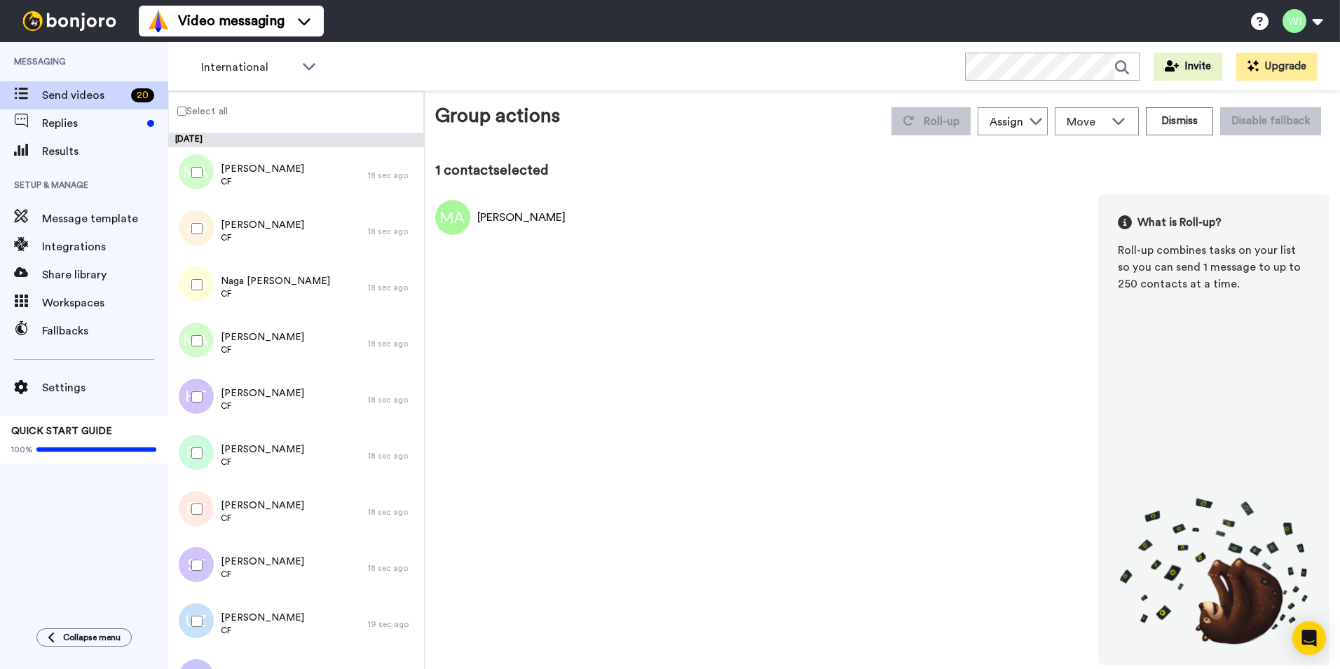
click at [177, 104] on label "Select all" at bounding box center [198, 110] width 59 height 17
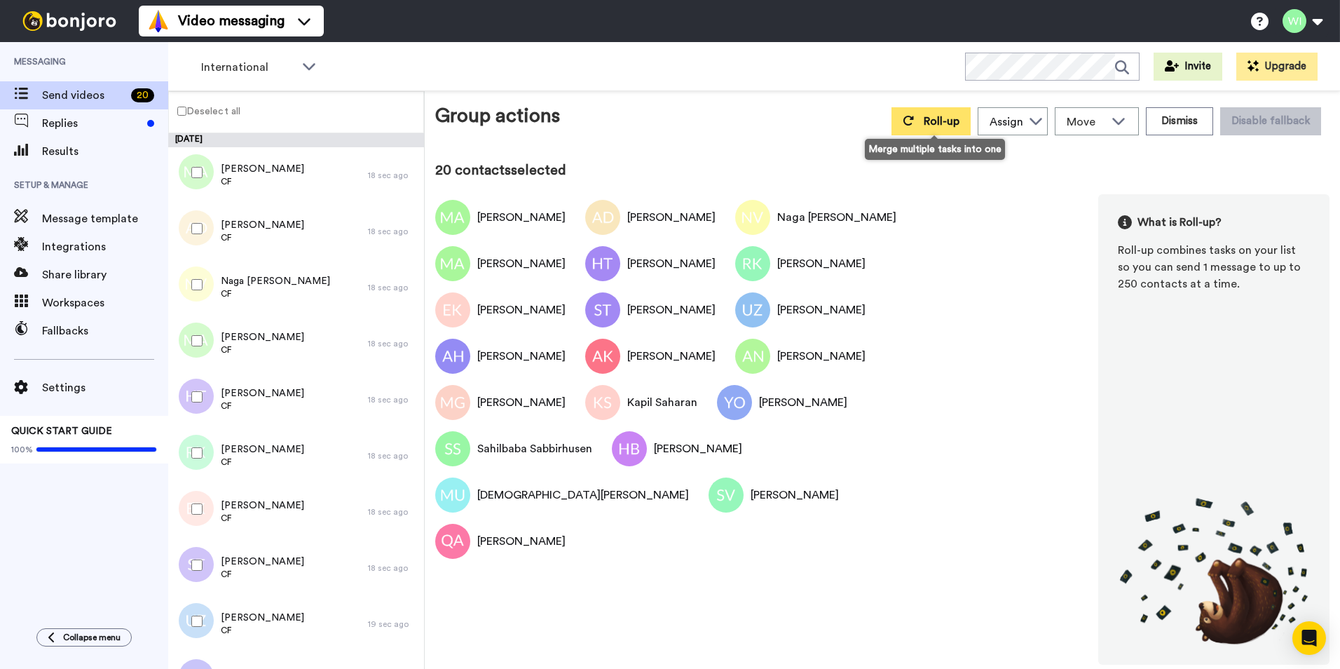
click at [942, 128] on button "Roll-up" at bounding box center [930, 121] width 79 height 28
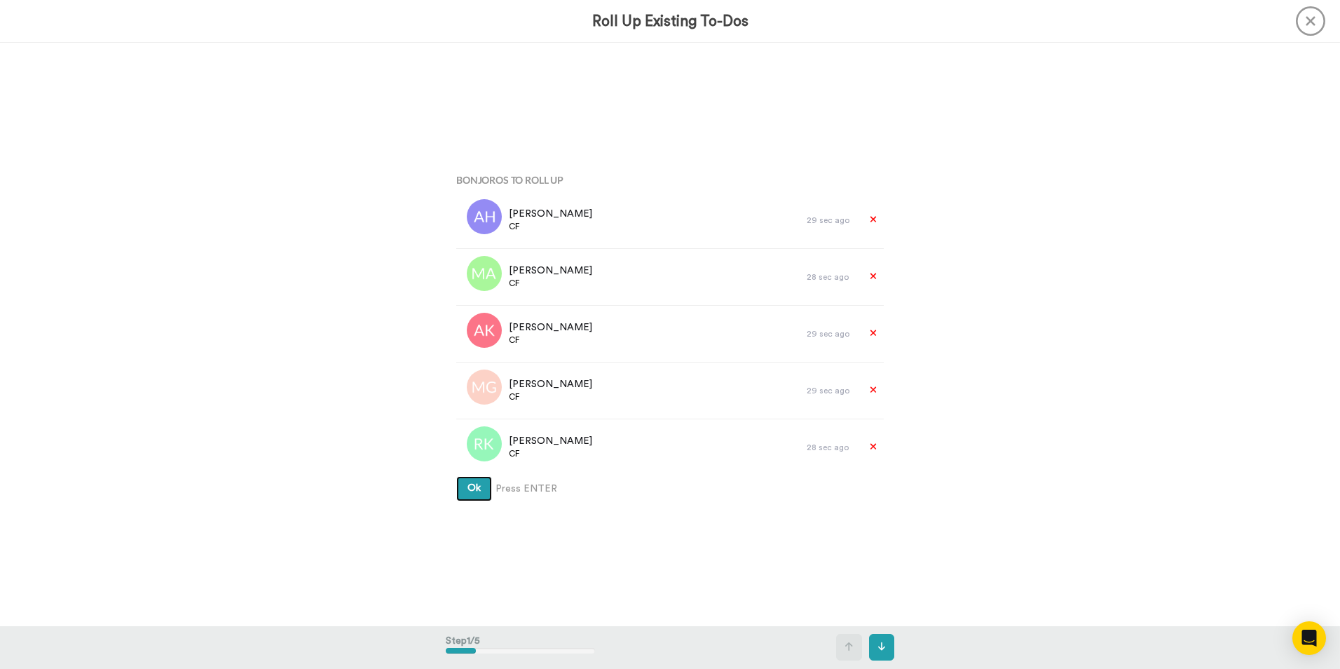
click at [477, 493] on button "Ok" at bounding box center [474, 488] width 36 height 25
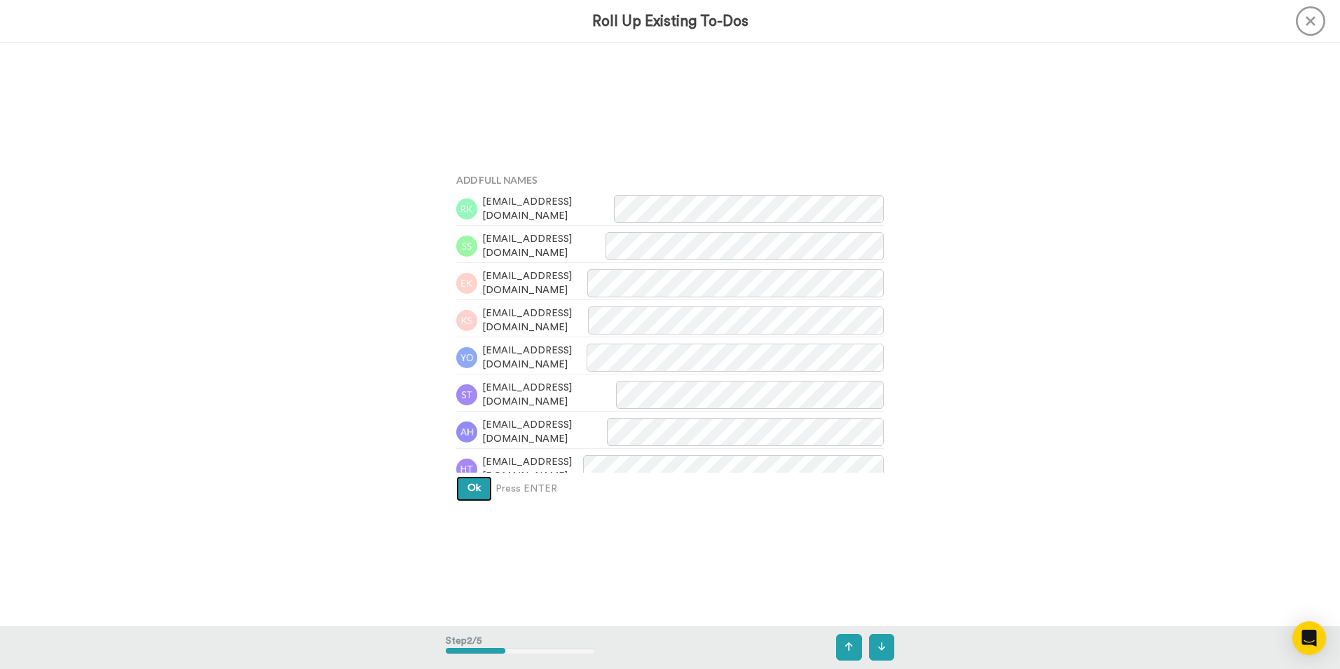
click at [477, 493] on button "Ok" at bounding box center [474, 488] width 36 height 25
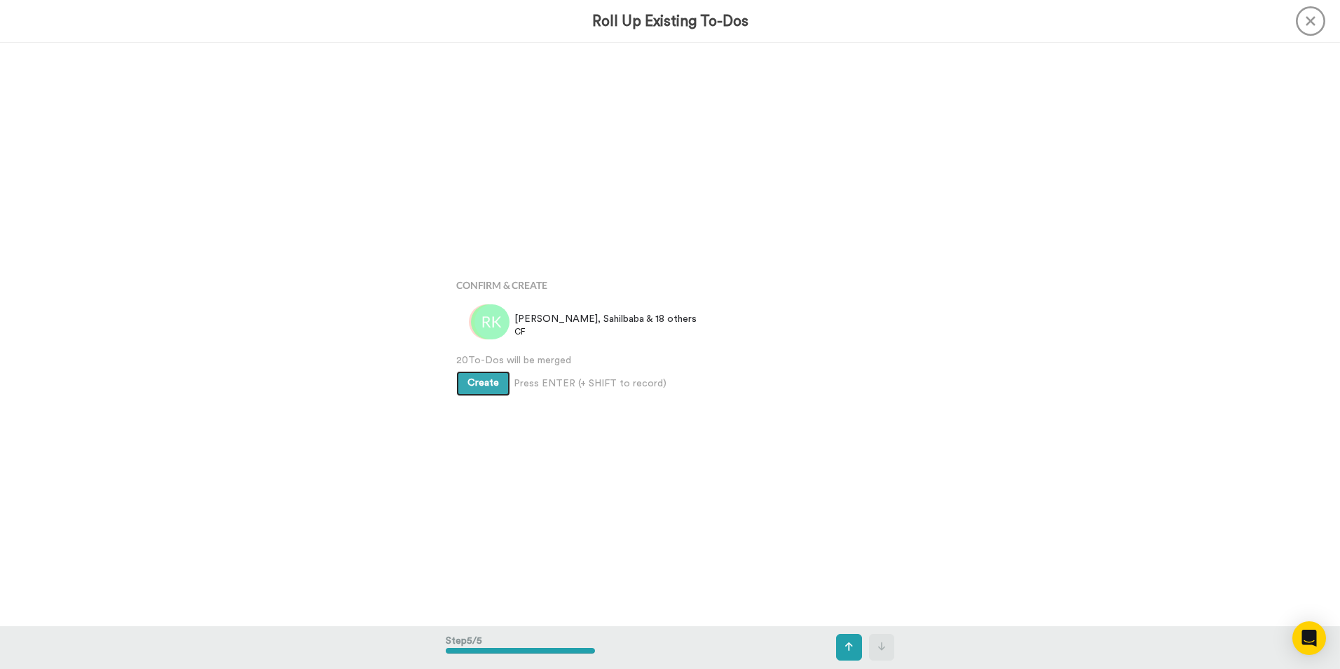
scroll to position [2332, 0]
click at [504, 390] on button "Create" at bounding box center [483, 383] width 54 height 25
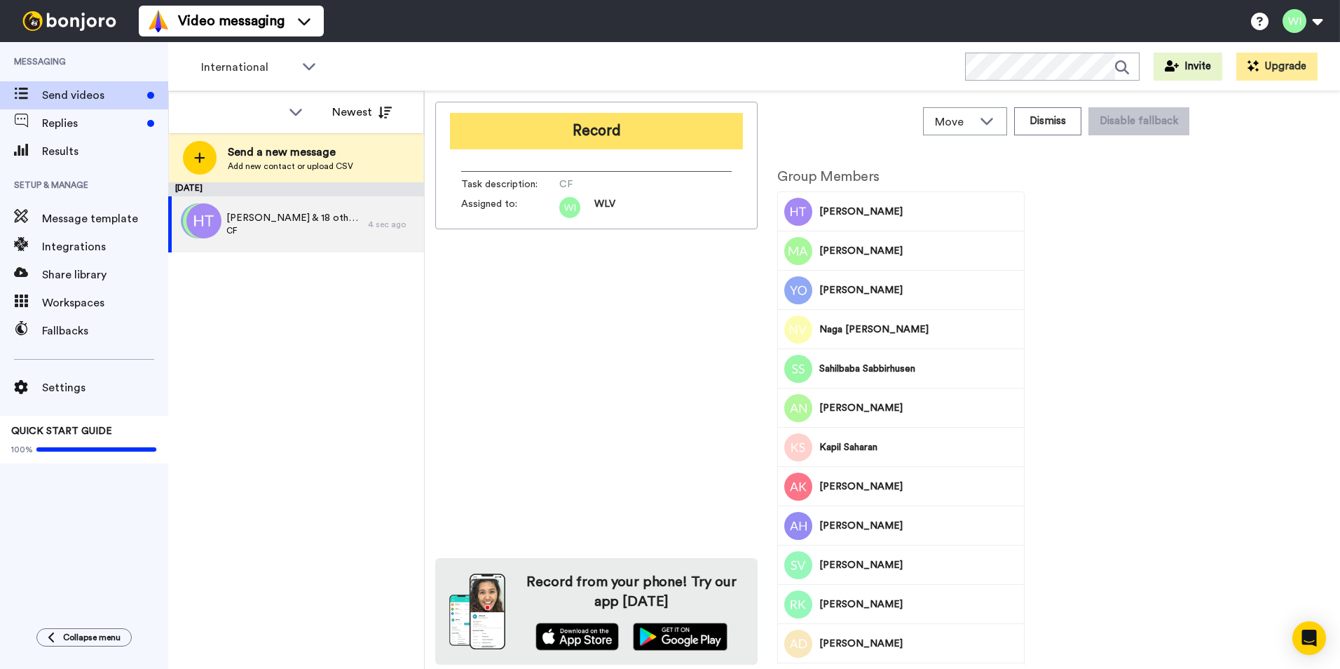
click at [652, 121] on button "Record" at bounding box center [596, 131] width 293 height 36
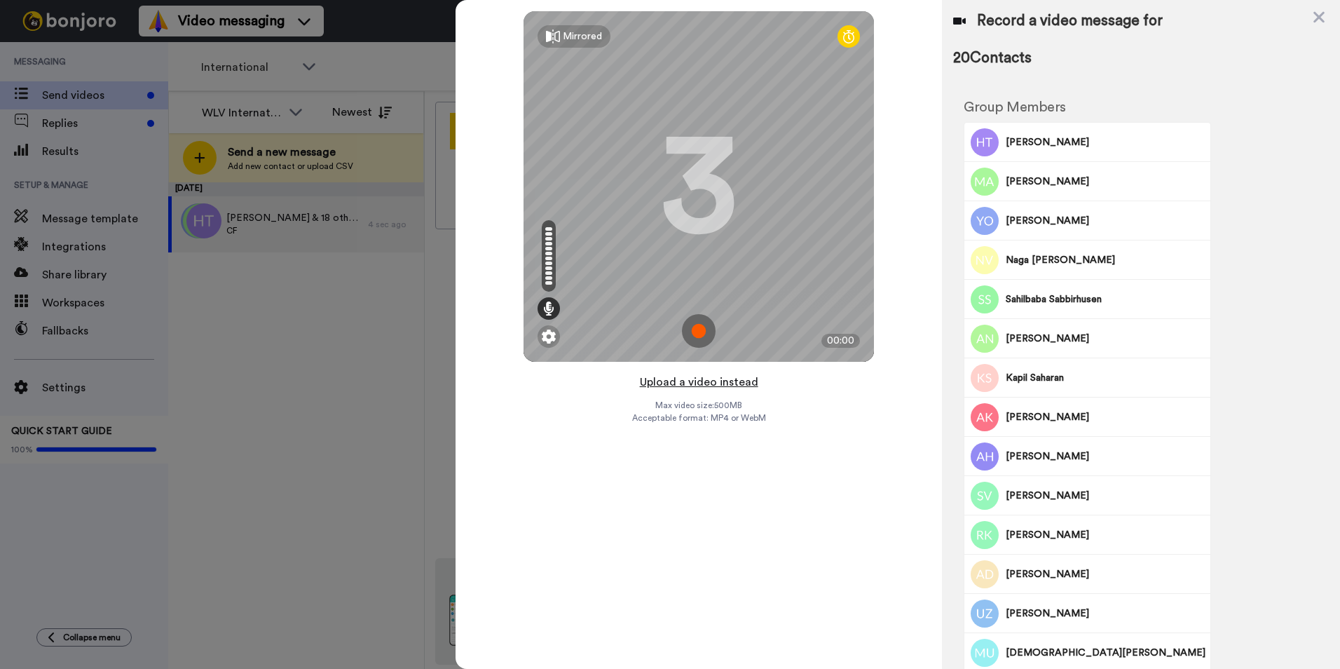
click at [699, 386] on button "Upload a video instead" at bounding box center [699, 382] width 127 height 18
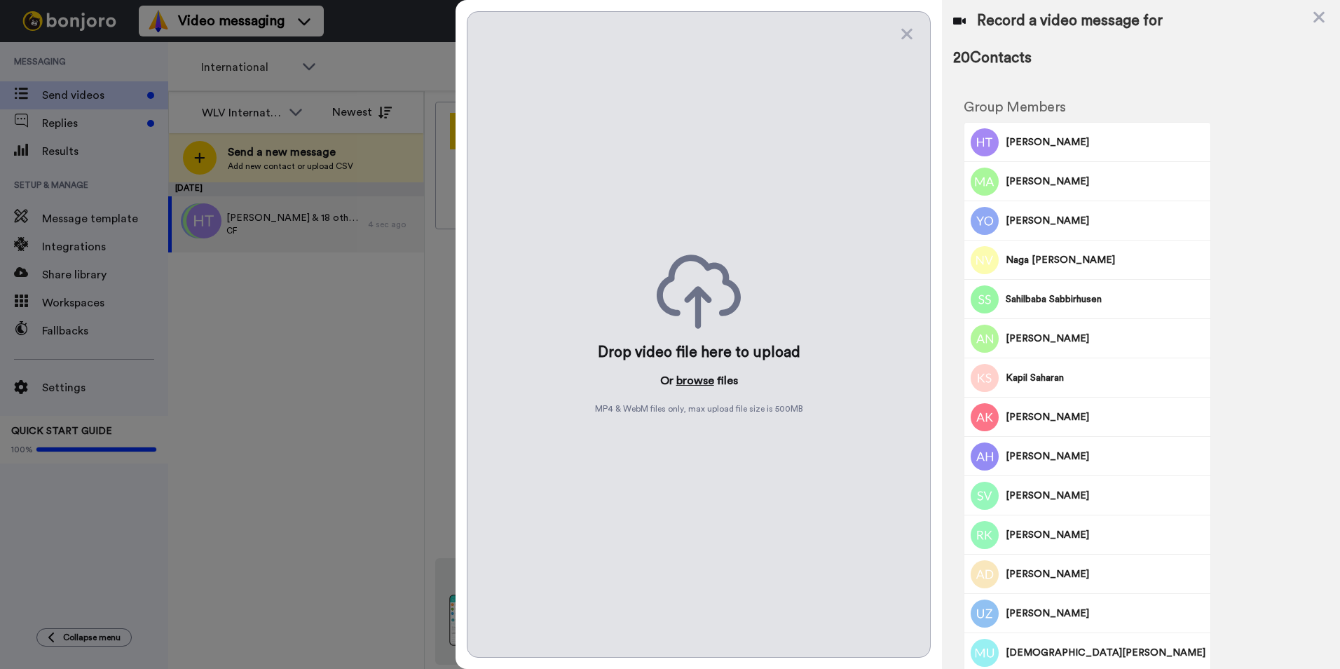
click at [685, 381] on button "browse" at bounding box center [695, 380] width 38 height 17
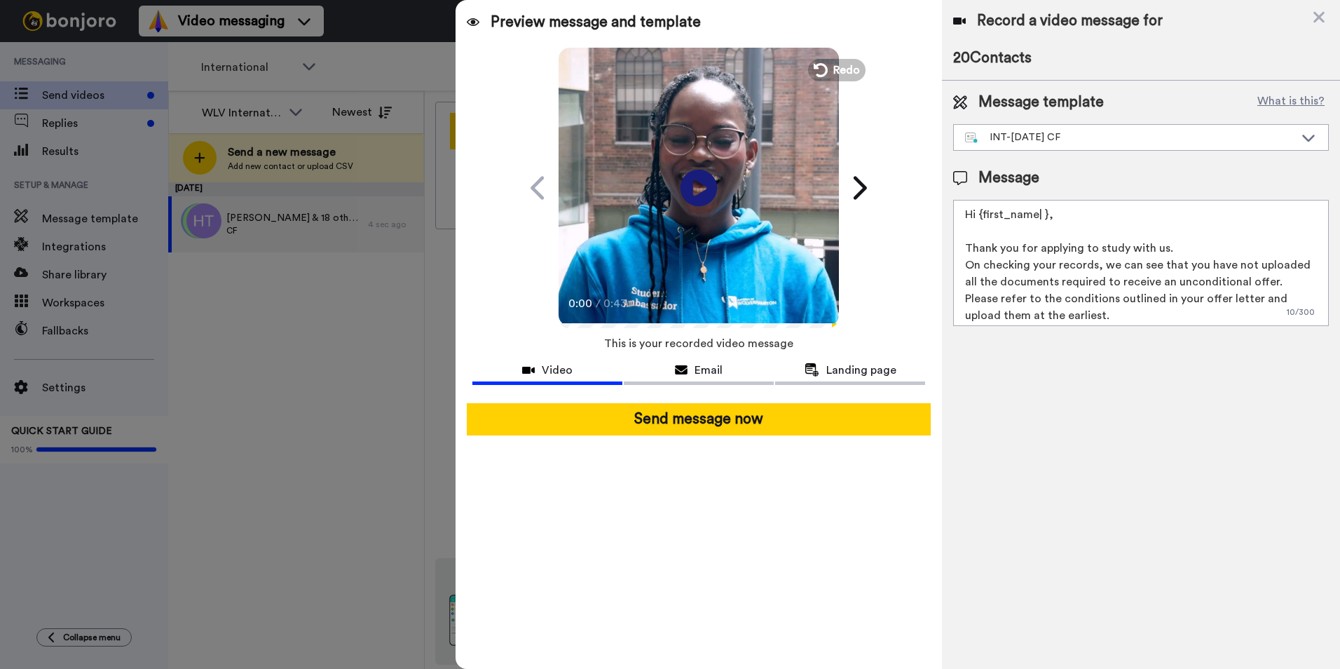
click at [706, 182] on icon at bounding box center [698, 187] width 37 height 37
click at [1130, 177] on div "Message" at bounding box center [1141, 177] width 376 height 21
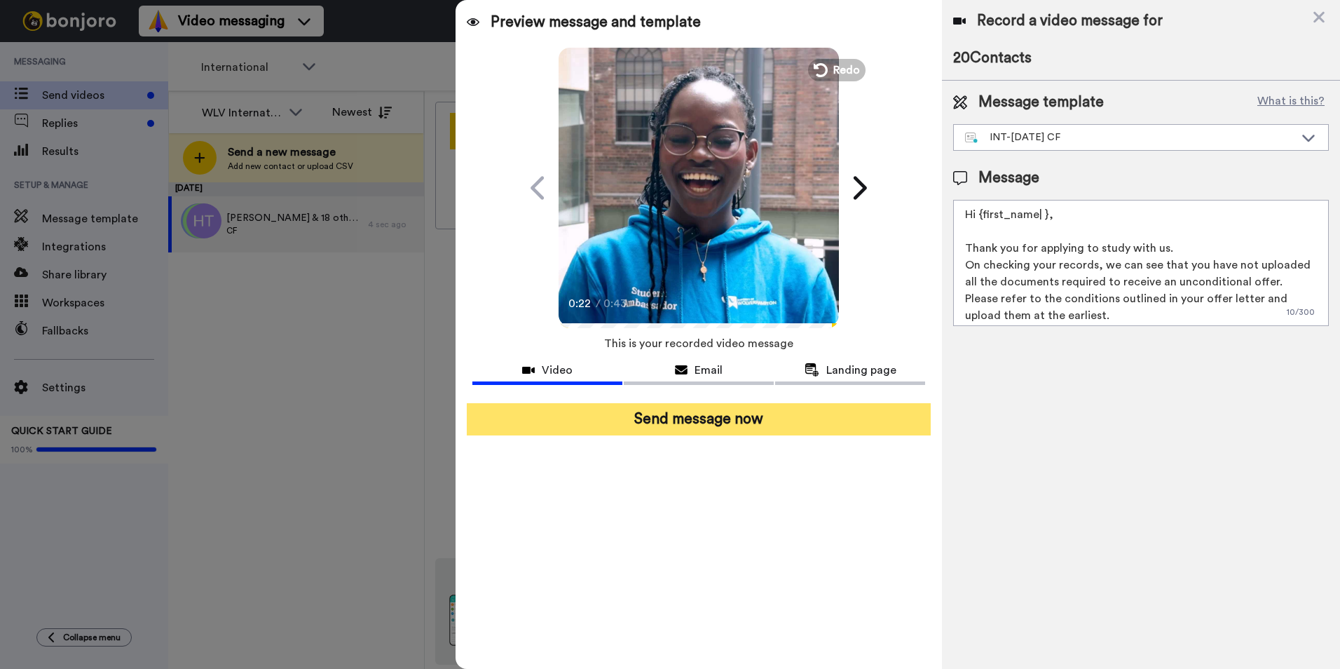
click at [747, 421] on button "Send message now" at bounding box center [699, 419] width 464 height 32
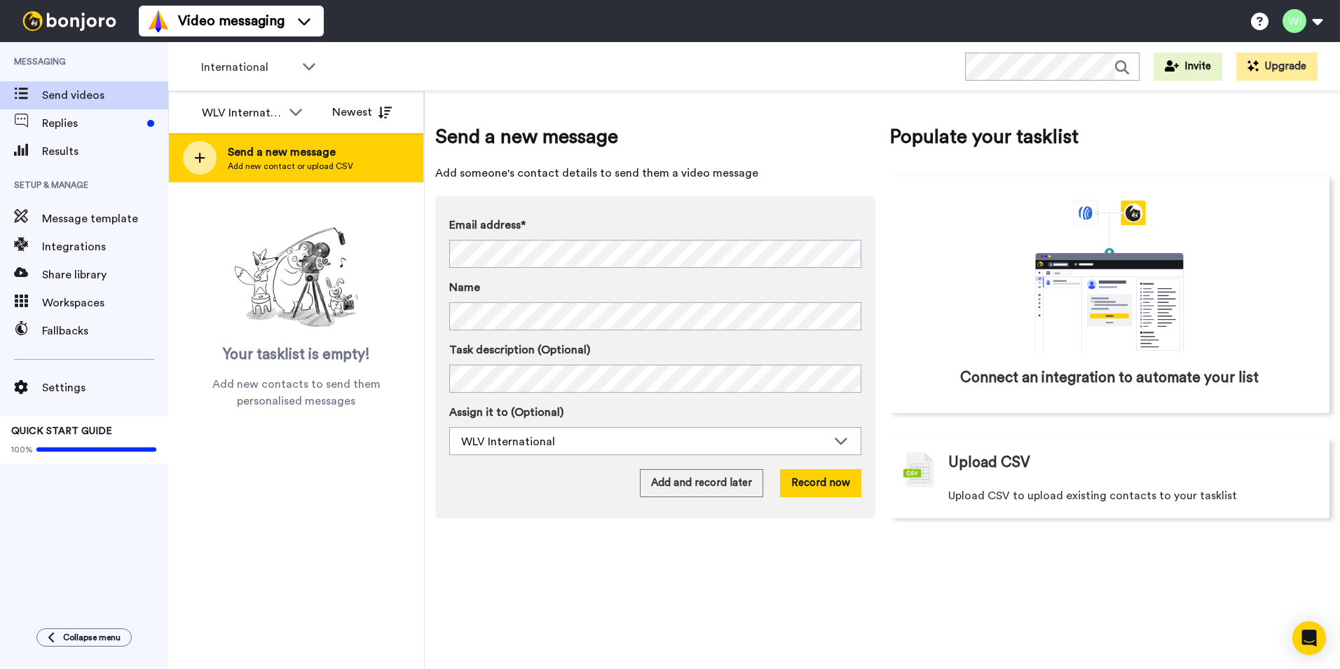
click at [326, 166] on span "Add new contact or upload CSV" at bounding box center [290, 165] width 125 height 11
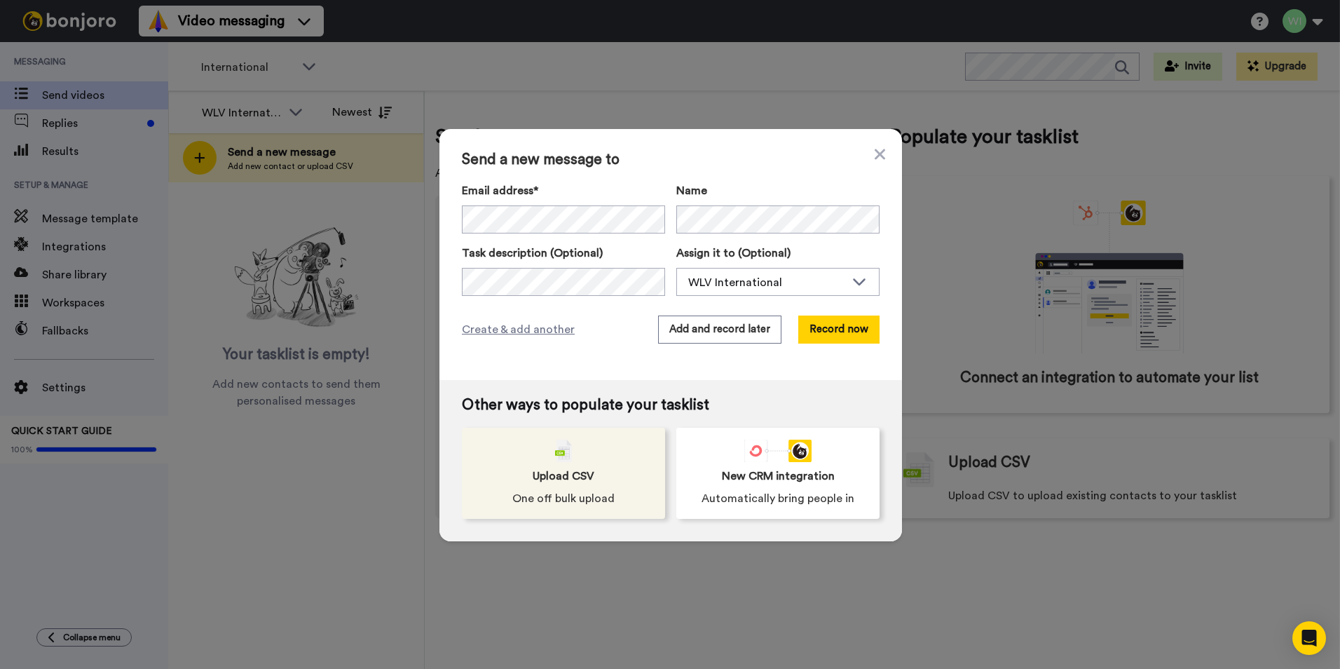
click at [638, 458] on div "Upload CSV One off bulk upload" at bounding box center [563, 472] width 203 height 91
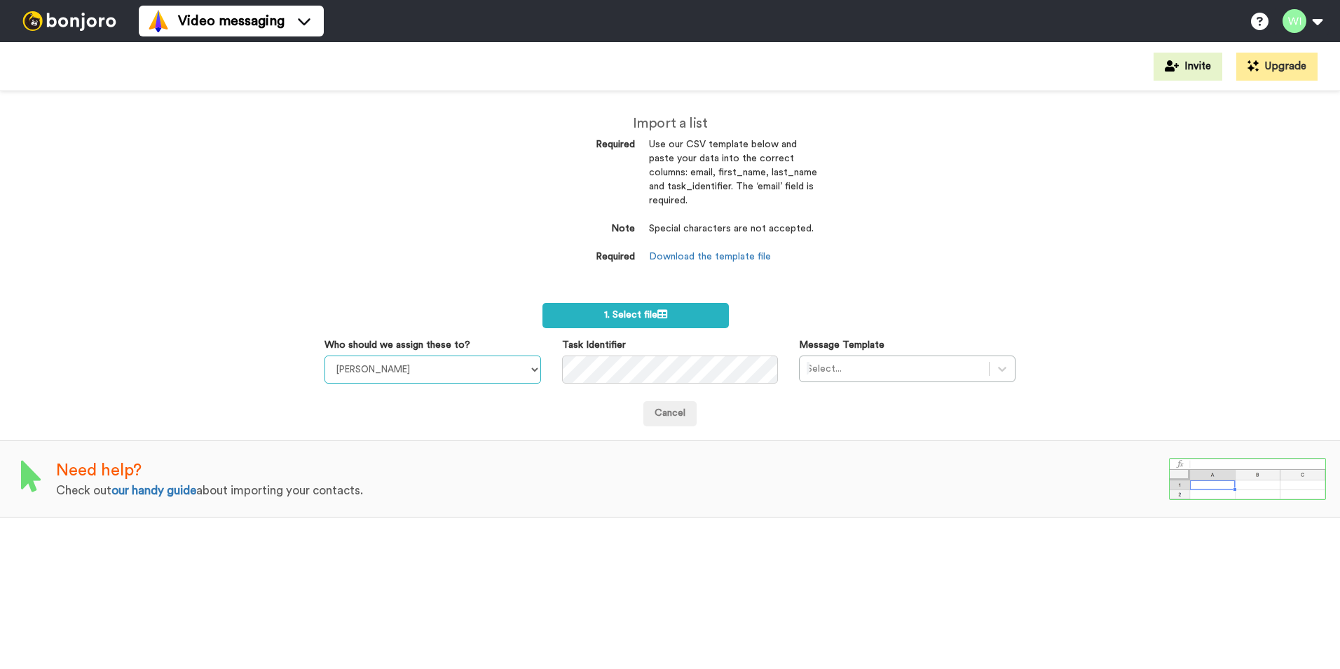
click at [506, 378] on select "[PERSON_NAME] [PERSON_NAME] WLV Academic (FSE) [PERSON_NAME] Ademokoya UK Recru…" at bounding box center [432, 369] width 217 height 28
select select "d575366b-34de-4d4d-ba6c-d2d11e507584"
click at [324, 355] on select "[PERSON_NAME] [PERSON_NAME] WLV Academic (FSE) [PERSON_NAME] Ademokoya UK Recru…" at bounding box center [432, 369] width 217 height 28
click at [1008, 372] on div "Message Template Select..." at bounding box center [907, 360] width 238 height 44
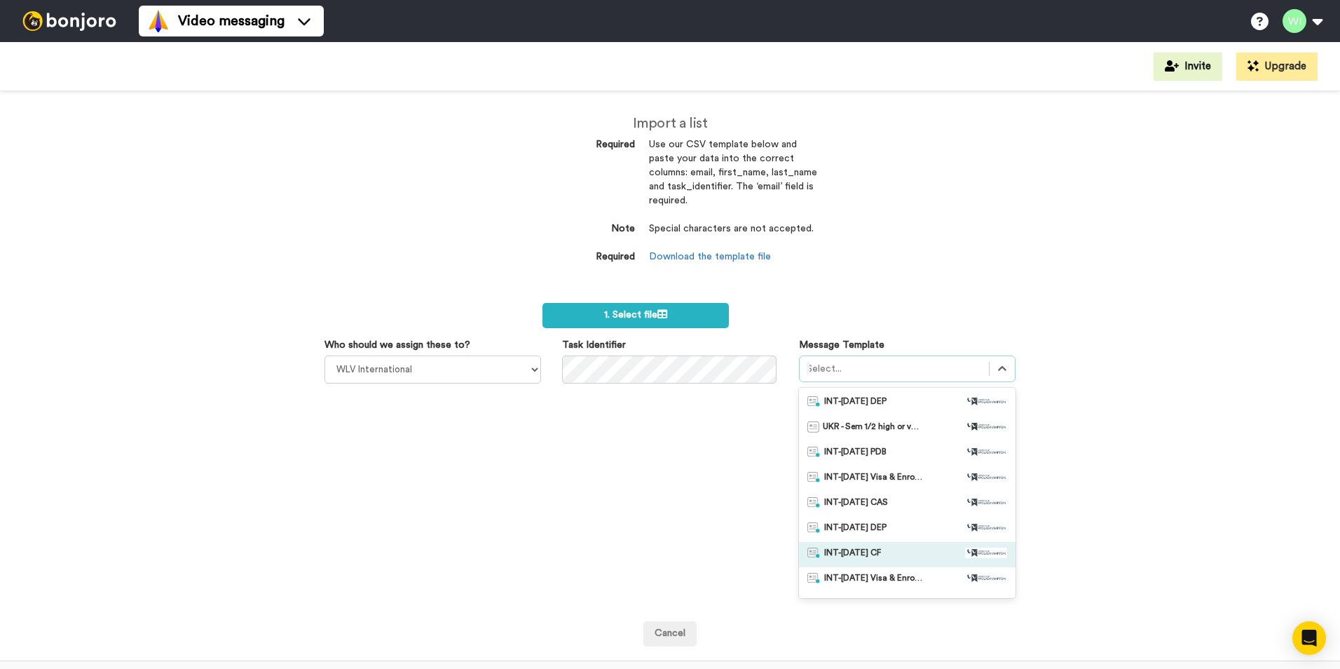
scroll to position [70, 0]
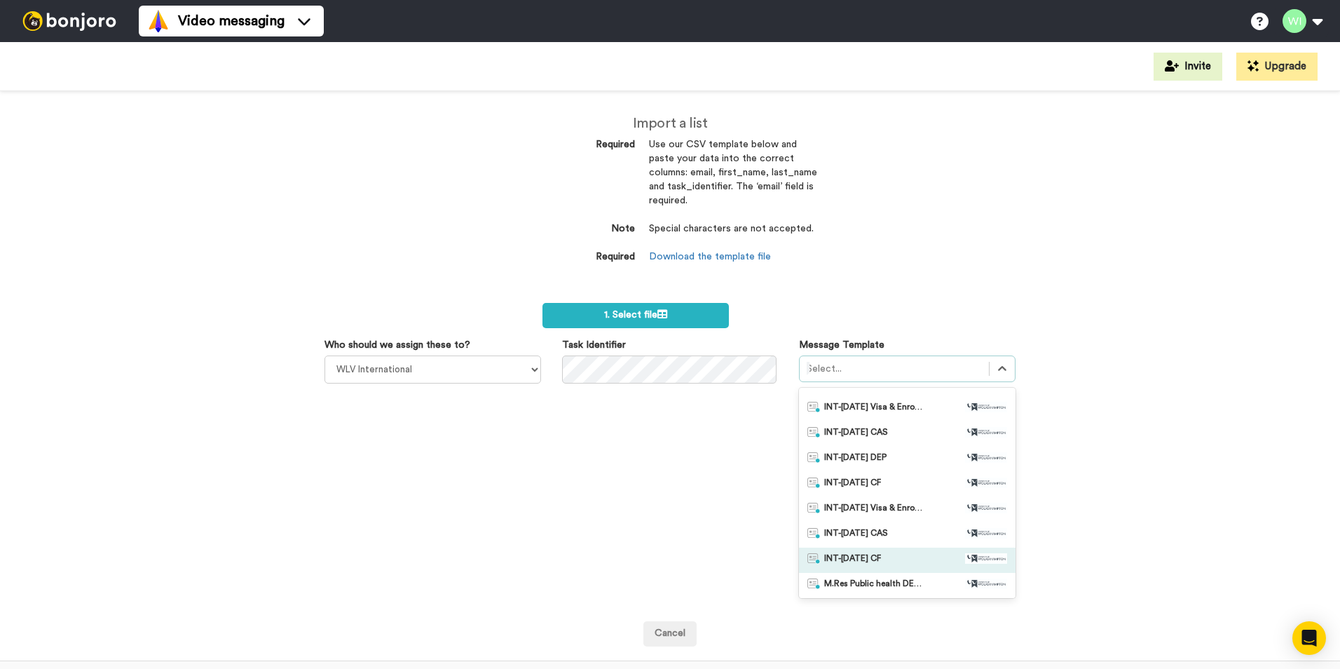
click at [900, 553] on div "INT-Nov 25 CF" at bounding box center [907, 560] width 200 height 14
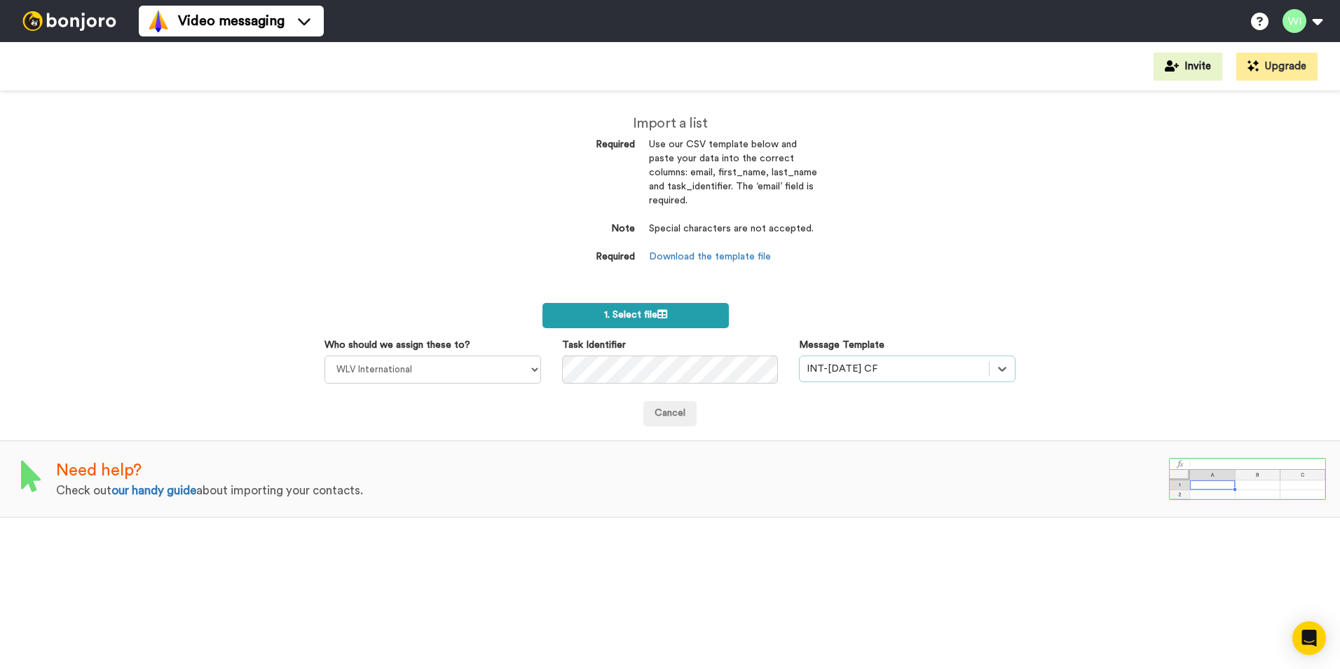
click at [677, 310] on label "1. Select file" at bounding box center [635, 315] width 186 height 25
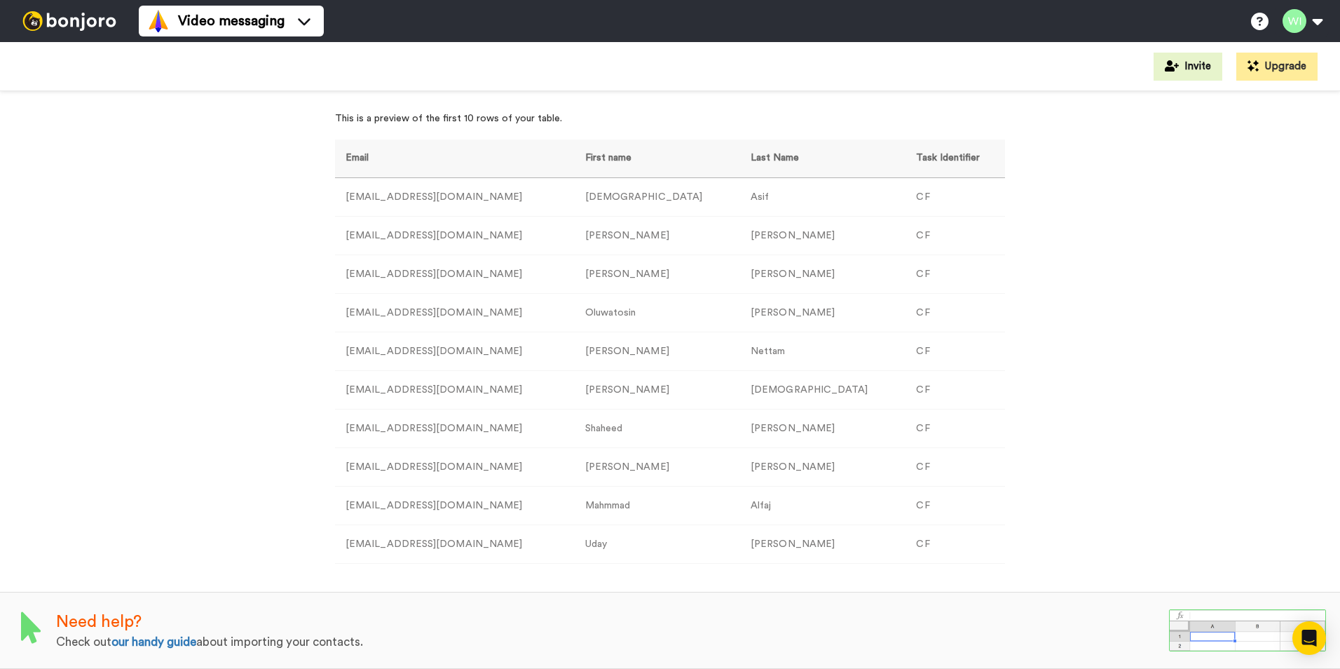
scroll to position [0, 0]
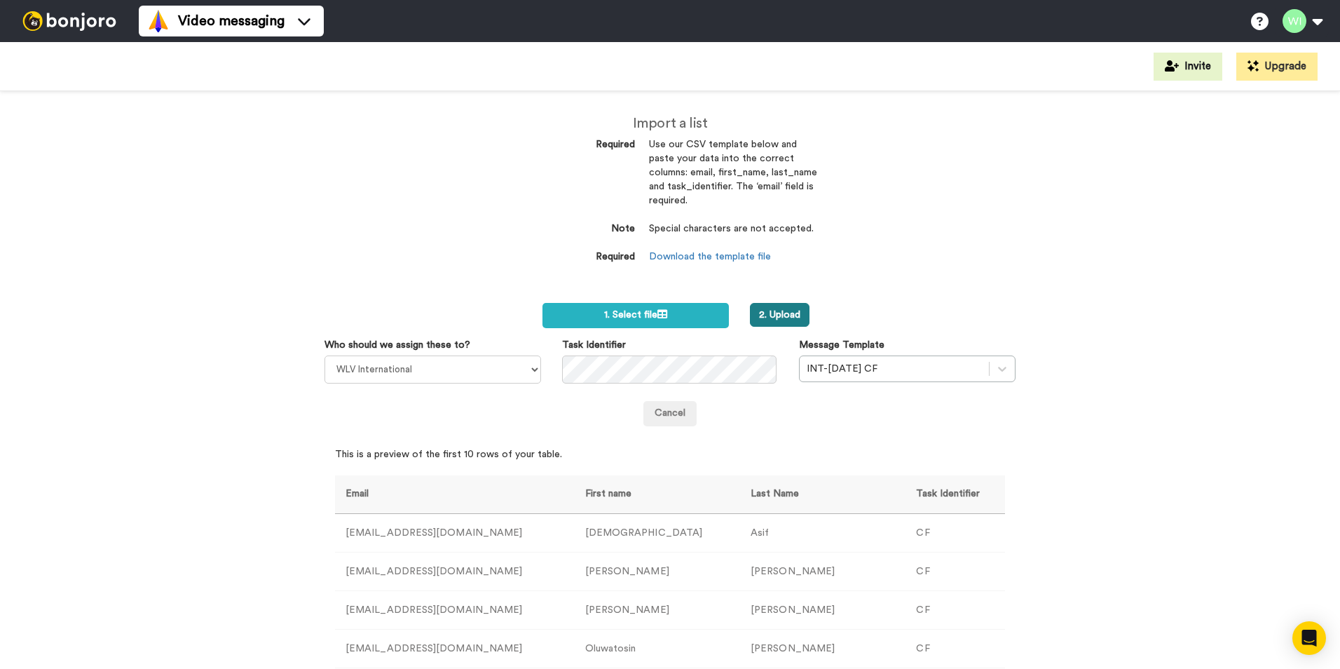
click at [787, 312] on button "2. Upload" at bounding box center [780, 315] width 60 height 24
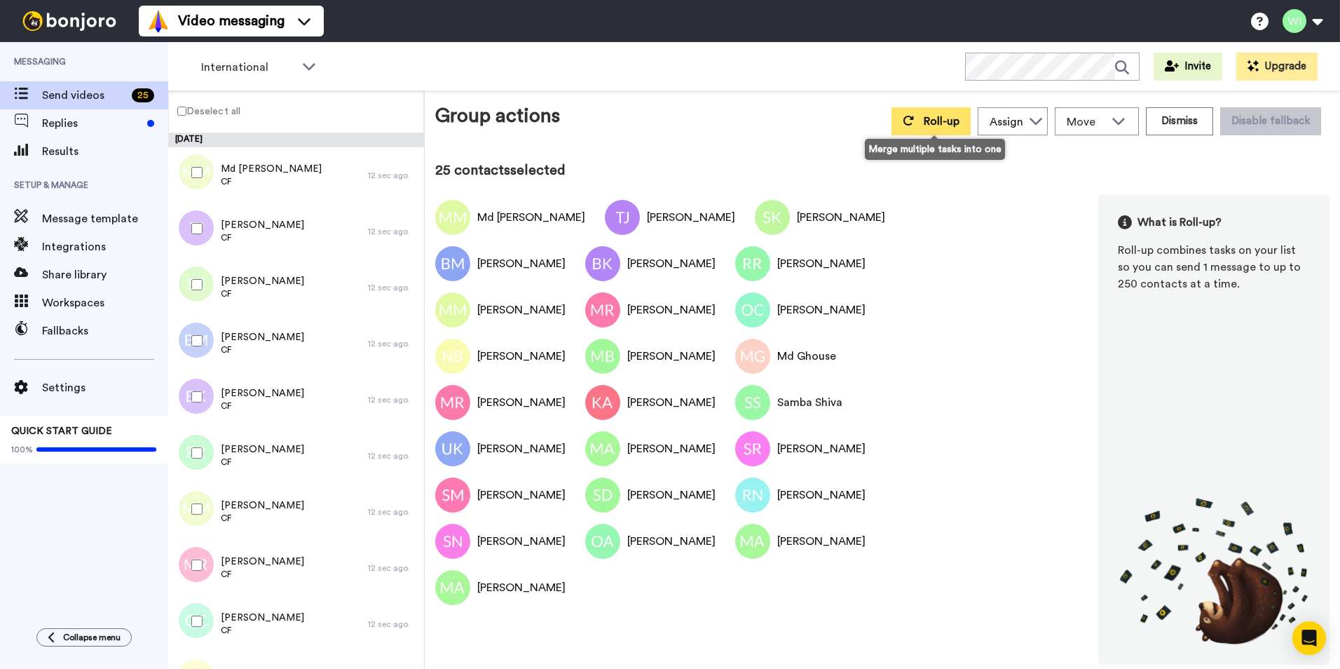
click at [936, 115] on button "Roll-up" at bounding box center [930, 121] width 79 height 28
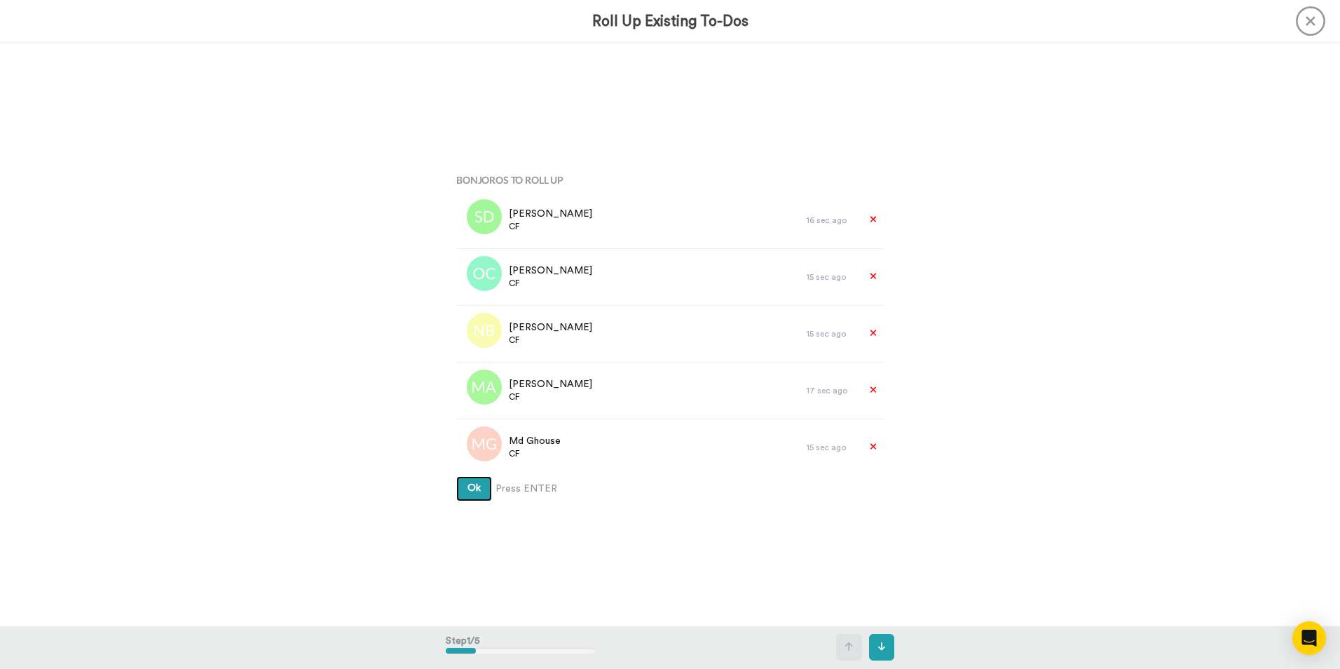
click at [473, 486] on span "Ok" at bounding box center [473, 488] width 13 height 10
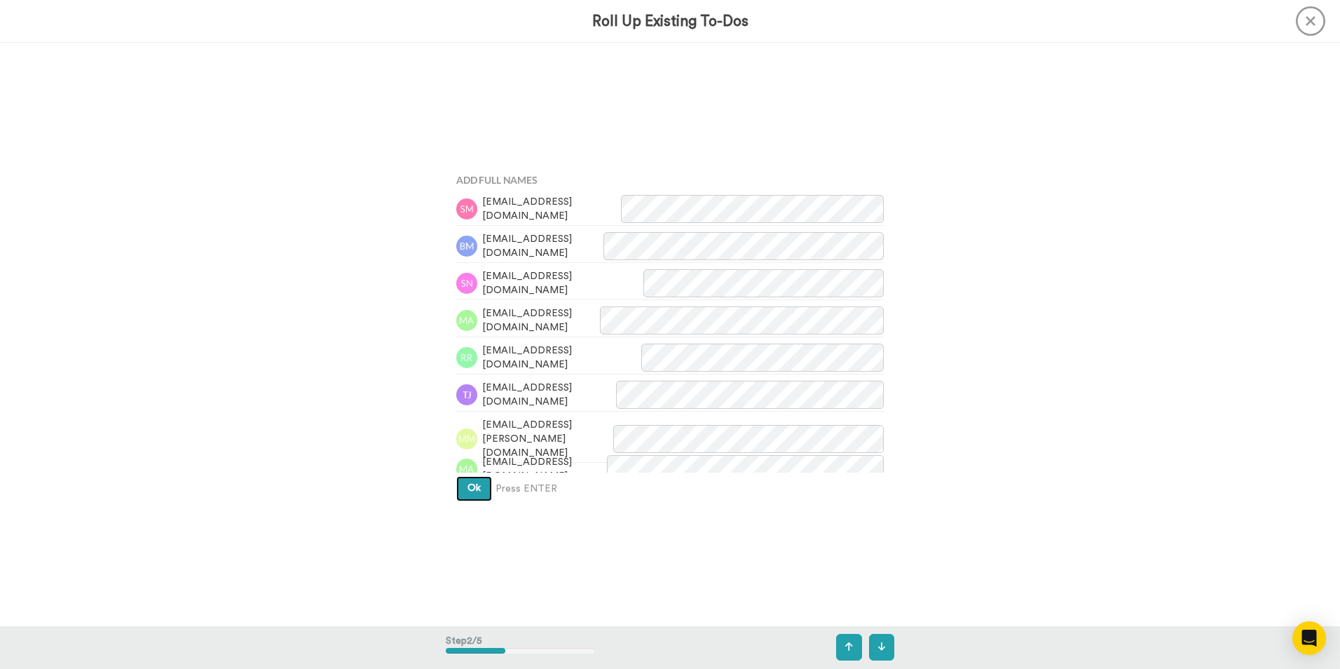
click at [481, 484] on button "Ok" at bounding box center [474, 488] width 36 height 25
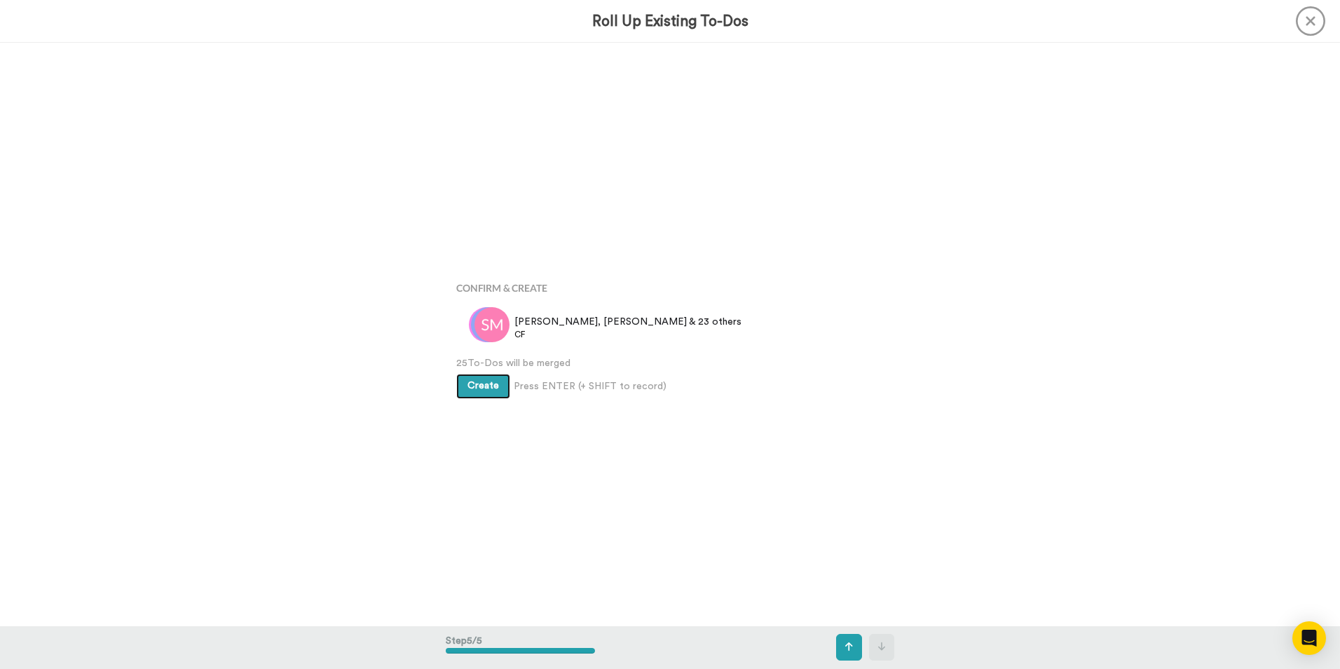
scroll to position [2332, 0]
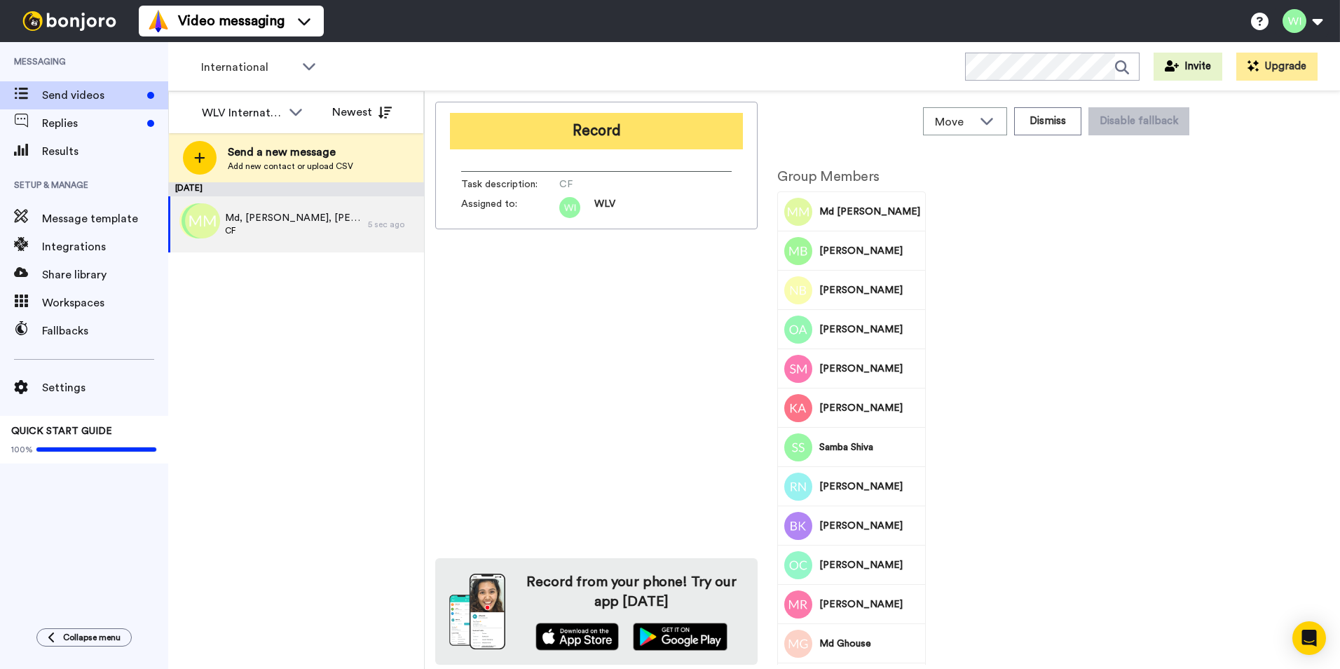
click at [684, 130] on button "Record" at bounding box center [596, 131] width 293 height 36
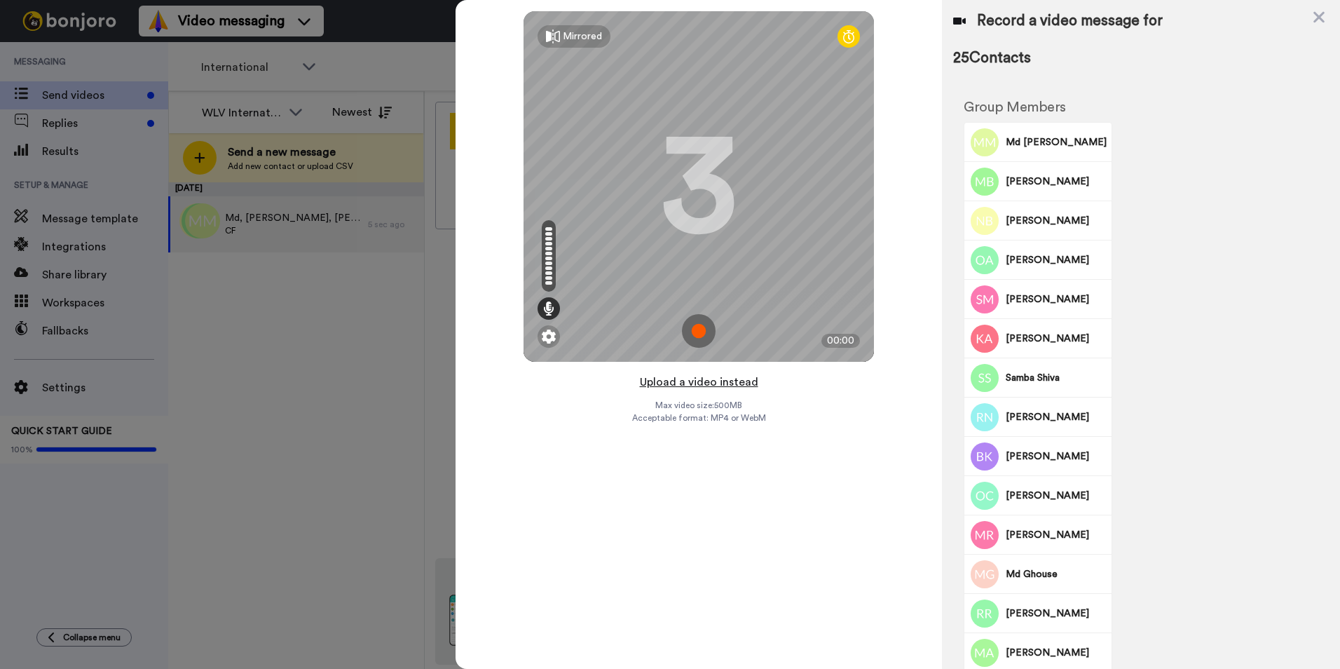
click at [705, 384] on button "Upload a video instead" at bounding box center [699, 382] width 127 height 18
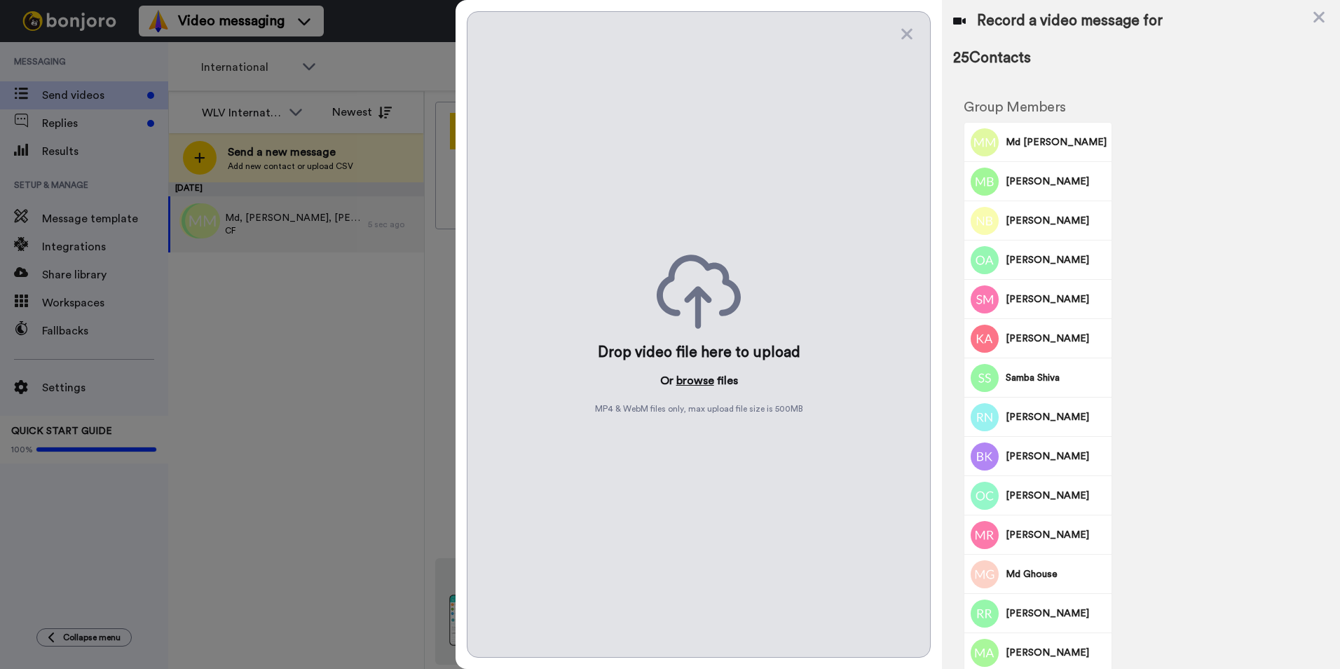
click at [697, 383] on button "browse" at bounding box center [695, 380] width 38 height 17
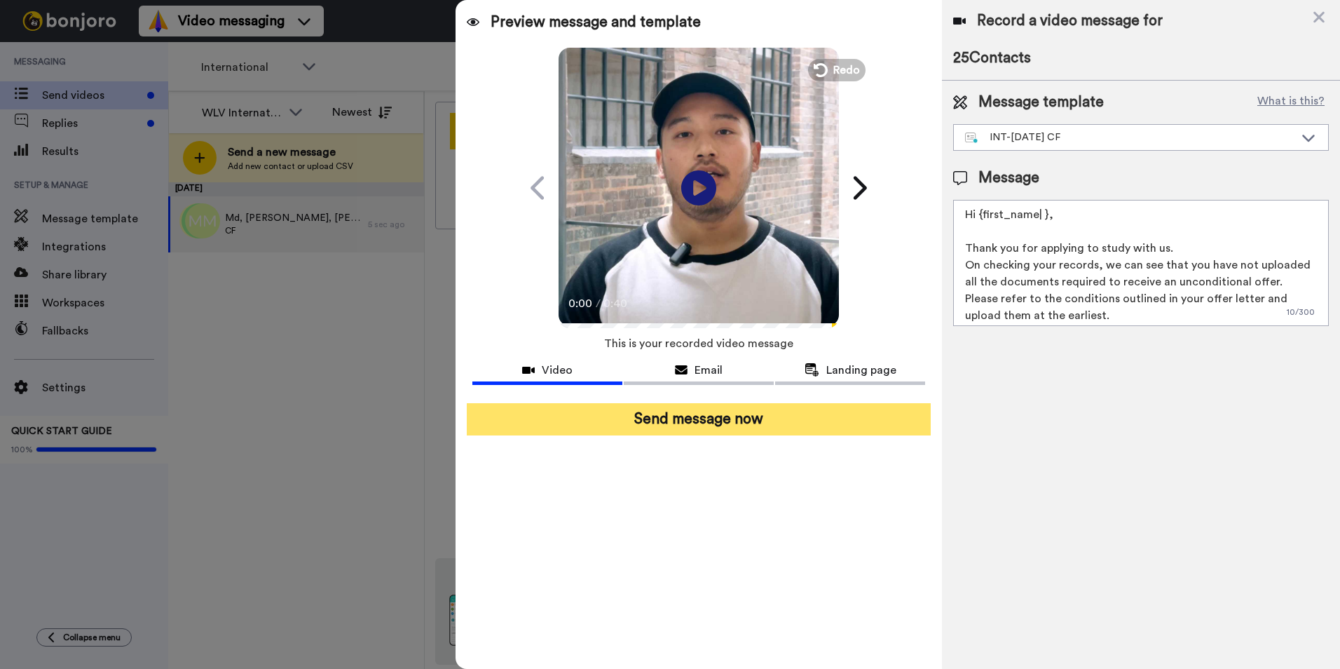
click at [819, 427] on button "Send message now" at bounding box center [699, 419] width 464 height 32
